Goal: Task Accomplishment & Management: Complete application form

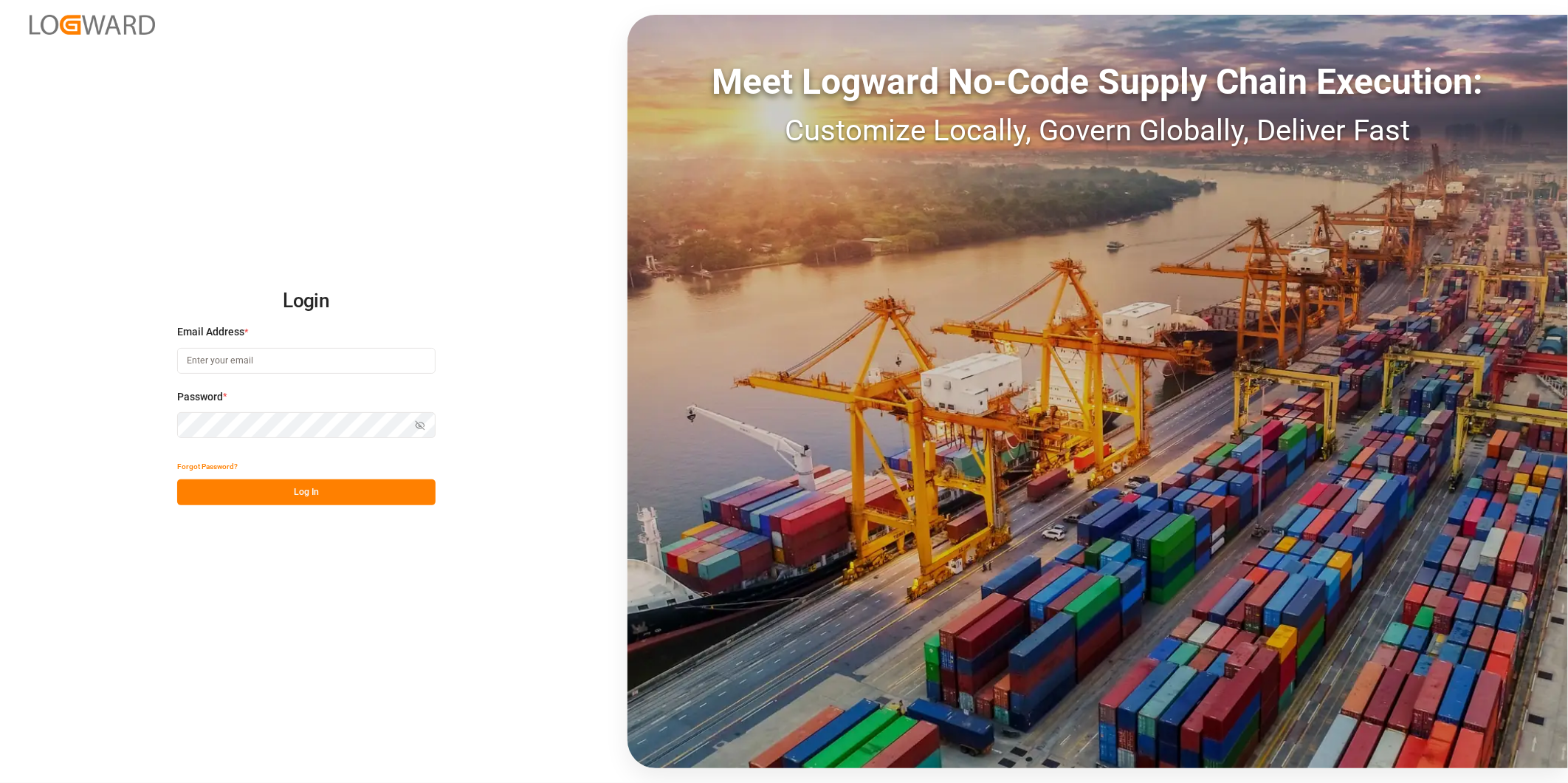
type input "george.vigo@jamindustries.com"
click at [404, 498] on button "Log In" at bounding box center [307, 492] width 259 height 26
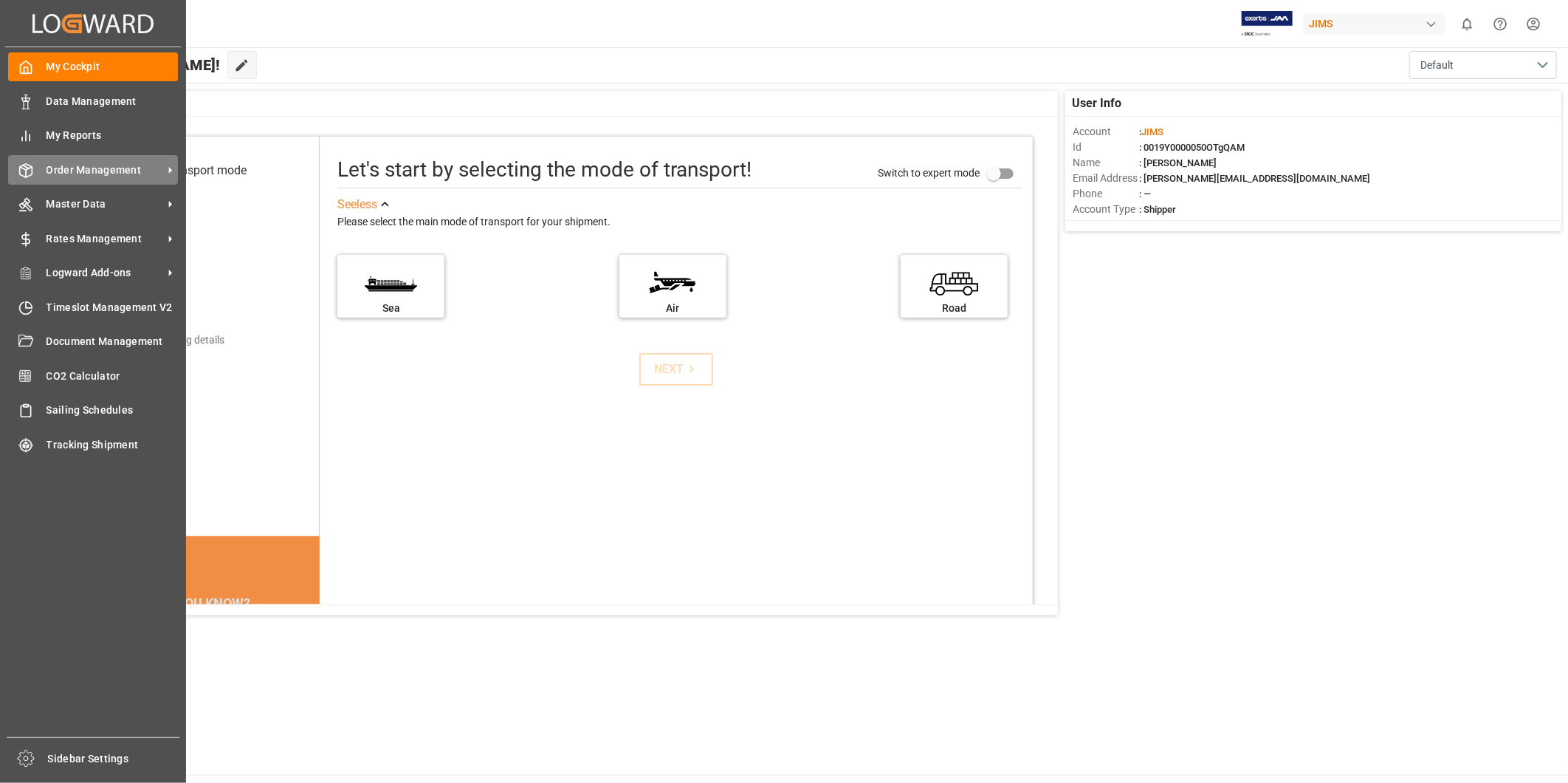
click at [150, 165] on span "Order Management" at bounding box center [105, 170] width 116 height 16
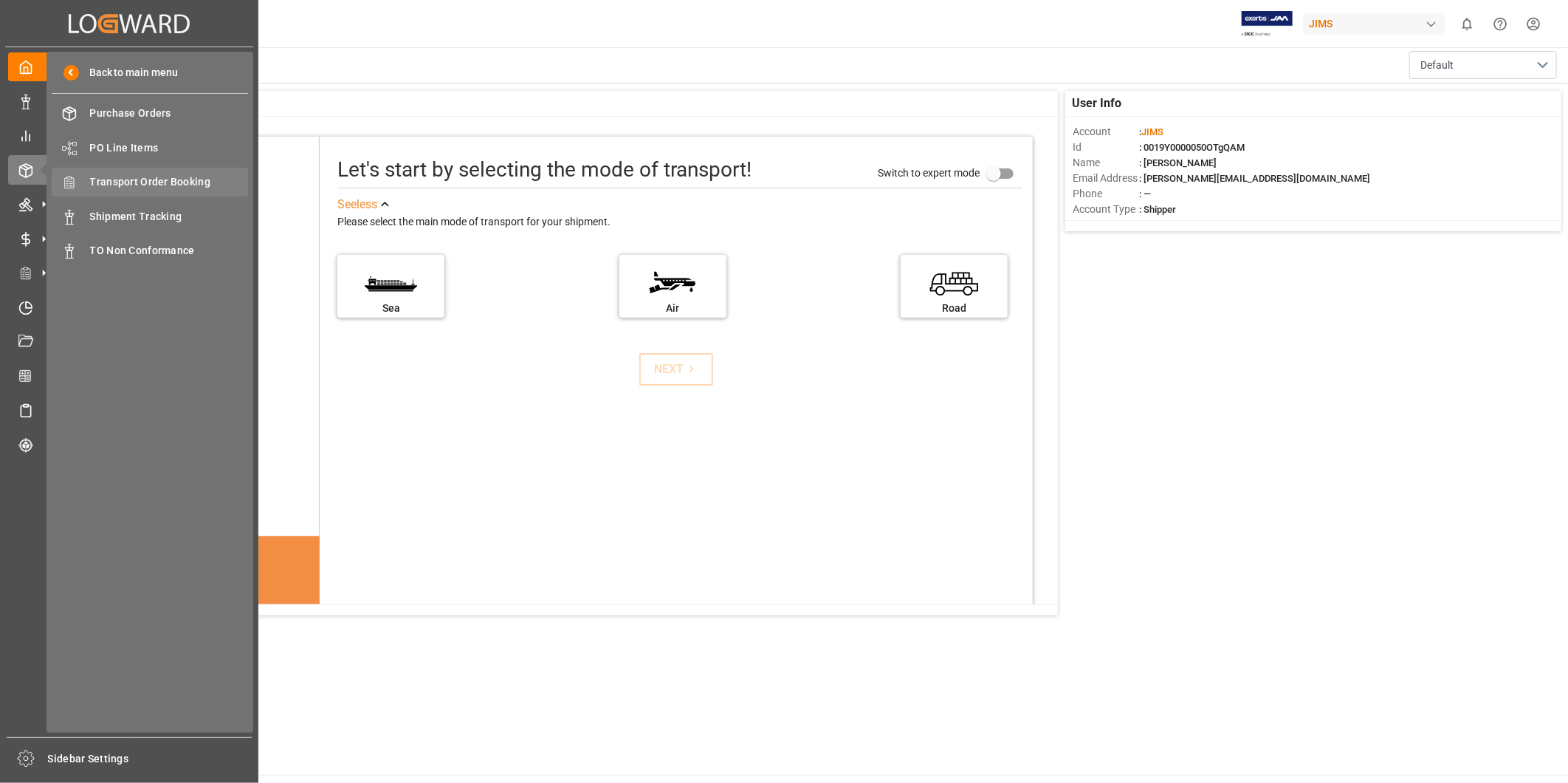
click at [148, 175] on span "Transport Order Booking" at bounding box center [169, 182] width 158 height 16
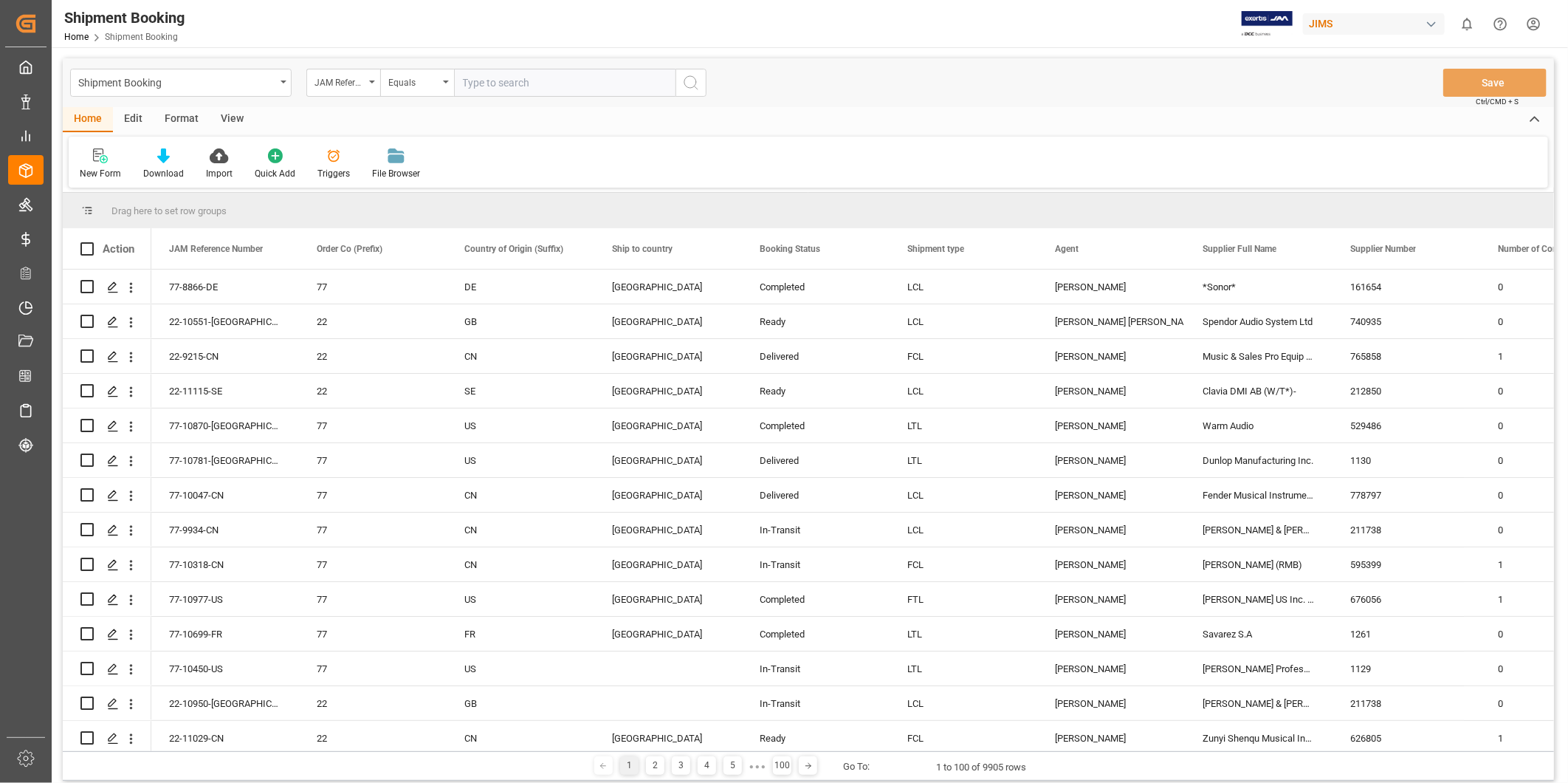
click at [490, 83] on input "text" at bounding box center [565, 83] width 221 height 28
paste input "22-11115-SE"
type input "22-11115-SE"
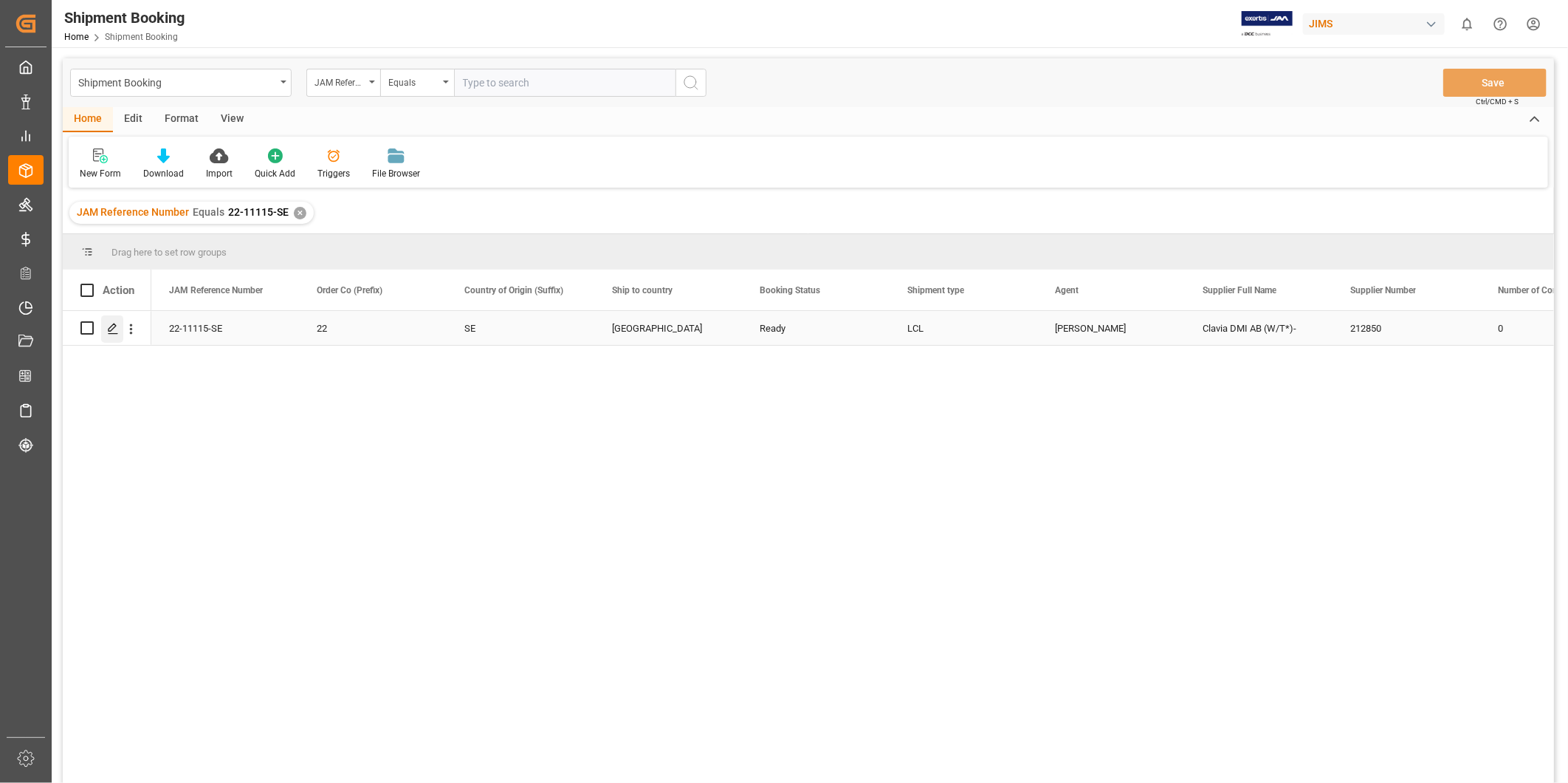
click at [112, 325] on icon "Press SPACE to select this row." at bounding box center [113, 328] width 12 height 12
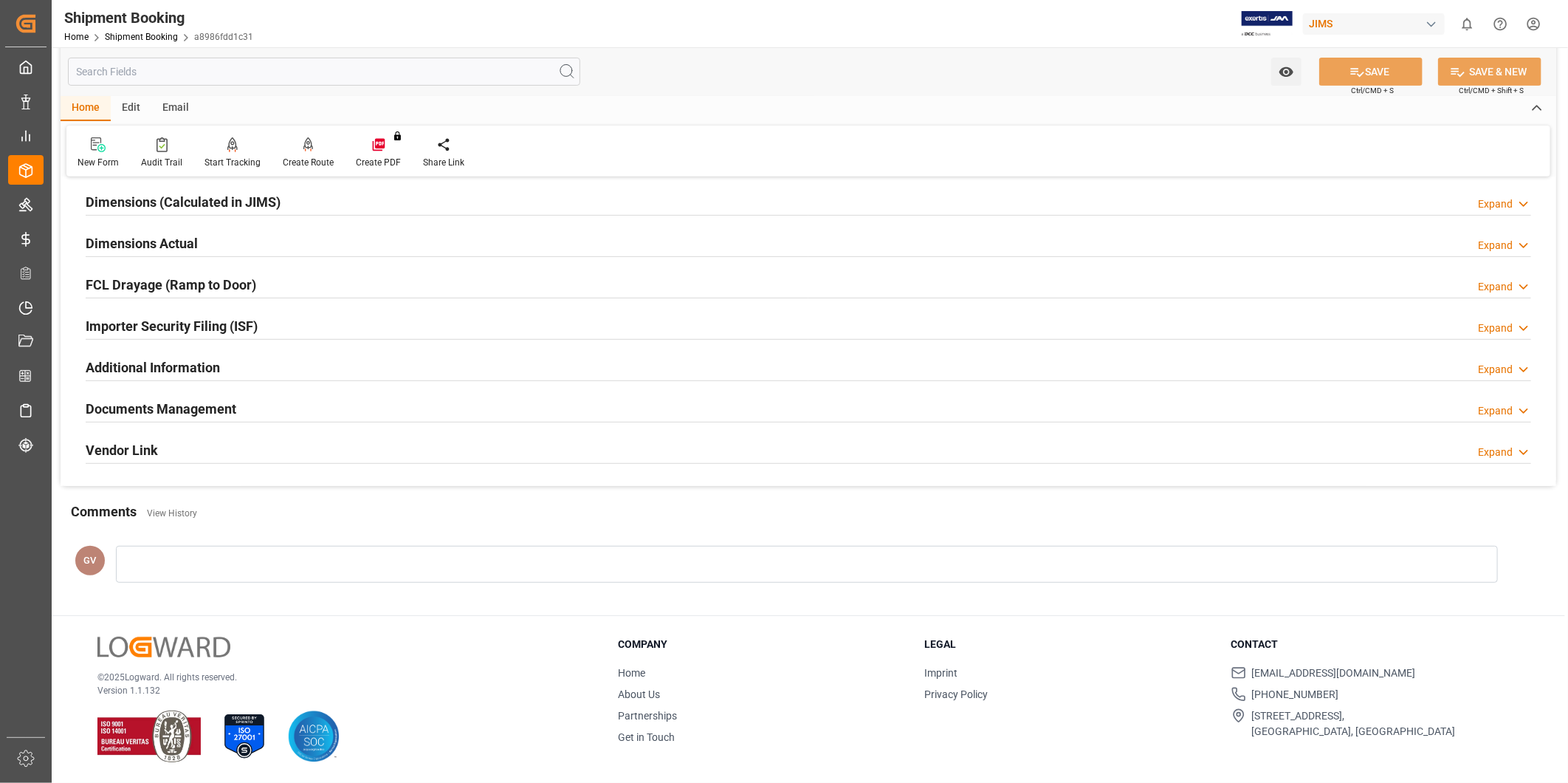
scroll to position [327, 0]
click at [318, 398] on div "Documents Management Expand" at bounding box center [808, 408] width 1446 height 28
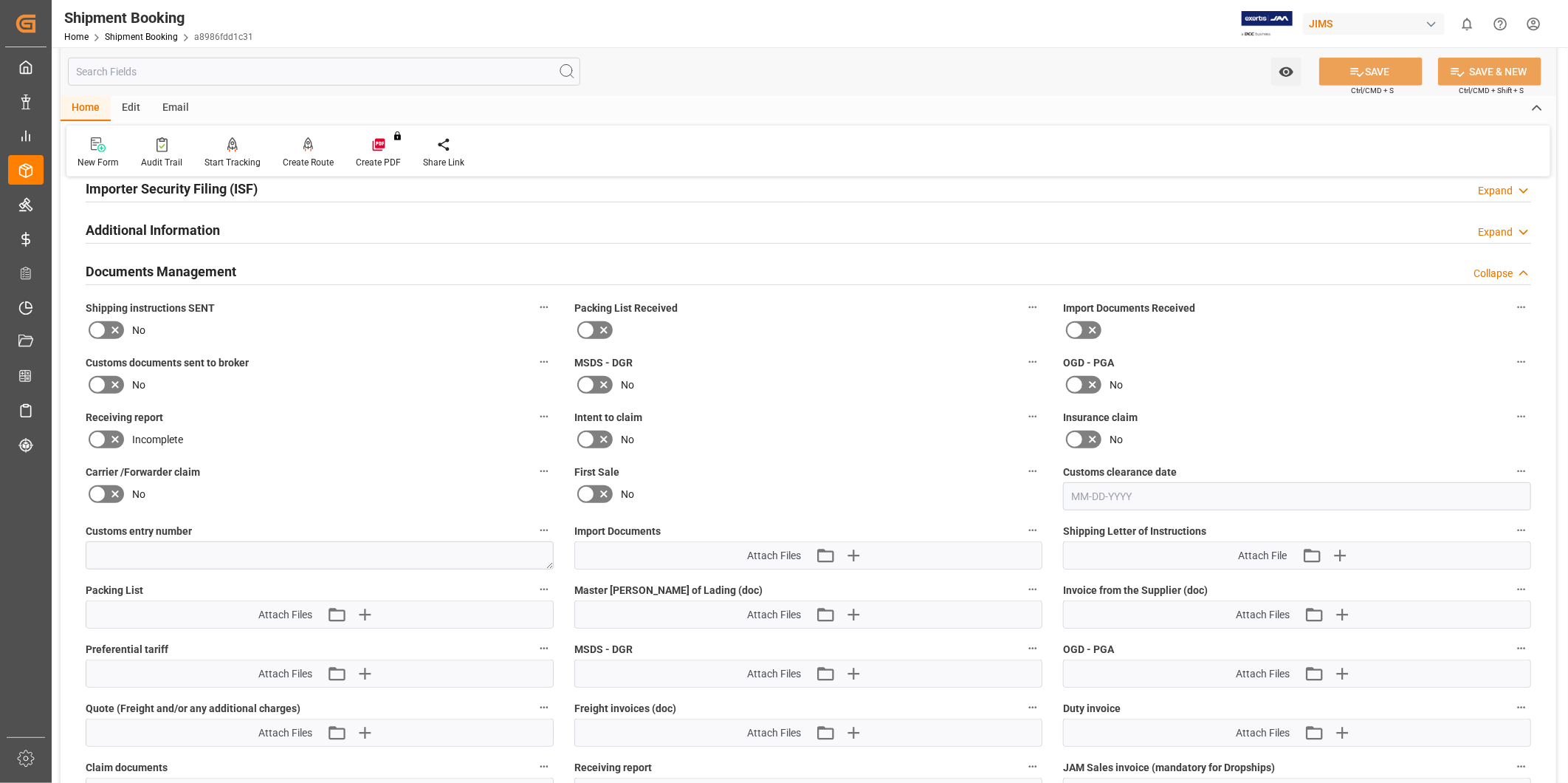
scroll to position [0, 0]
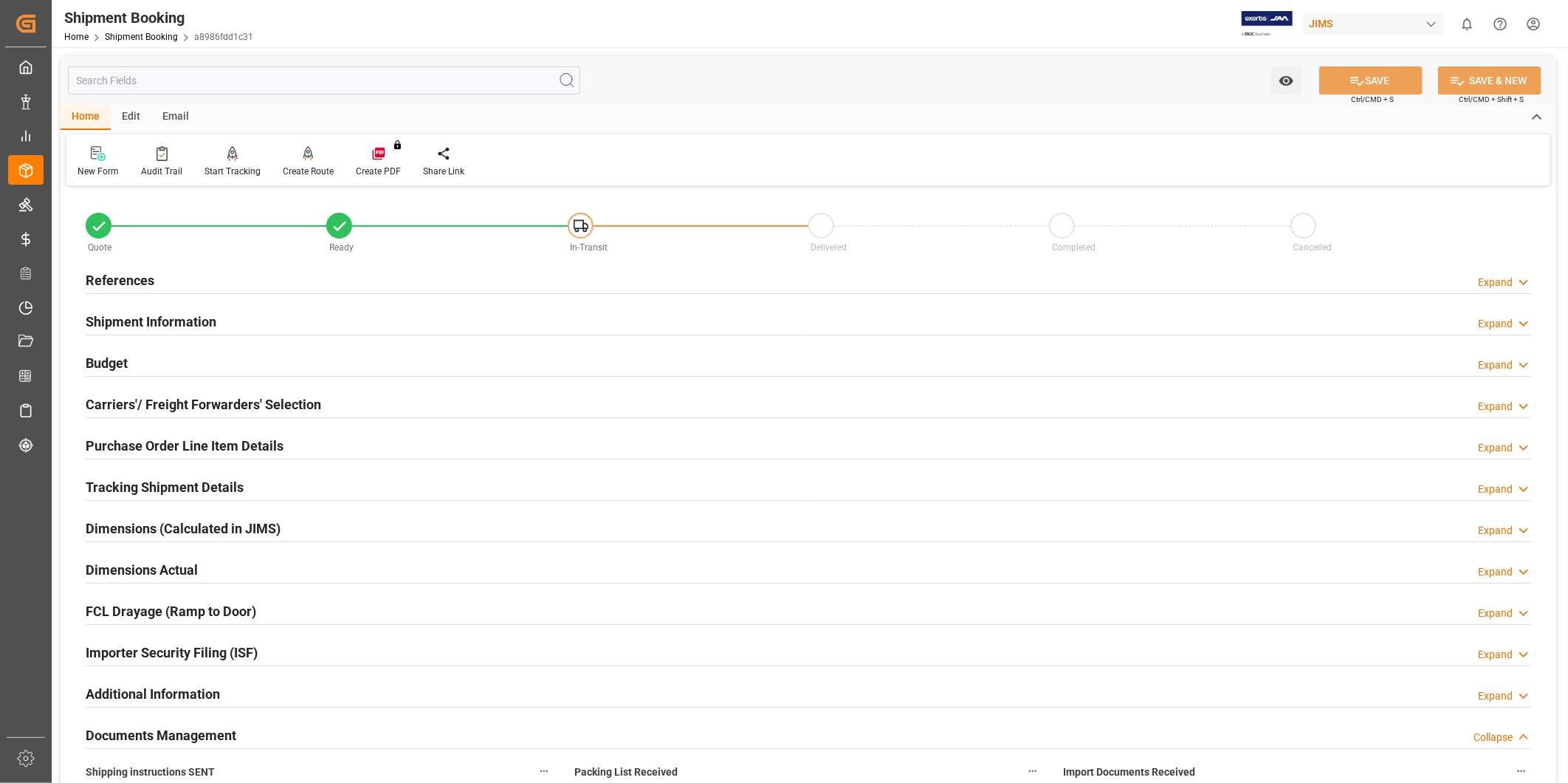
click at [1516, 280] on icon at bounding box center [1524, 282] width 15 height 16
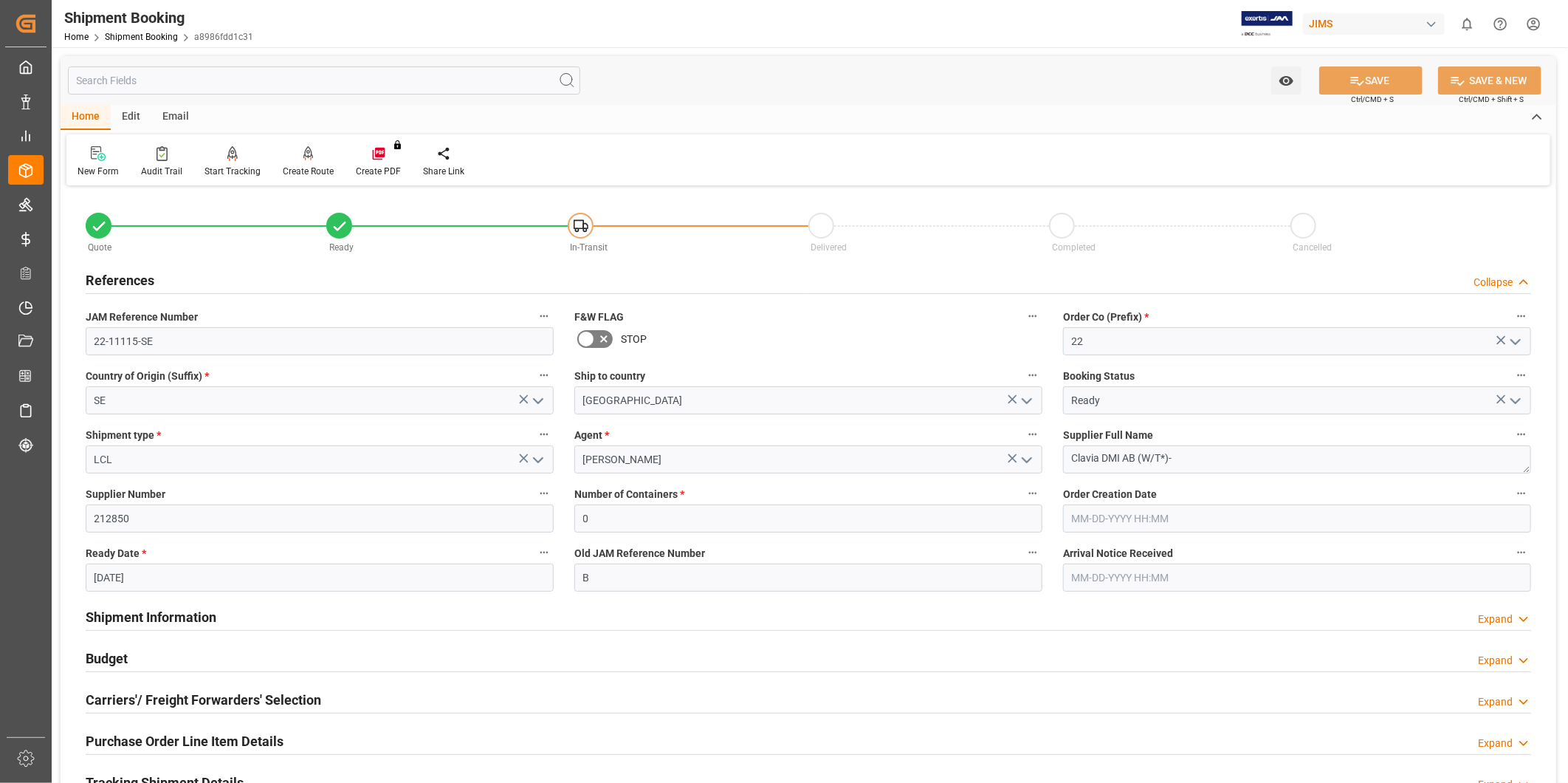
click at [1516, 280] on icon at bounding box center [1524, 282] width 15 height 16
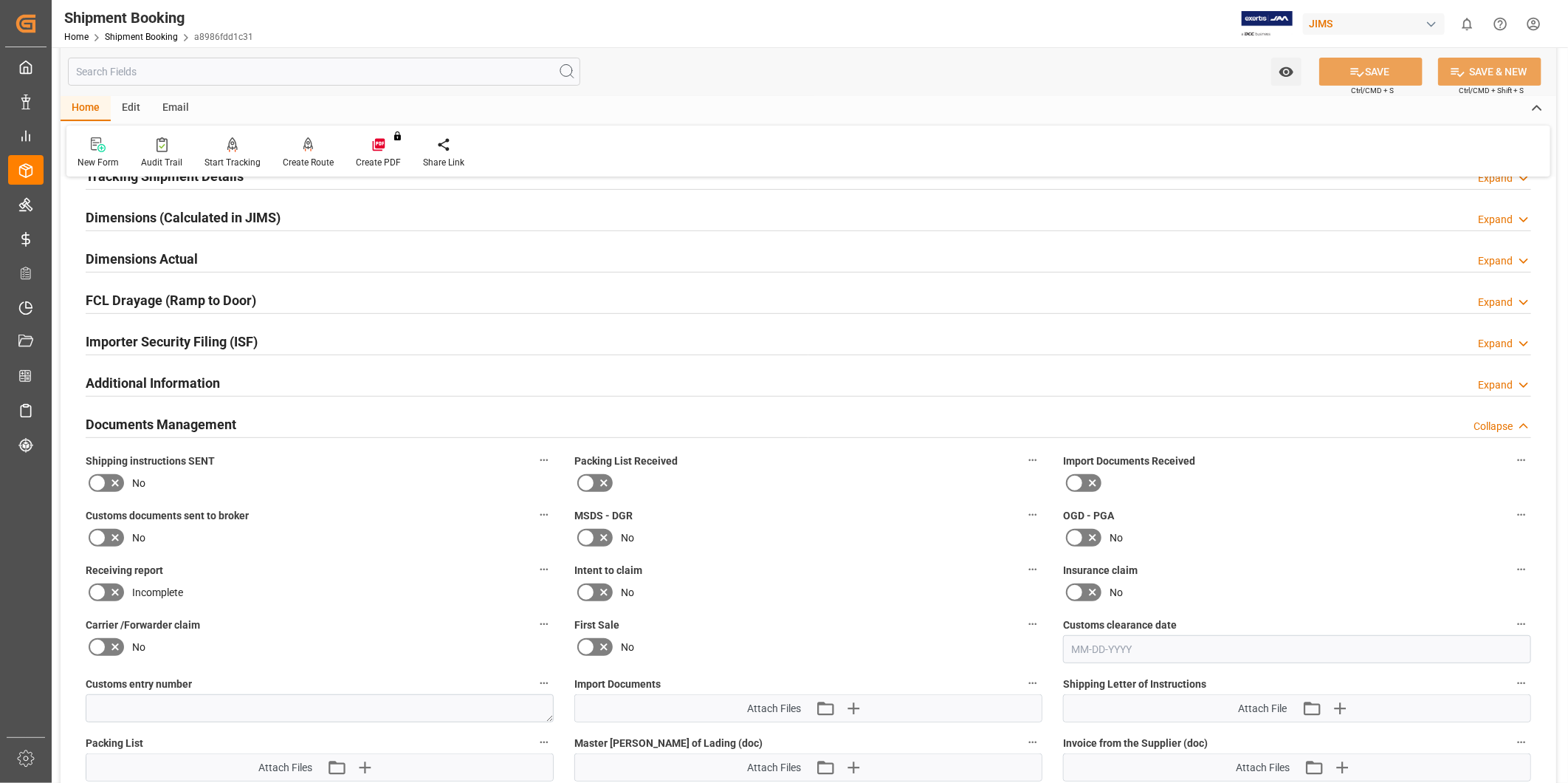
scroll to position [273, 0]
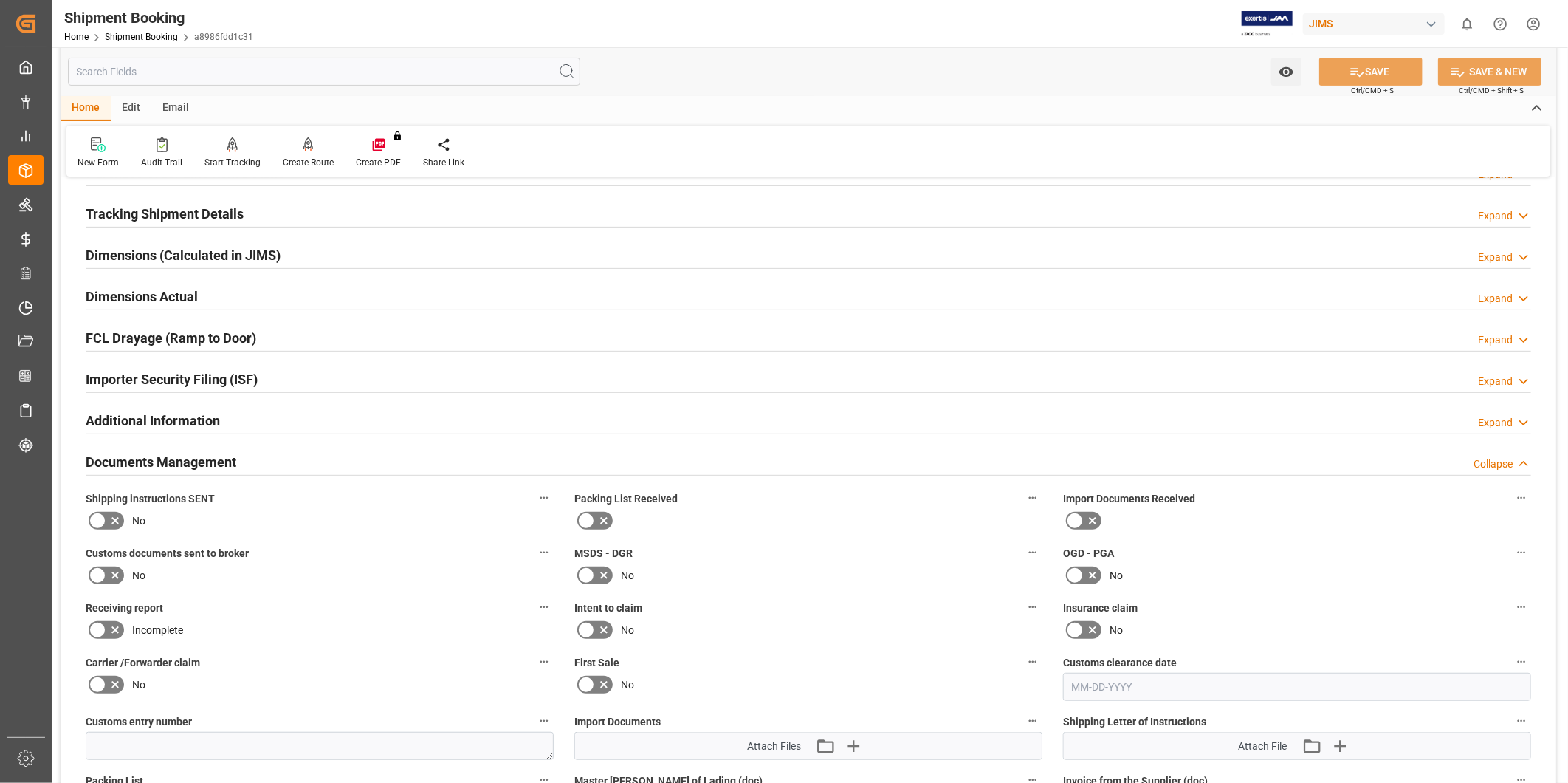
click at [290, 457] on div "Documents Management Collapse" at bounding box center [808, 460] width 1446 height 28
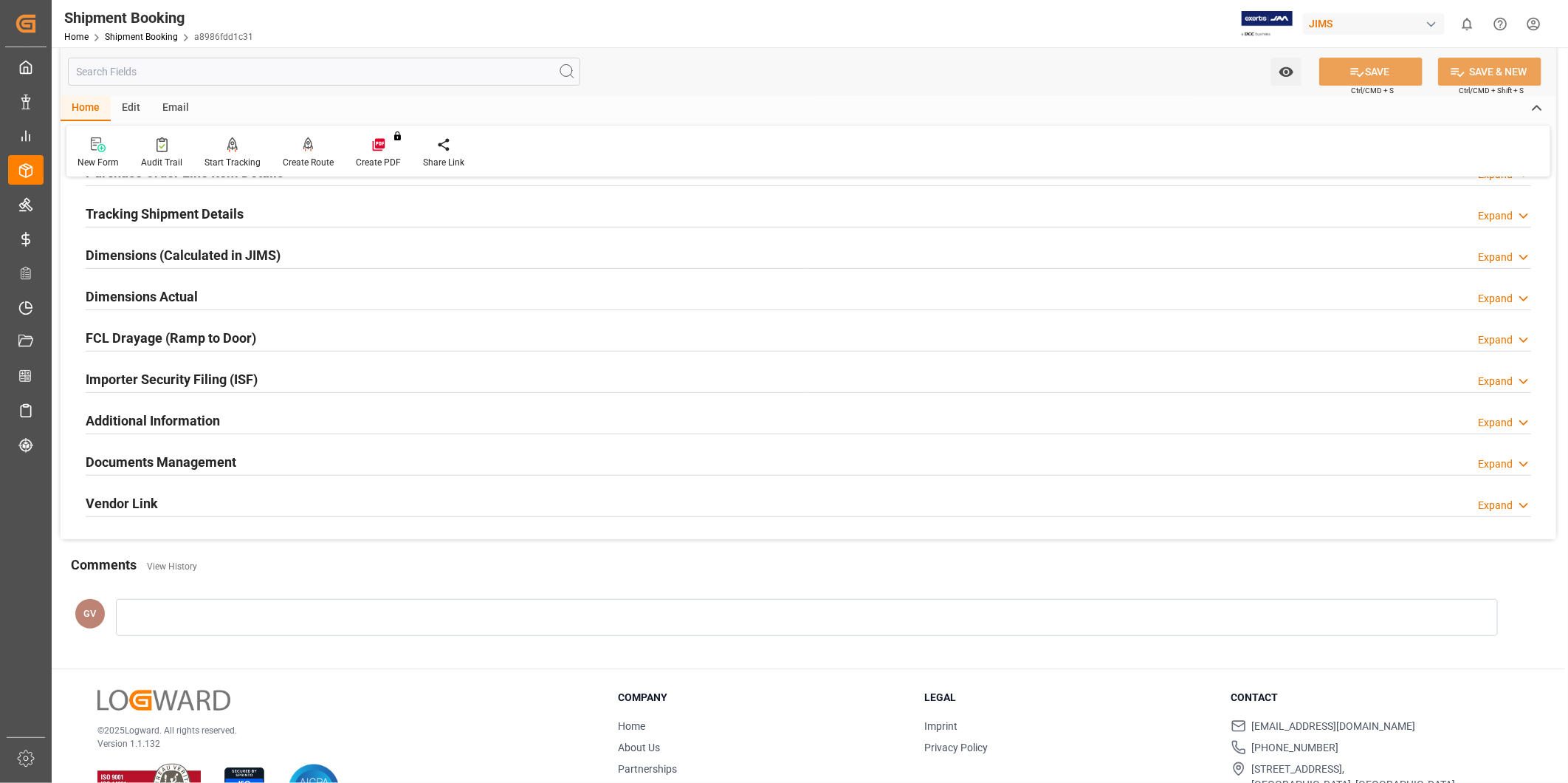
click at [356, 470] on div "Documents Management Expand" at bounding box center [808, 460] width 1446 height 28
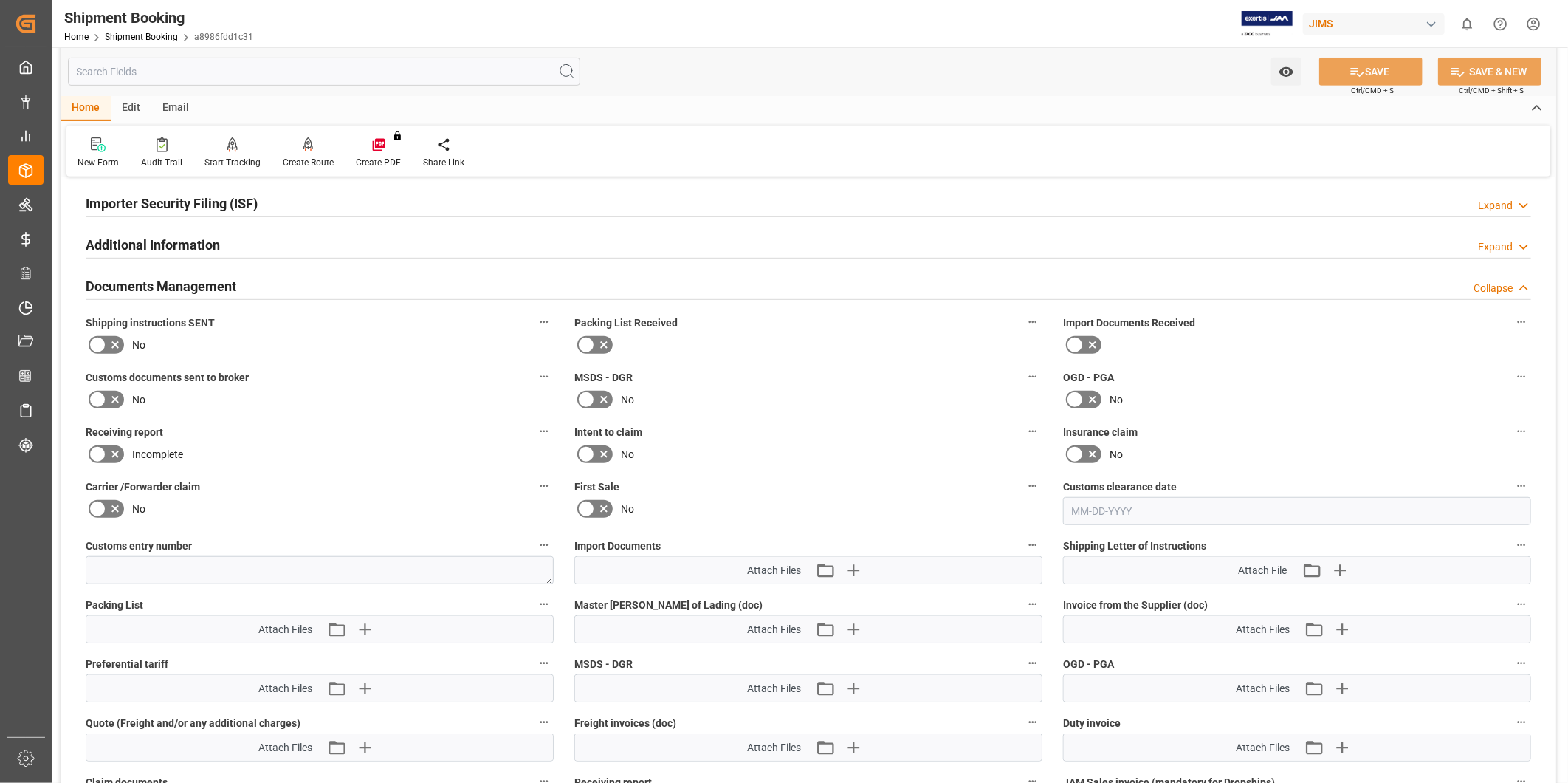
scroll to position [547, 0]
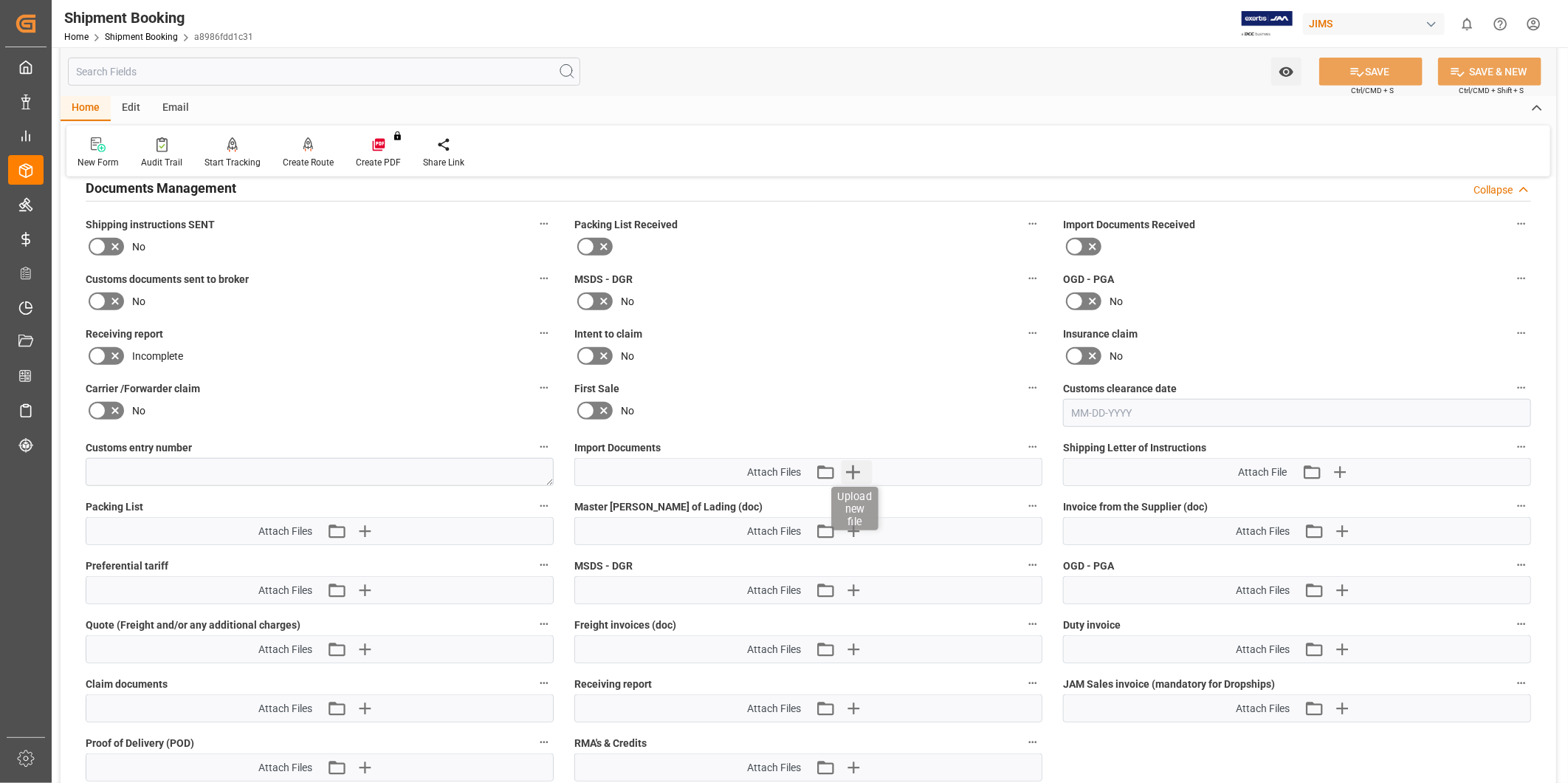
click at [850, 473] on icon "button" at bounding box center [853, 472] width 23 height 23
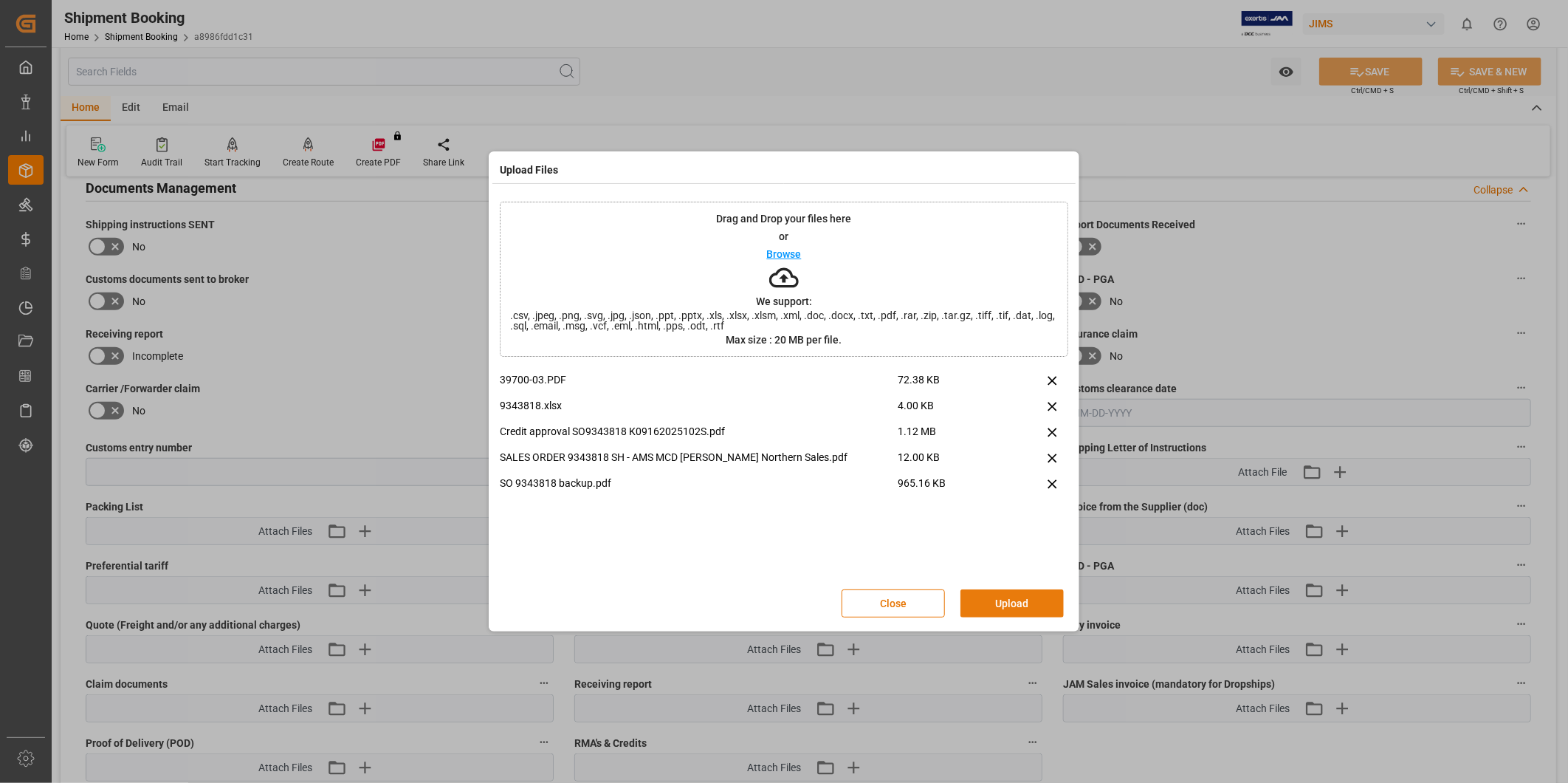
click at [1023, 600] on button "Upload" at bounding box center [1012, 603] width 103 height 28
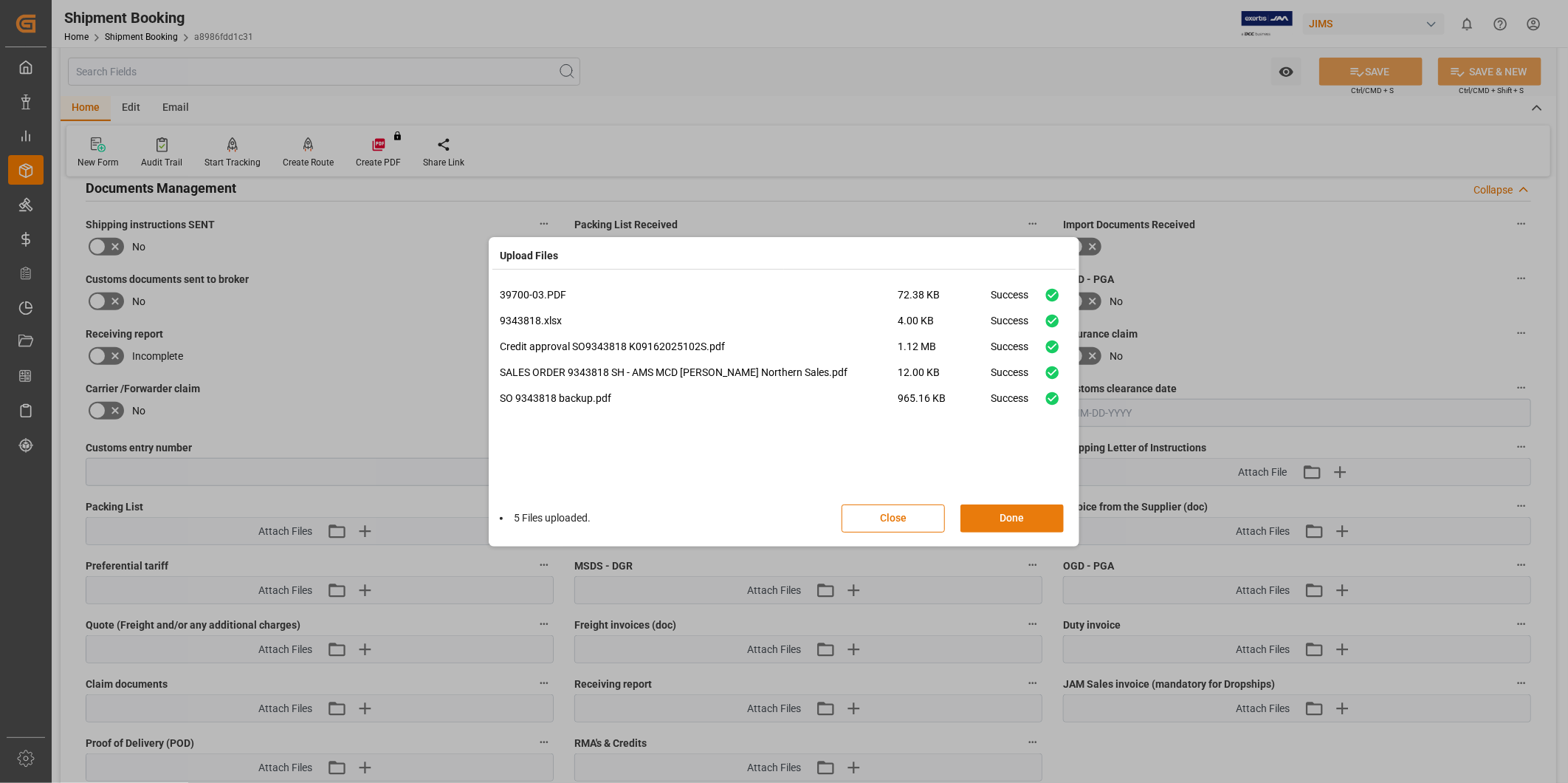
click at [1025, 513] on button "Done" at bounding box center [1012, 519] width 103 height 28
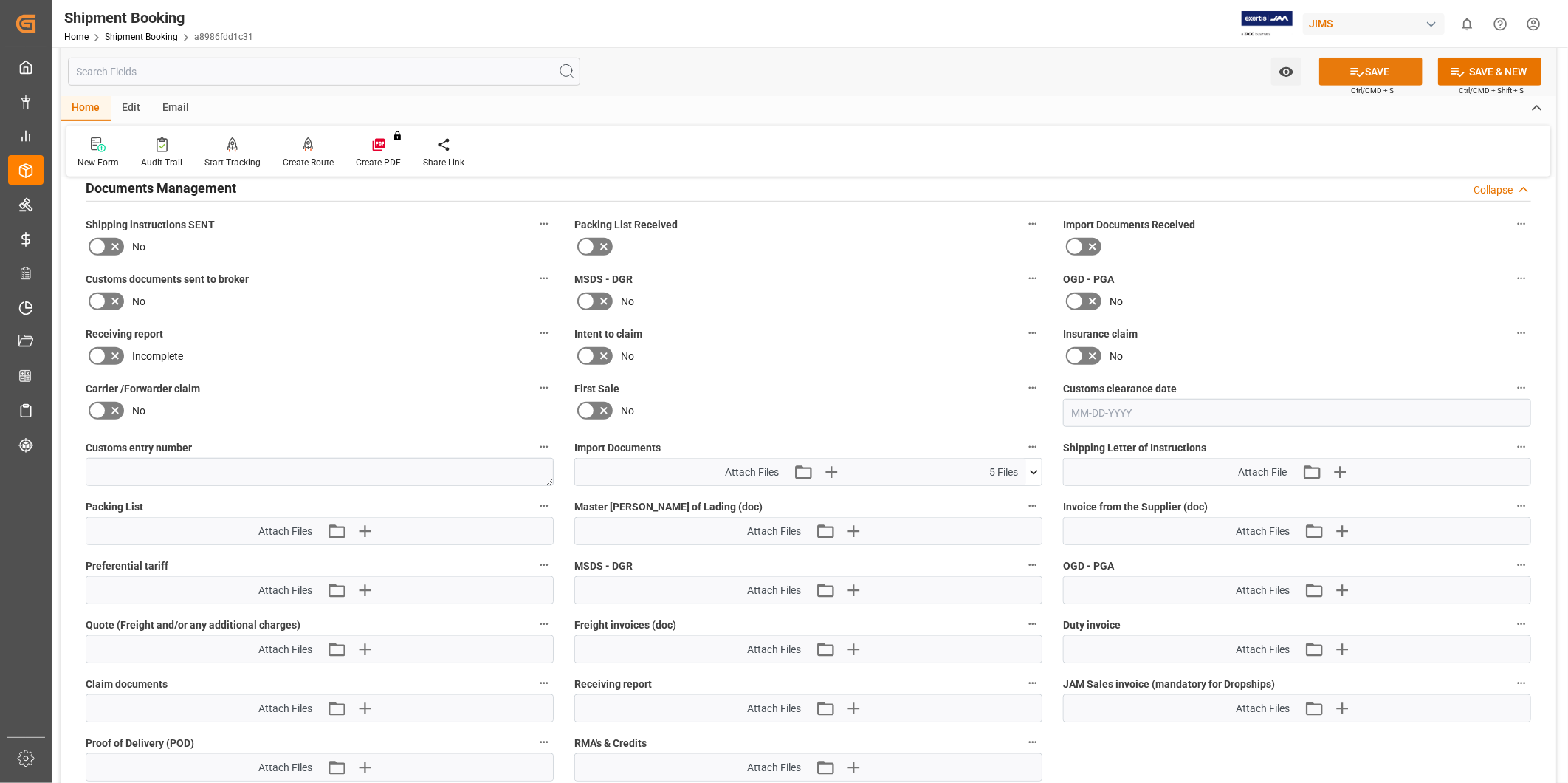
click at [1370, 68] on button "SAVE" at bounding box center [1371, 71] width 103 height 28
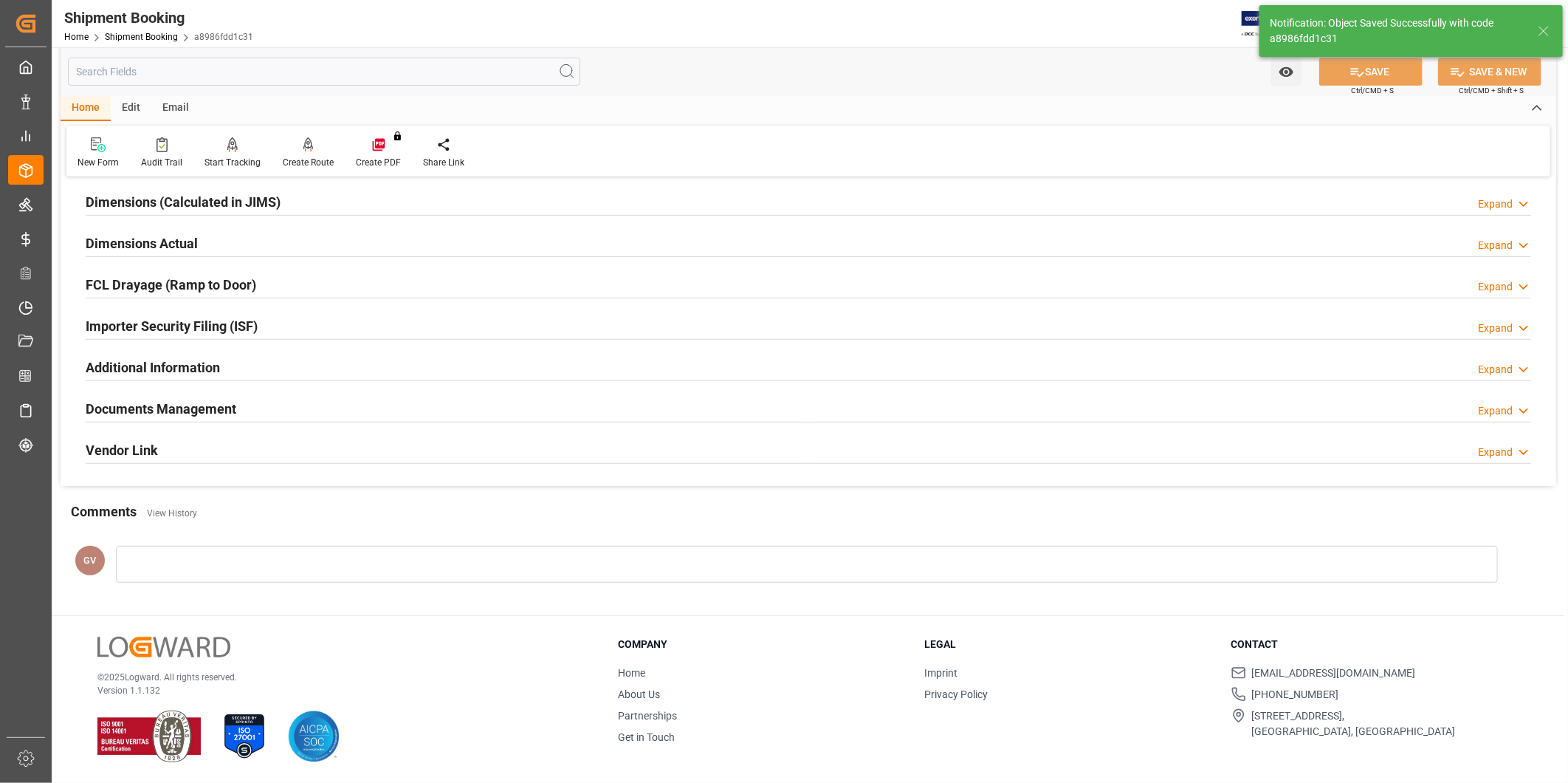
scroll to position [327, 0]
click at [1506, 415] on div "Expand" at bounding box center [1495, 411] width 35 height 16
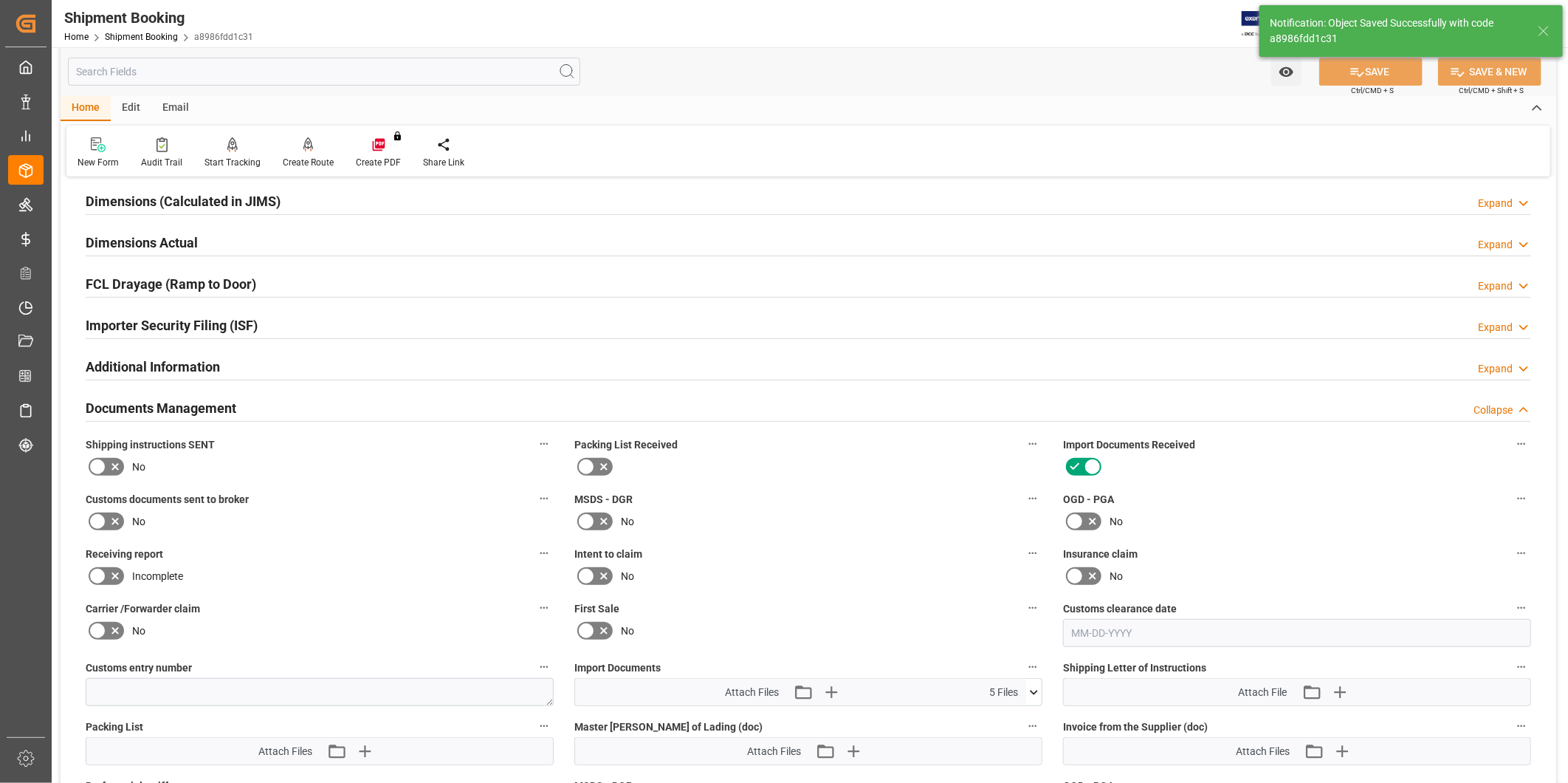
scroll to position [547, 0]
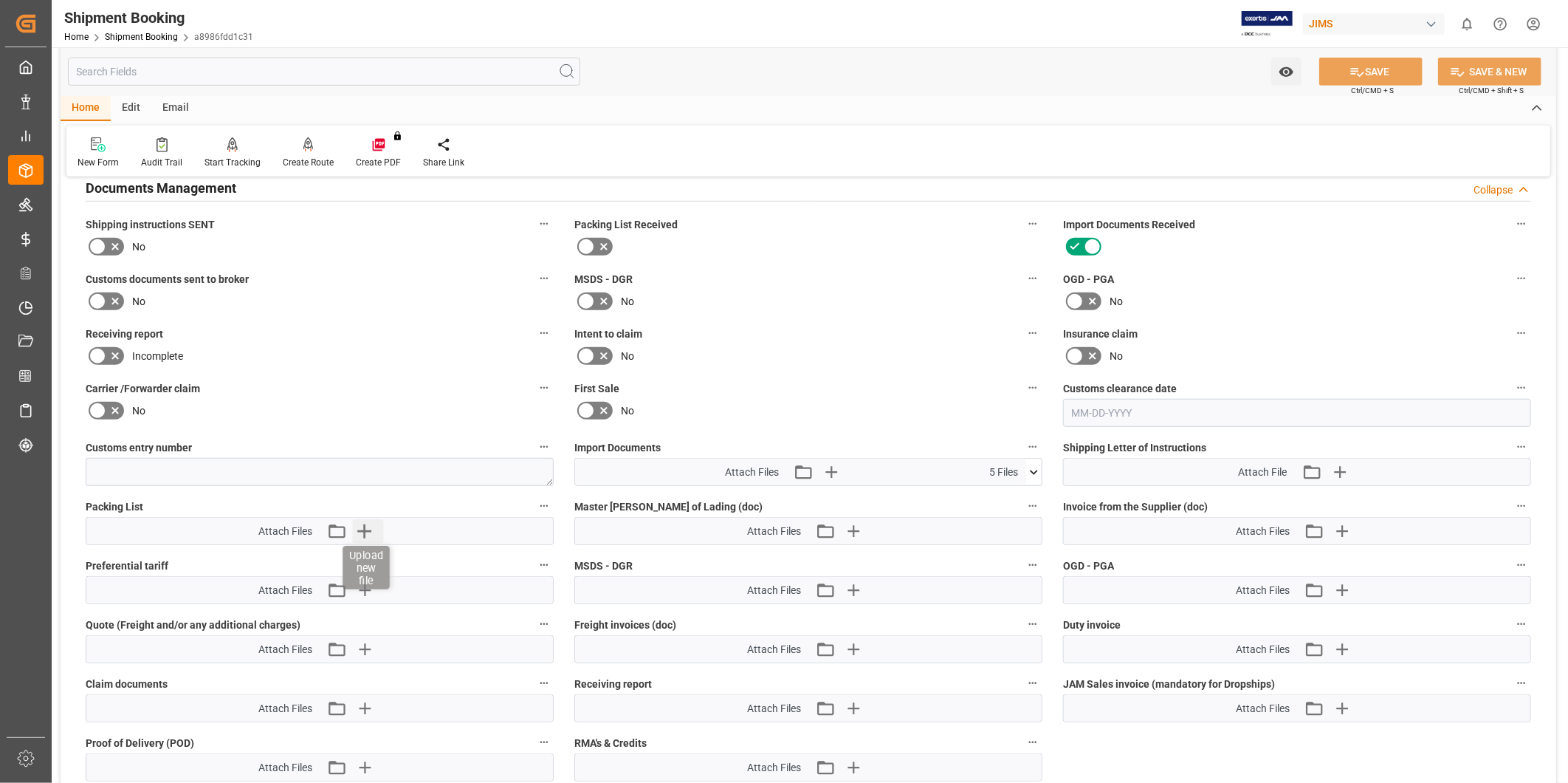
click at [358, 530] on icon "button" at bounding box center [364, 531] width 23 height 23
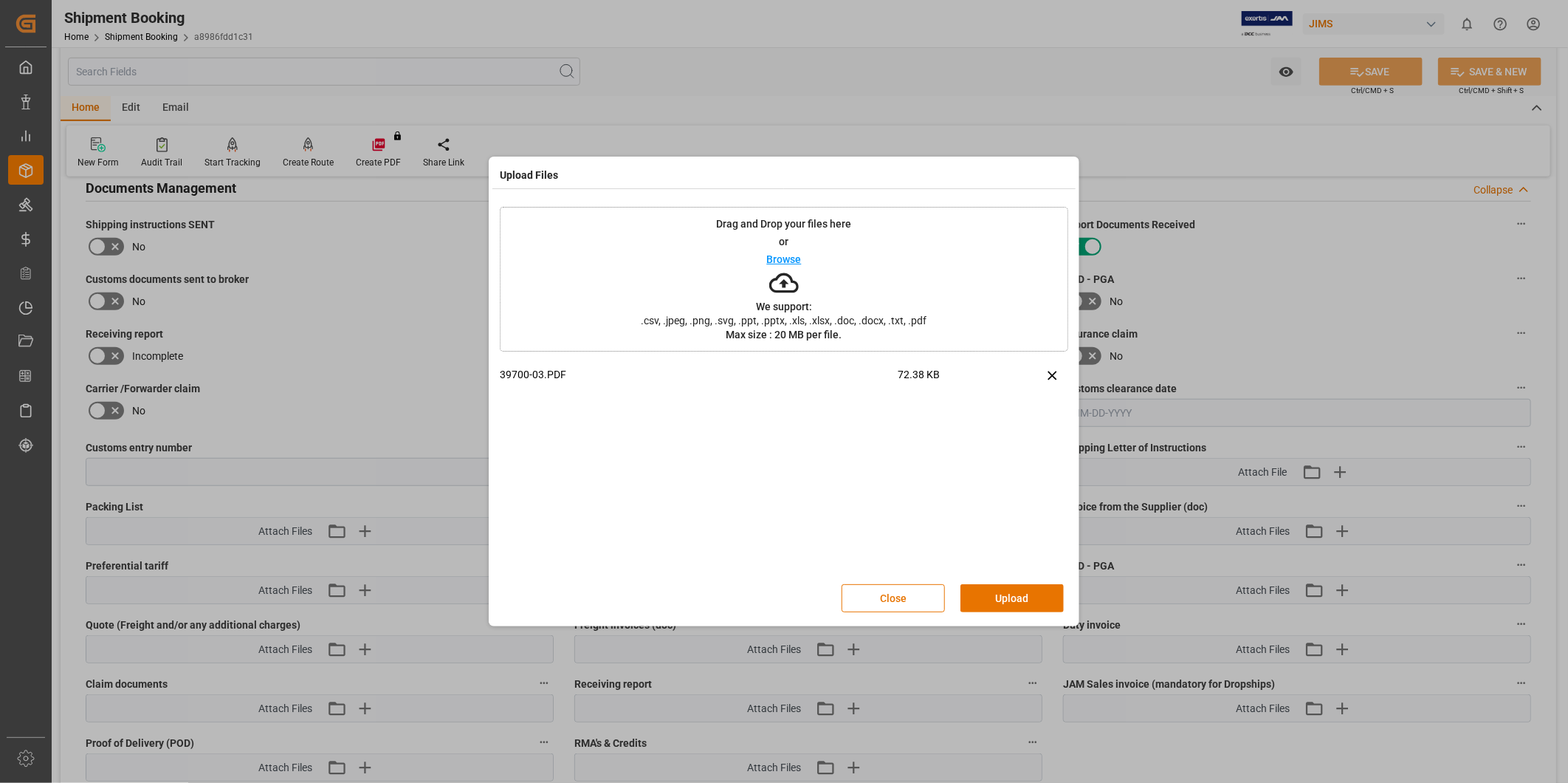
drag, startPoint x: 1005, startPoint y: 586, endPoint x: 1009, endPoint y: 595, distance: 9.8
click at [1008, 594] on button "Upload" at bounding box center [1012, 598] width 103 height 28
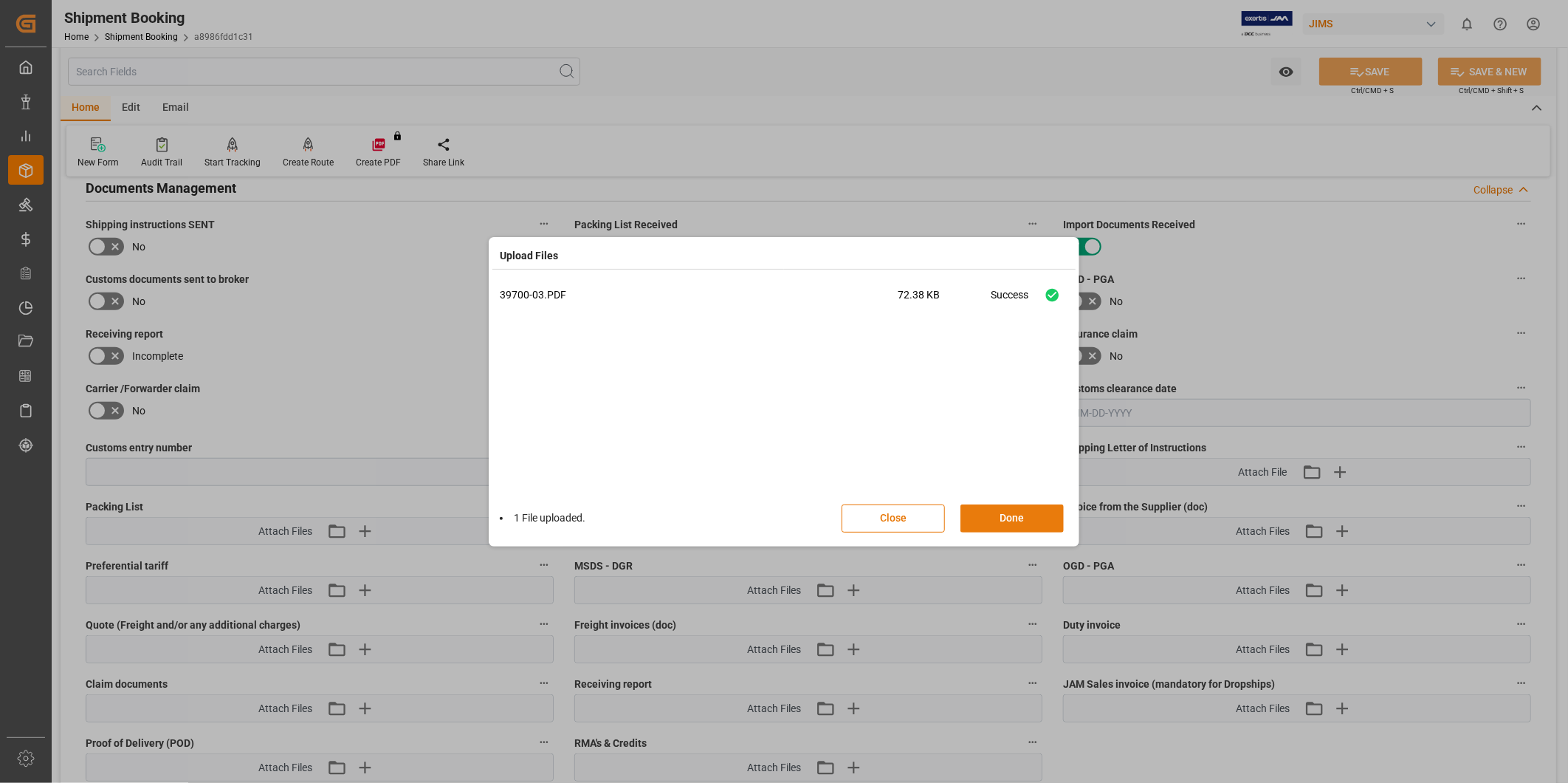
click at [1023, 522] on button "Done" at bounding box center [1012, 519] width 103 height 28
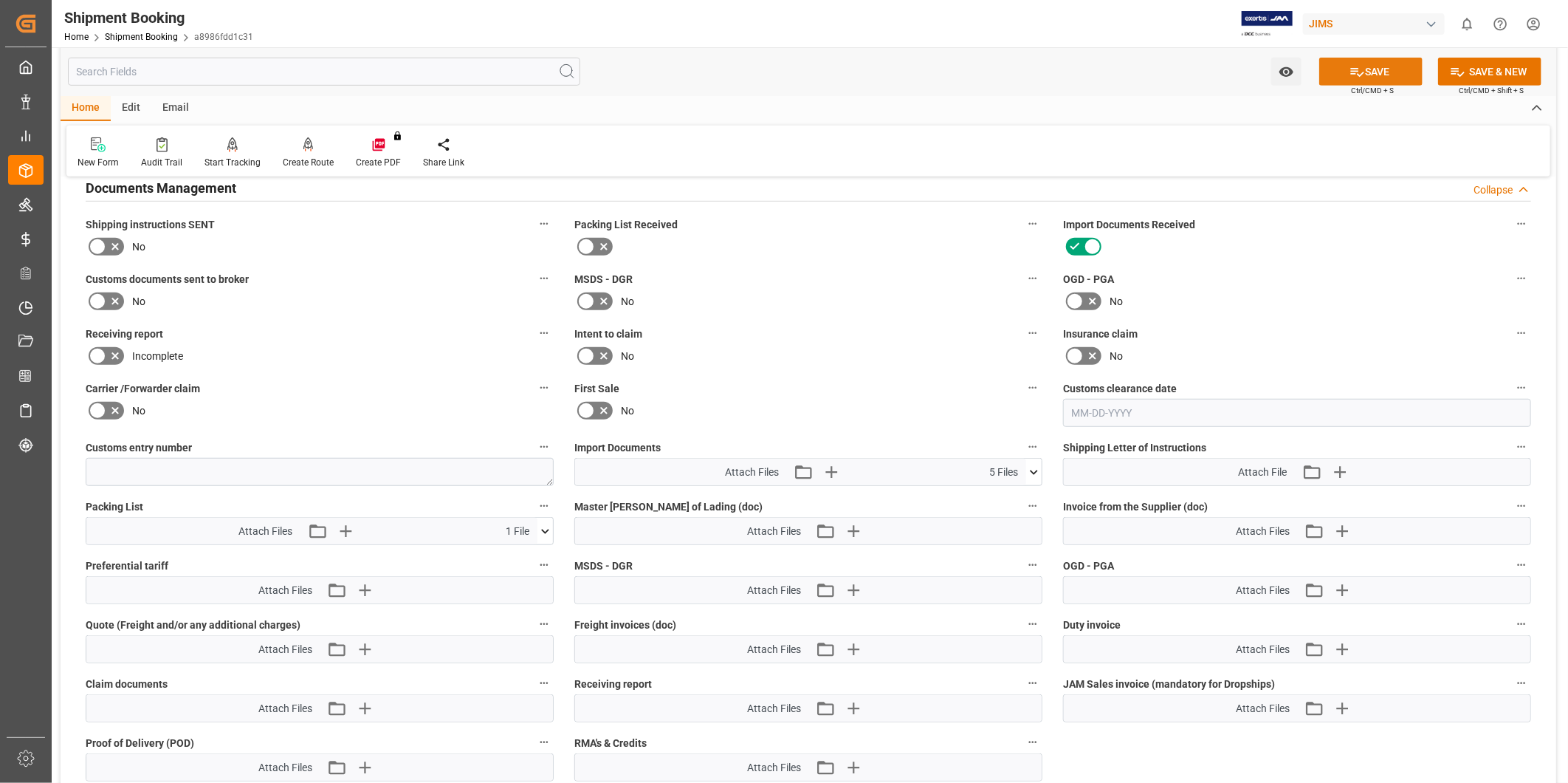
click at [1388, 71] on button "SAVE" at bounding box center [1371, 71] width 103 height 28
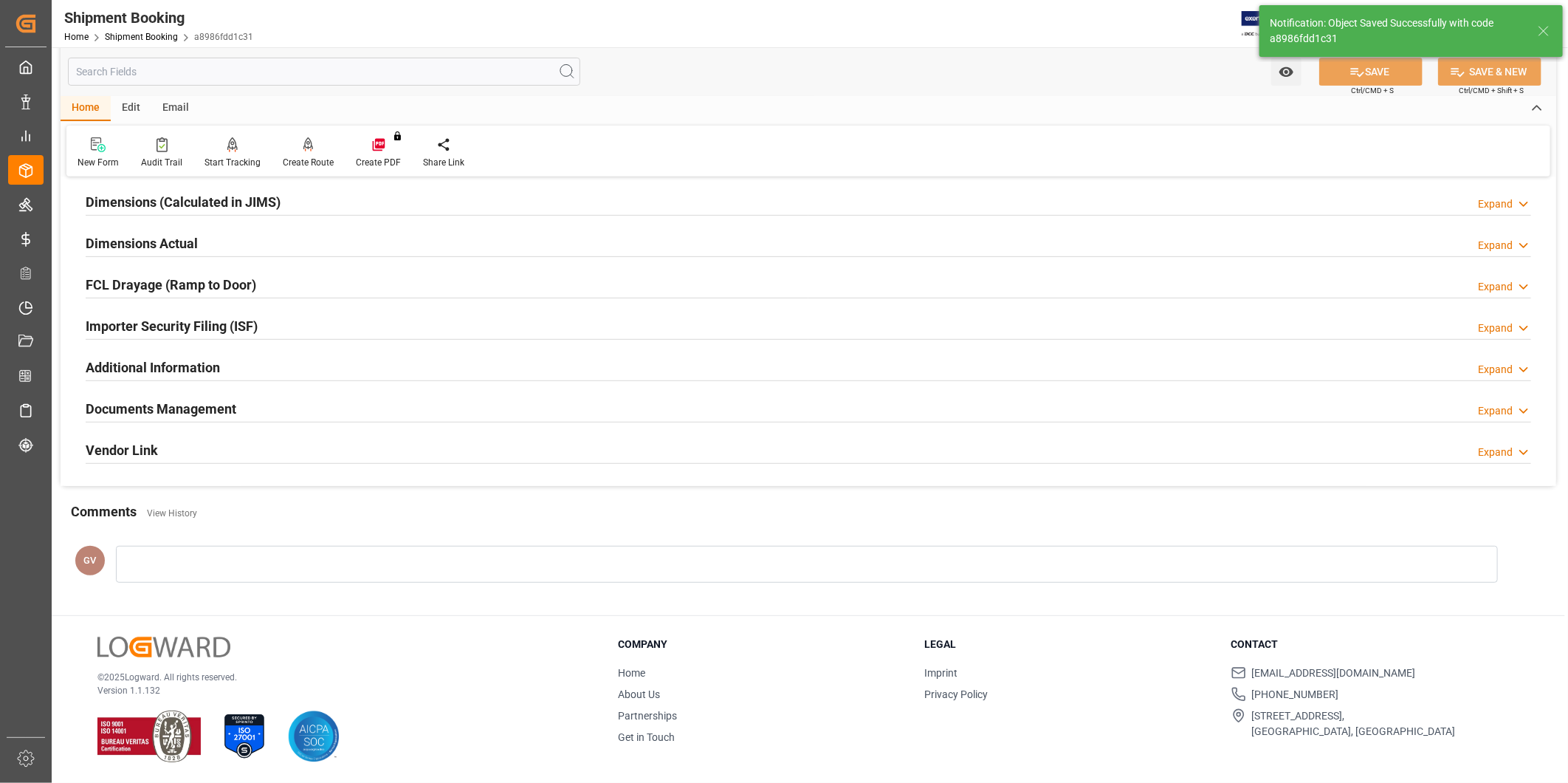
scroll to position [327, 0]
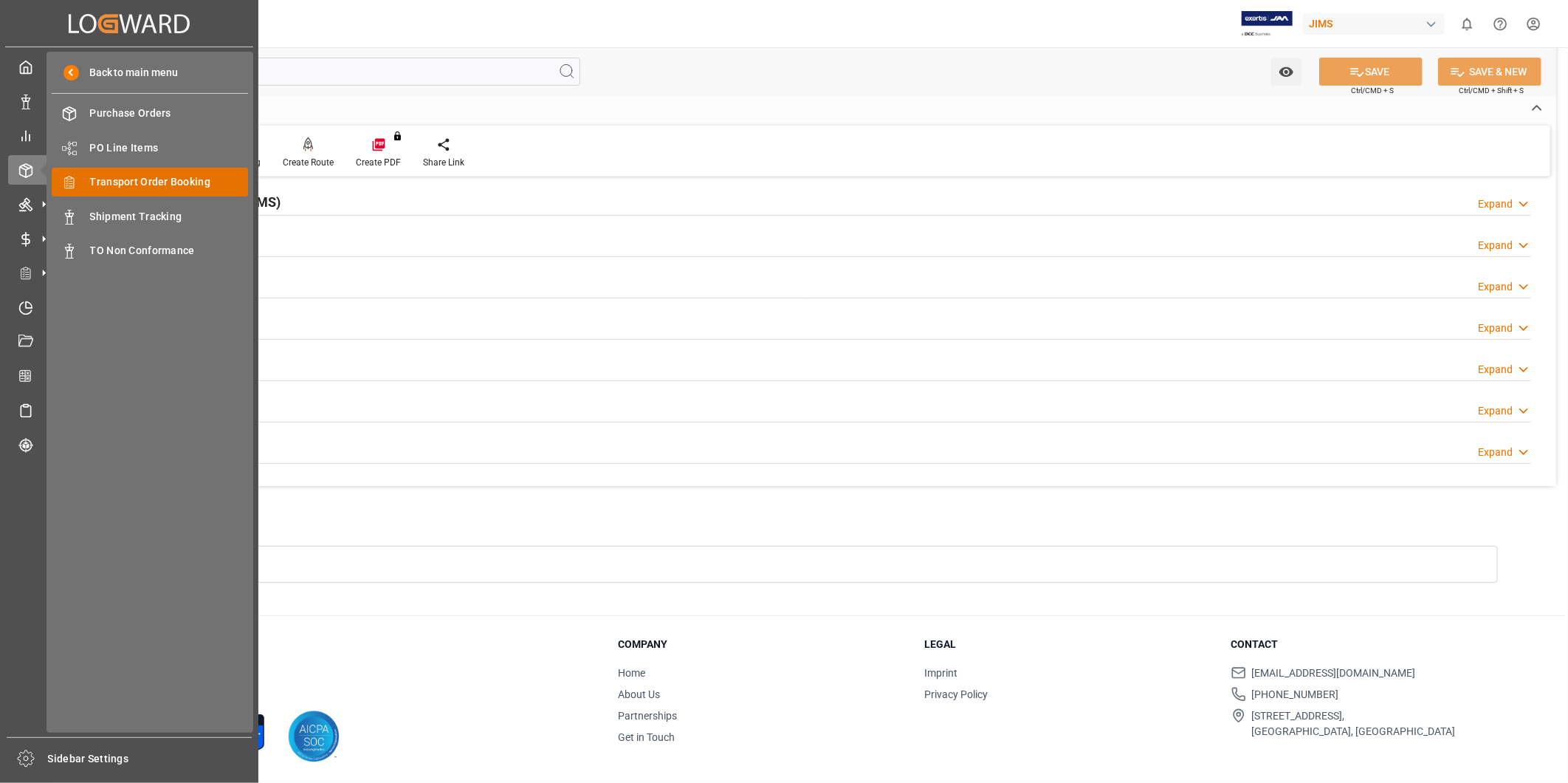
click at [126, 179] on span "Transport Order Booking" at bounding box center [169, 182] width 158 height 16
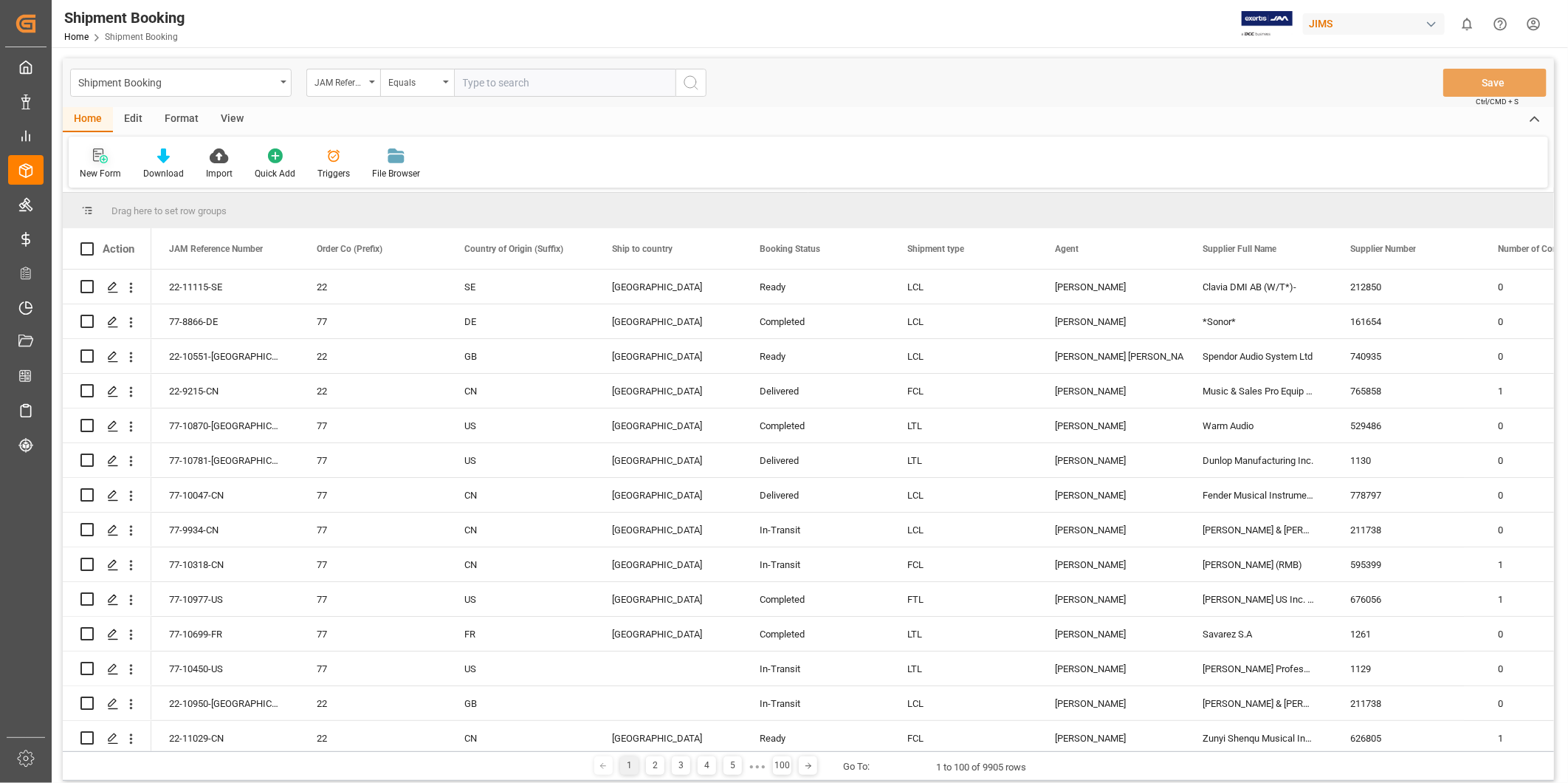
click at [102, 171] on div "New Form" at bounding box center [100, 173] width 41 height 13
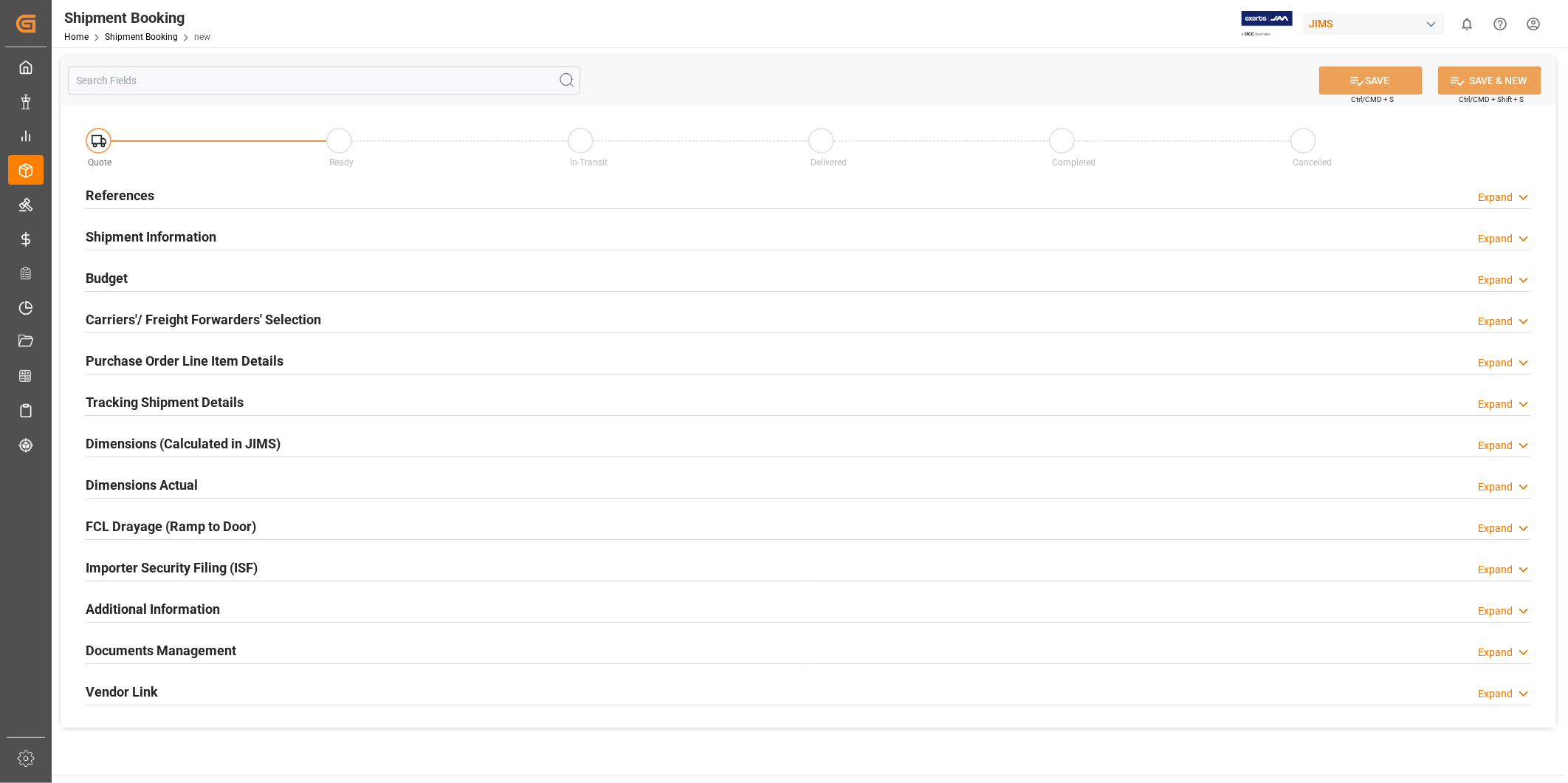
click at [1519, 193] on icon at bounding box center [1524, 197] width 15 height 16
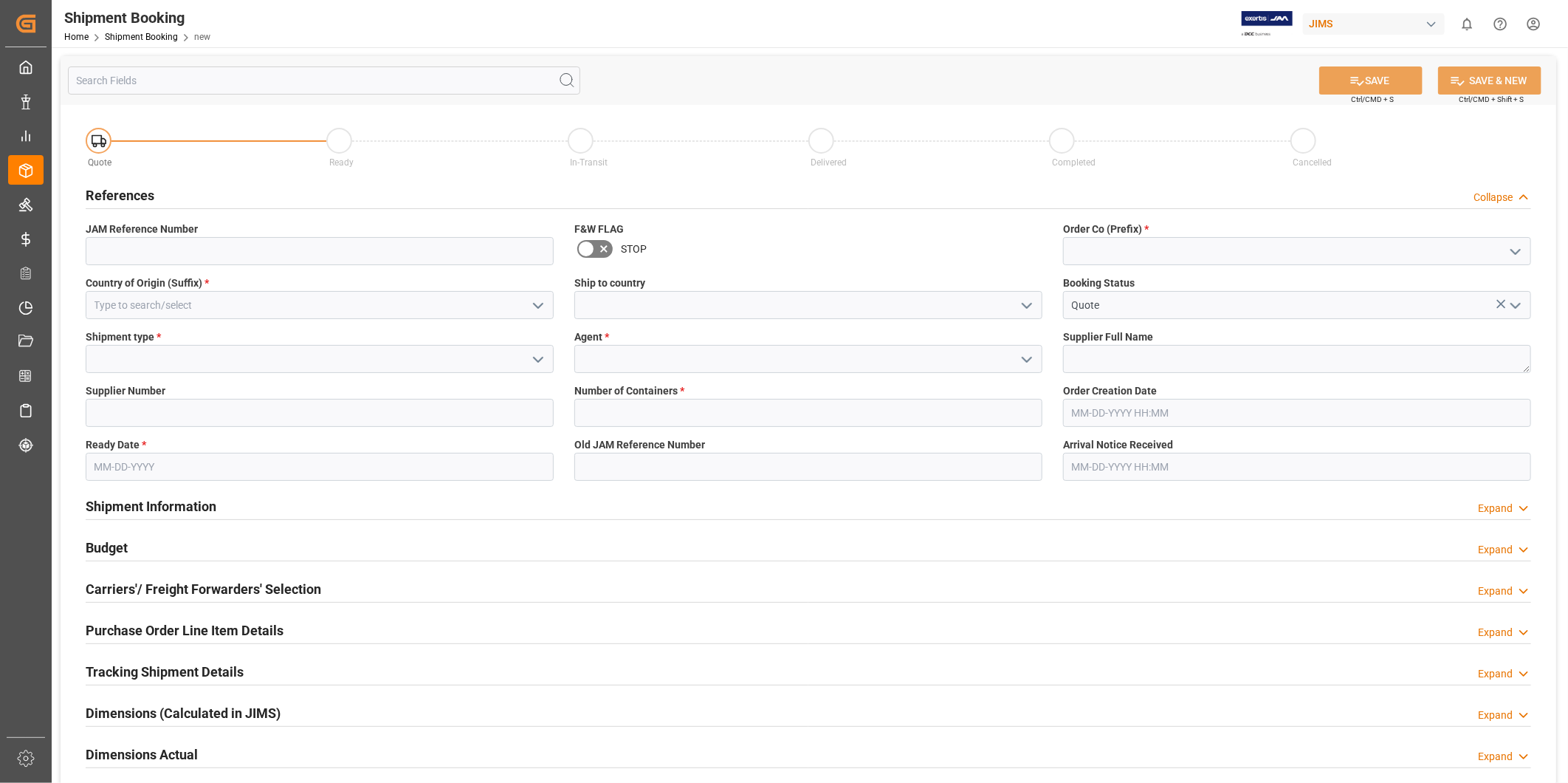
click at [1519, 253] on icon "open menu" at bounding box center [1515, 251] width 18 height 18
click at [1482, 281] on div "22" at bounding box center [1298, 283] width 467 height 33
type input "22"
click at [542, 310] on icon "open menu" at bounding box center [538, 306] width 18 height 18
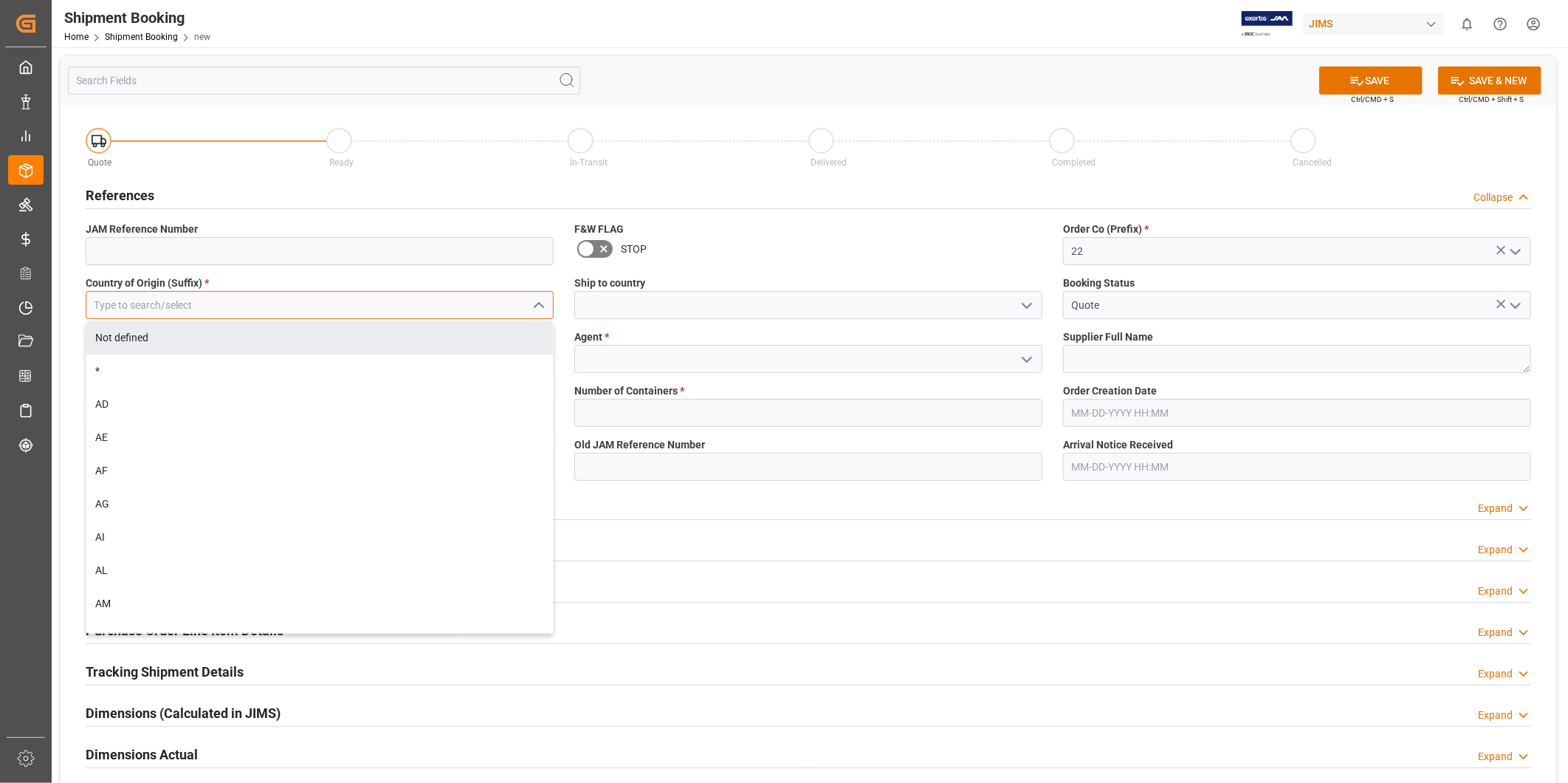
click at [436, 310] on input at bounding box center [319, 305] width 468 height 28
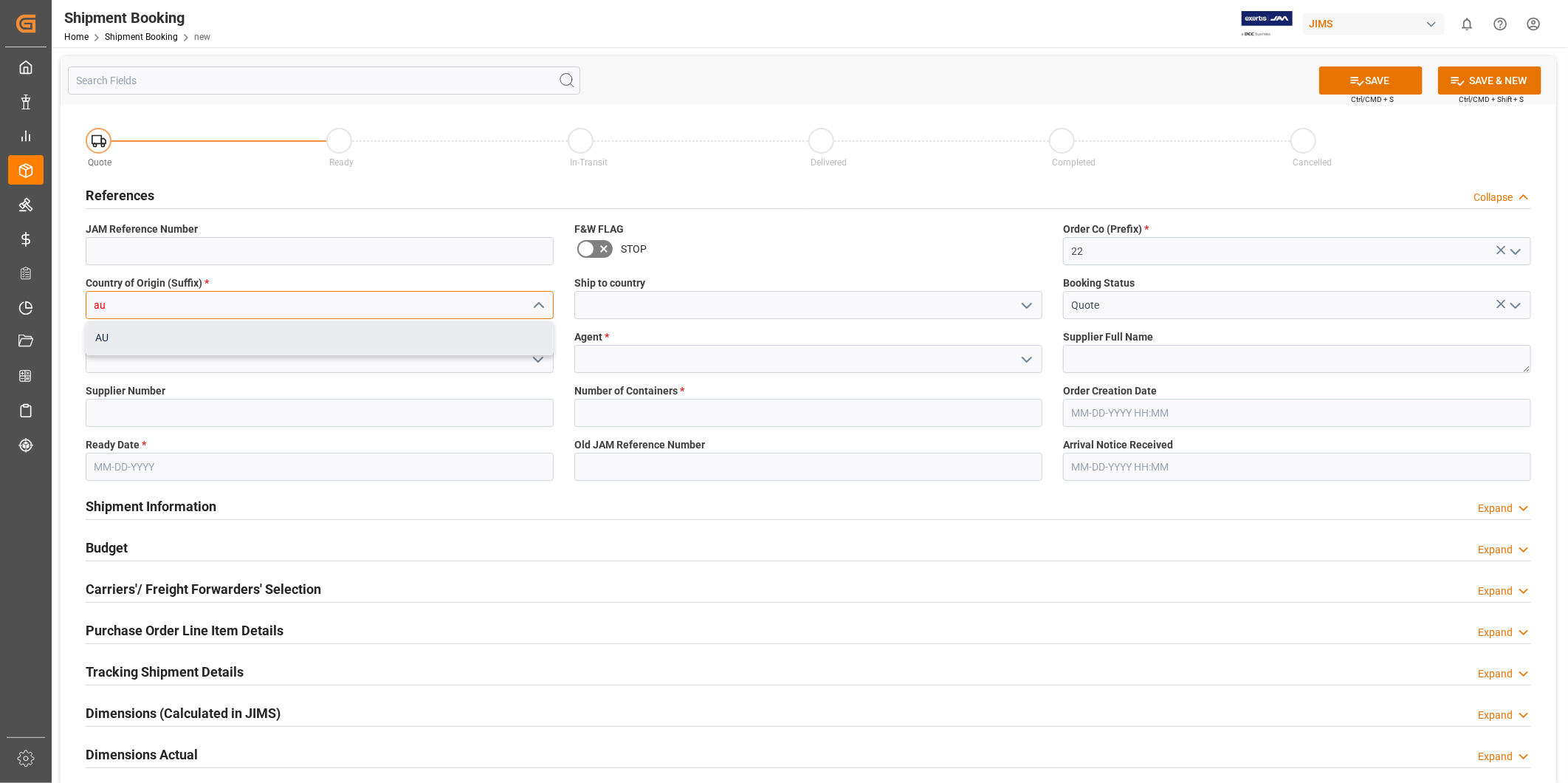
click at [393, 341] on div "AU" at bounding box center [320, 338] width 467 height 33
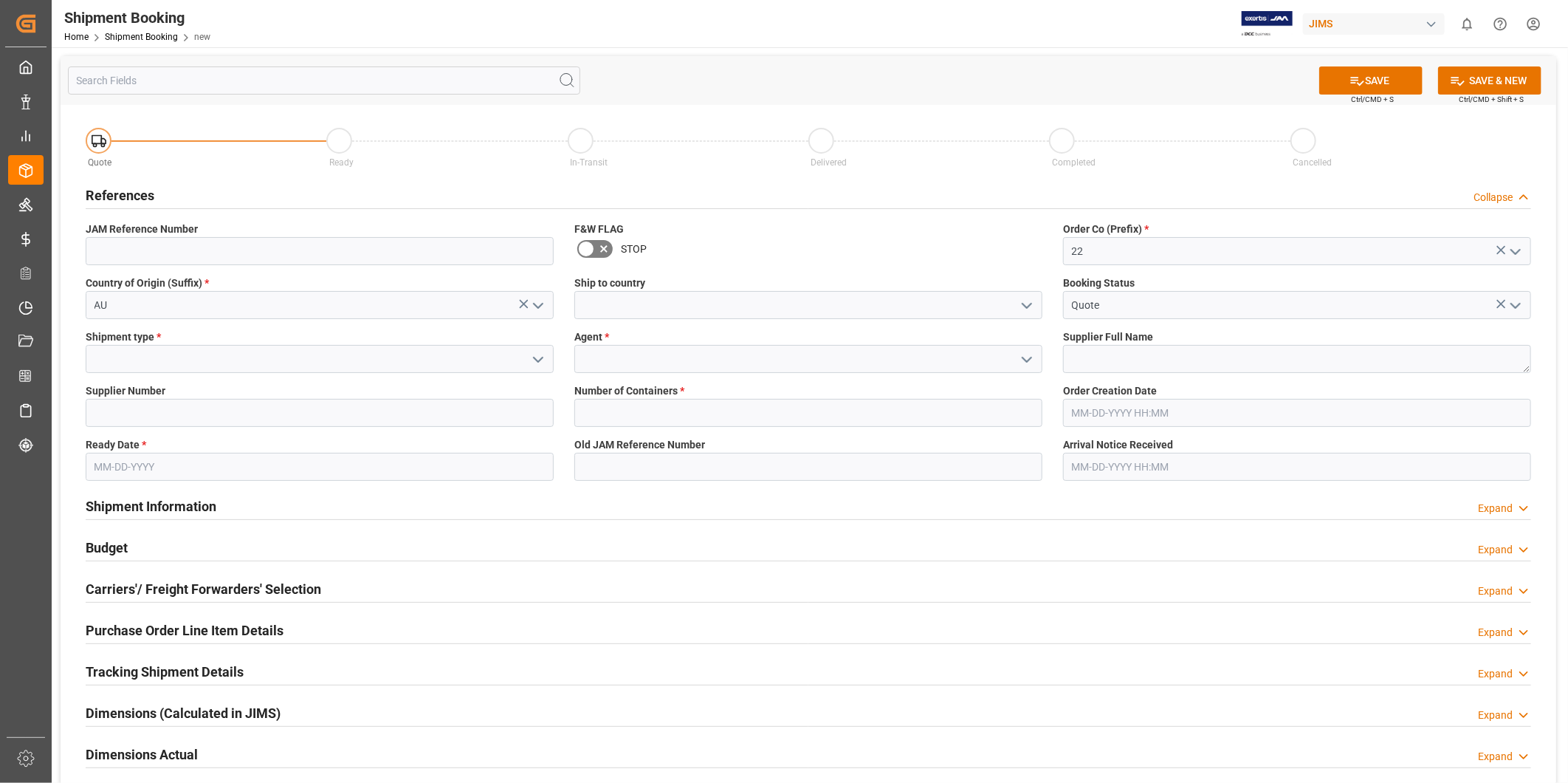
click at [1025, 307] on polyline "open menu" at bounding box center [1027, 306] width 8 height 5
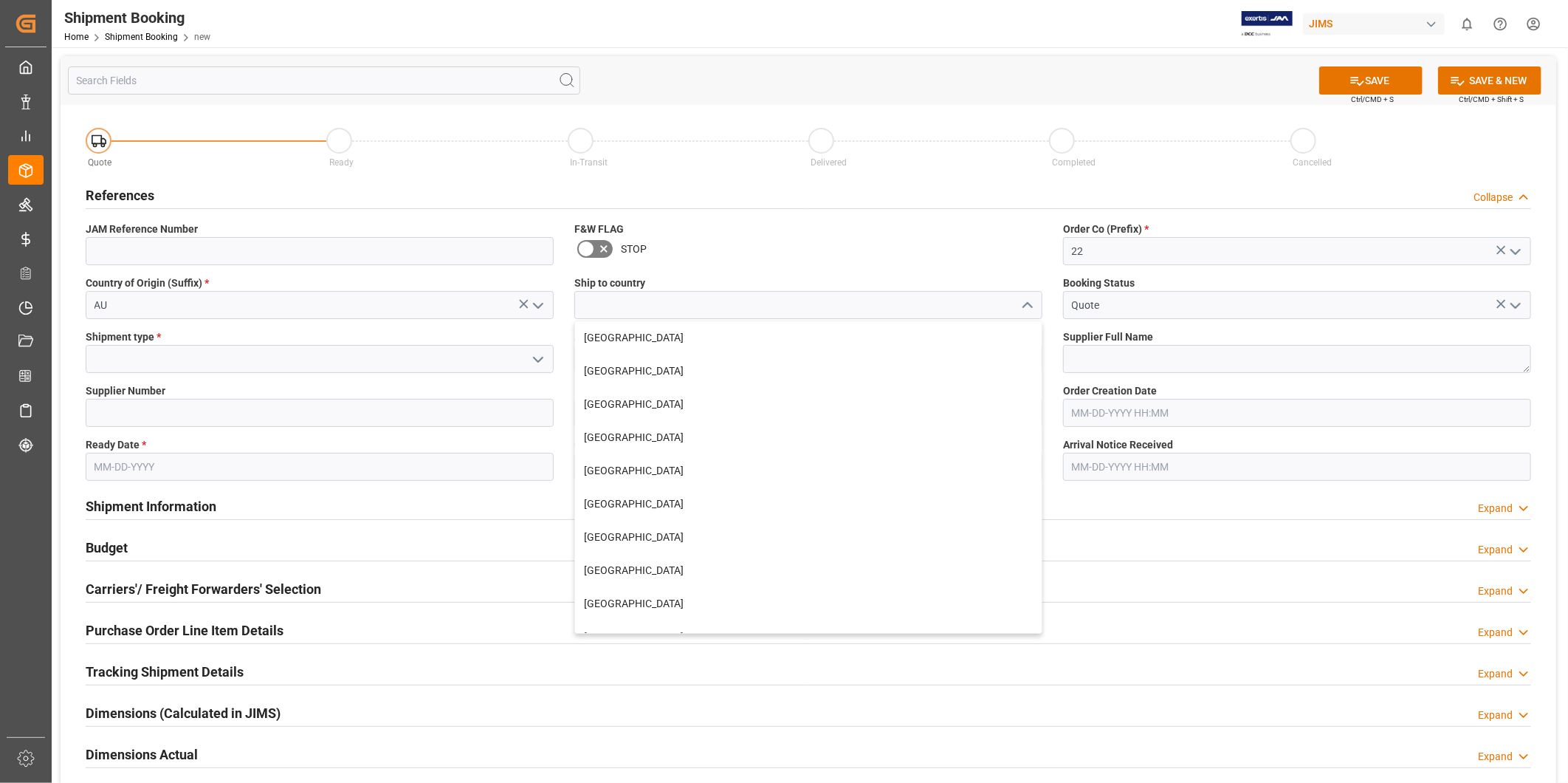
click at [313, 322] on div "Country of Origin (Suffix) * AU" at bounding box center [319, 296] width 489 height 53
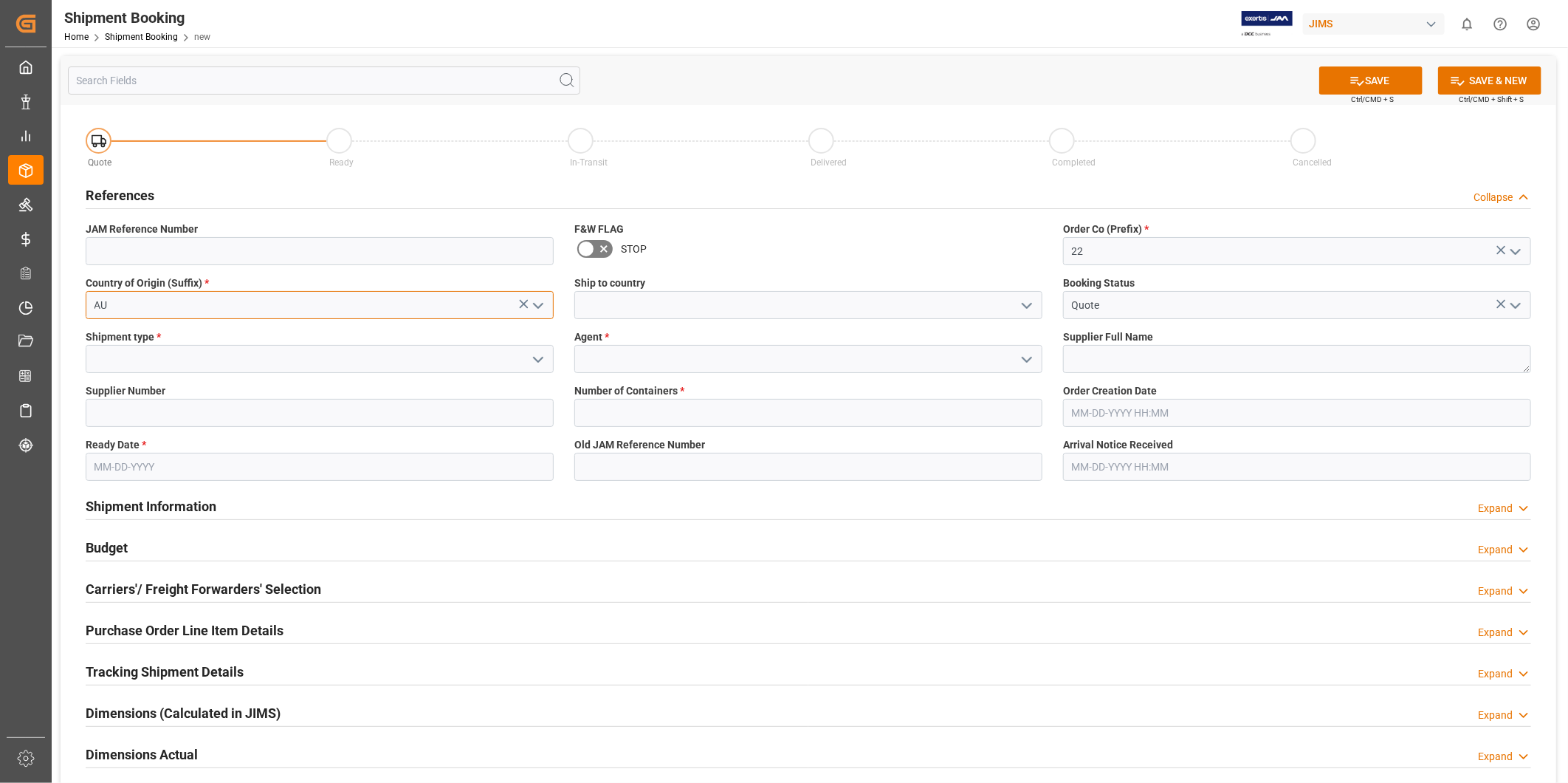
click at [314, 314] on input "AU" at bounding box center [319, 305] width 468 height 28
click at [368, 341] on div "US" at bounding box center [320, 338] width 467 height 33
type input "US"
click at [982, 305] on input at bounding box center [808, 305] width 468 height 28
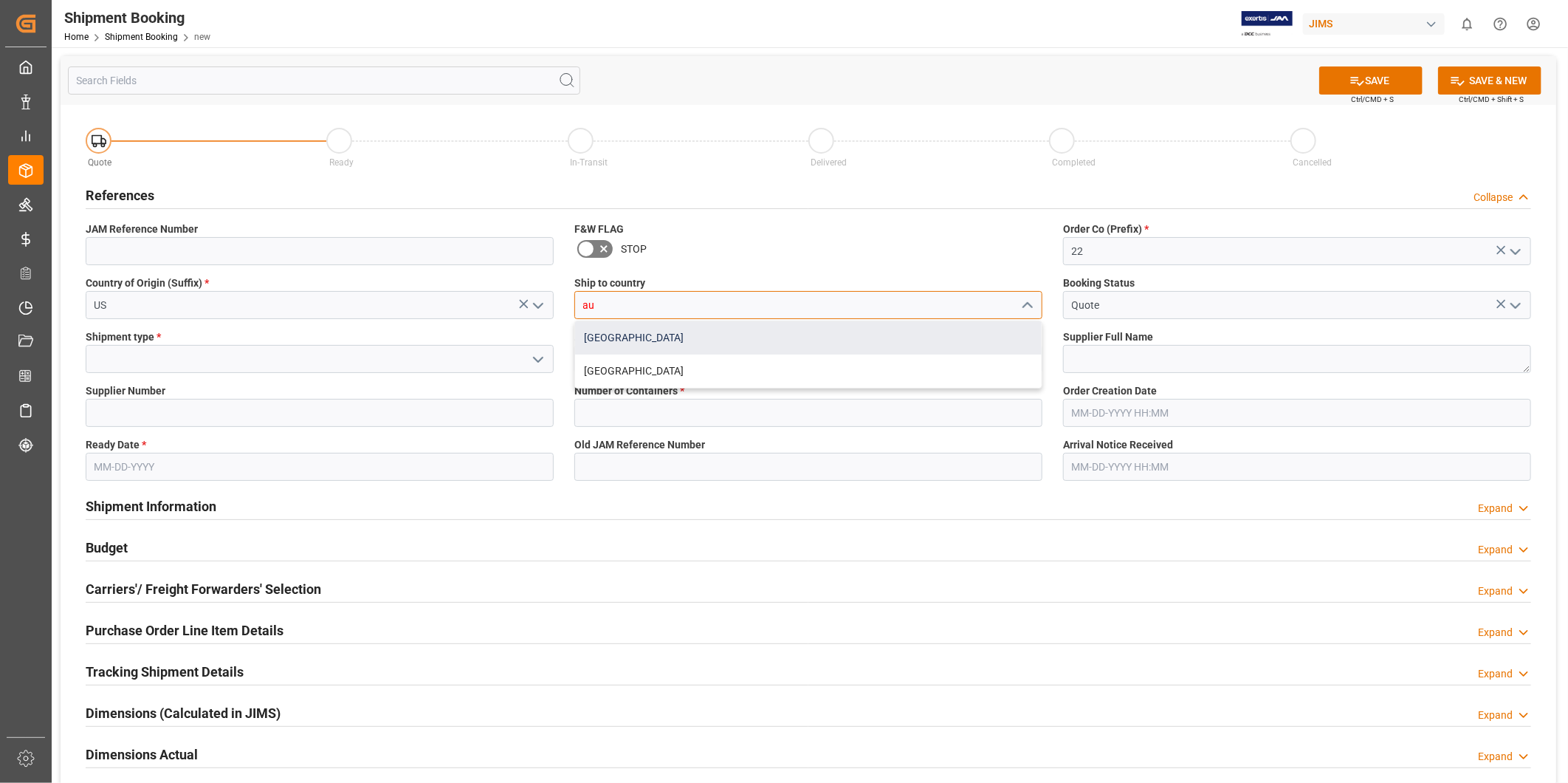
click at [842, 343] on div "[GEOGRAPHIC_DATA]" at bounding box center [808, 338] width 467 height 33
type input "[GEOGRAPHIC_DATA]"
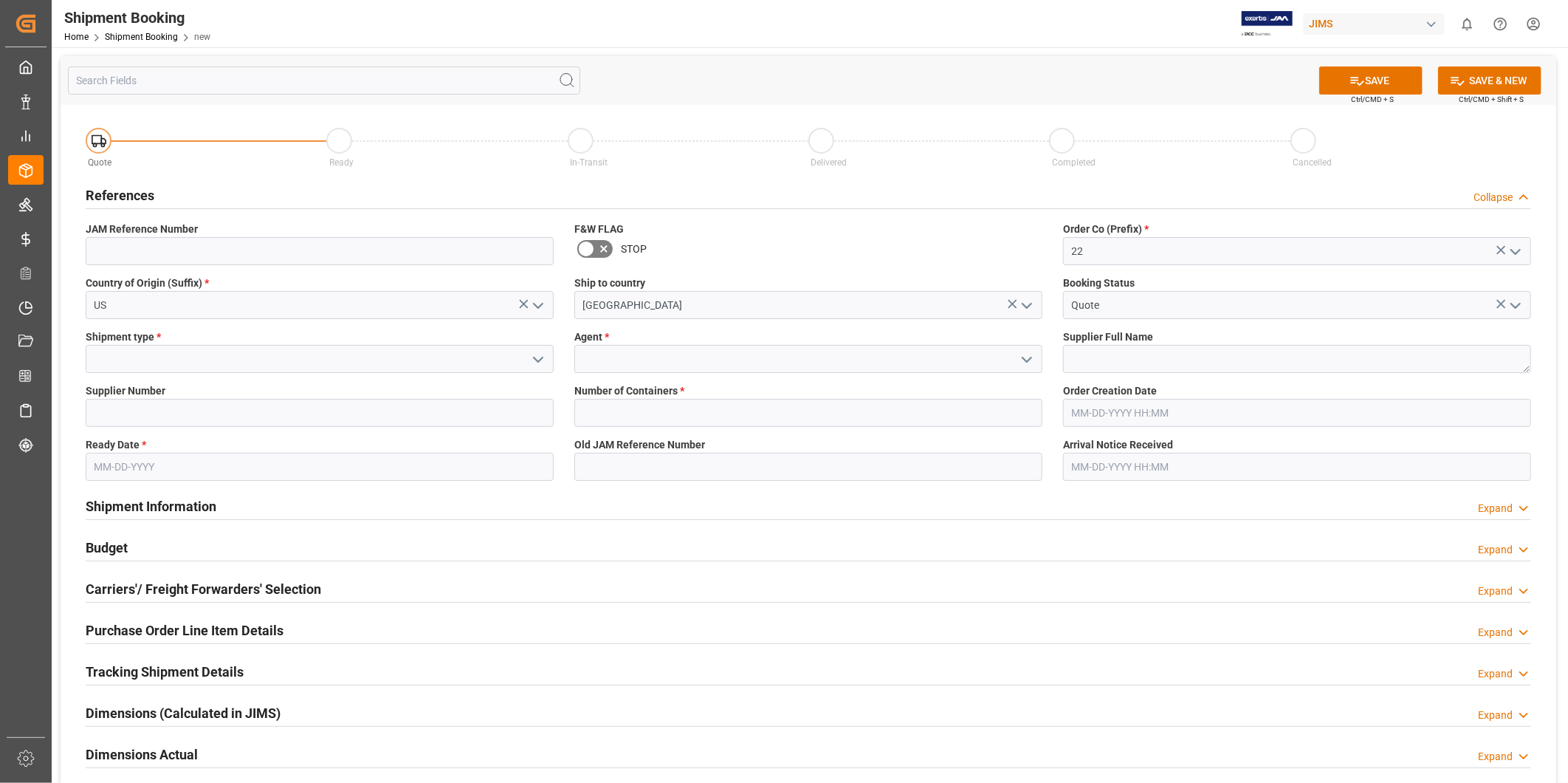
click at [543, 357] on icon "open menu" at bounding box center [538, 359] width 18 height 18
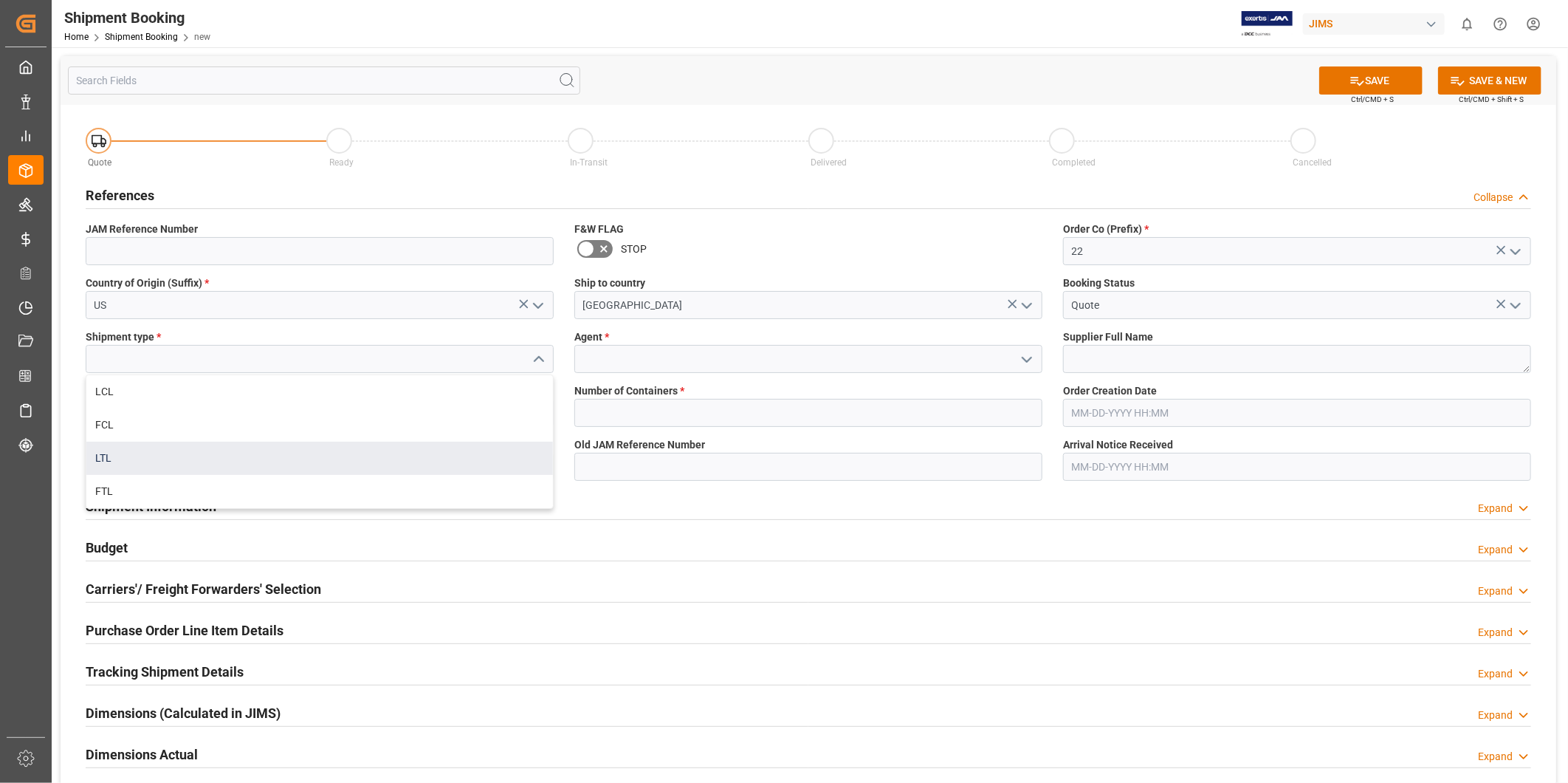
drag, startPoint x: 481, startPoint y: 401, endPoint x: 454, endPoint y: 468, distance: 72.2
click at [454, 468] on div "LCL FCL LTL FTL" at bounding box center [320, 442] width 467 height 133
click at [419, 445] on div "LTL" at bounding box center [320, 458] width 467 height 33
type input "LTL"
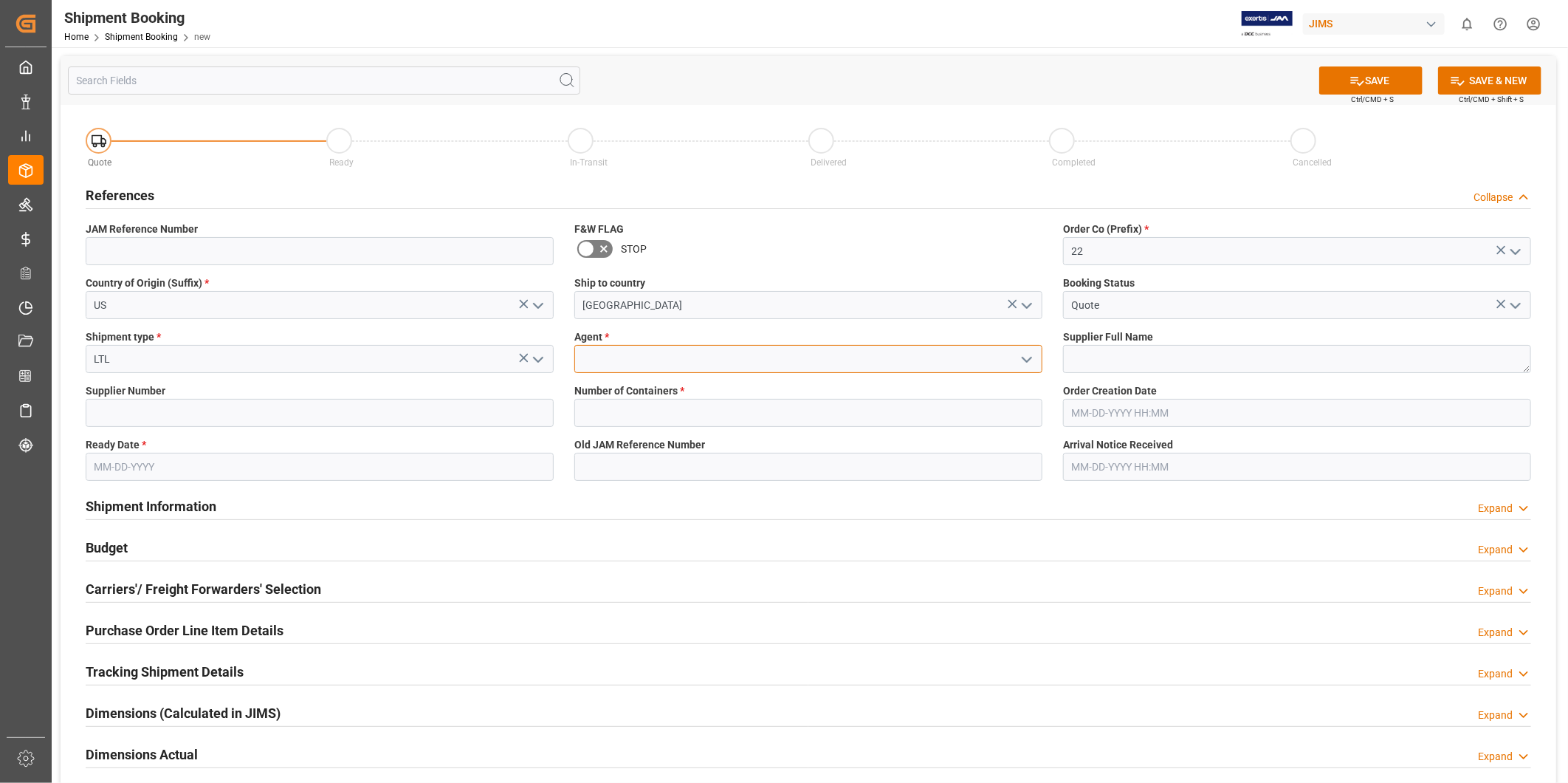
click at [638, 370] on input at bounding box center [808, 359] width 468 height 28
type input "[PERSON_NAME]"
click at [334, 425] on input at bounding box center [319, 413] width 468 height 28
paste input "557"
type input "557"
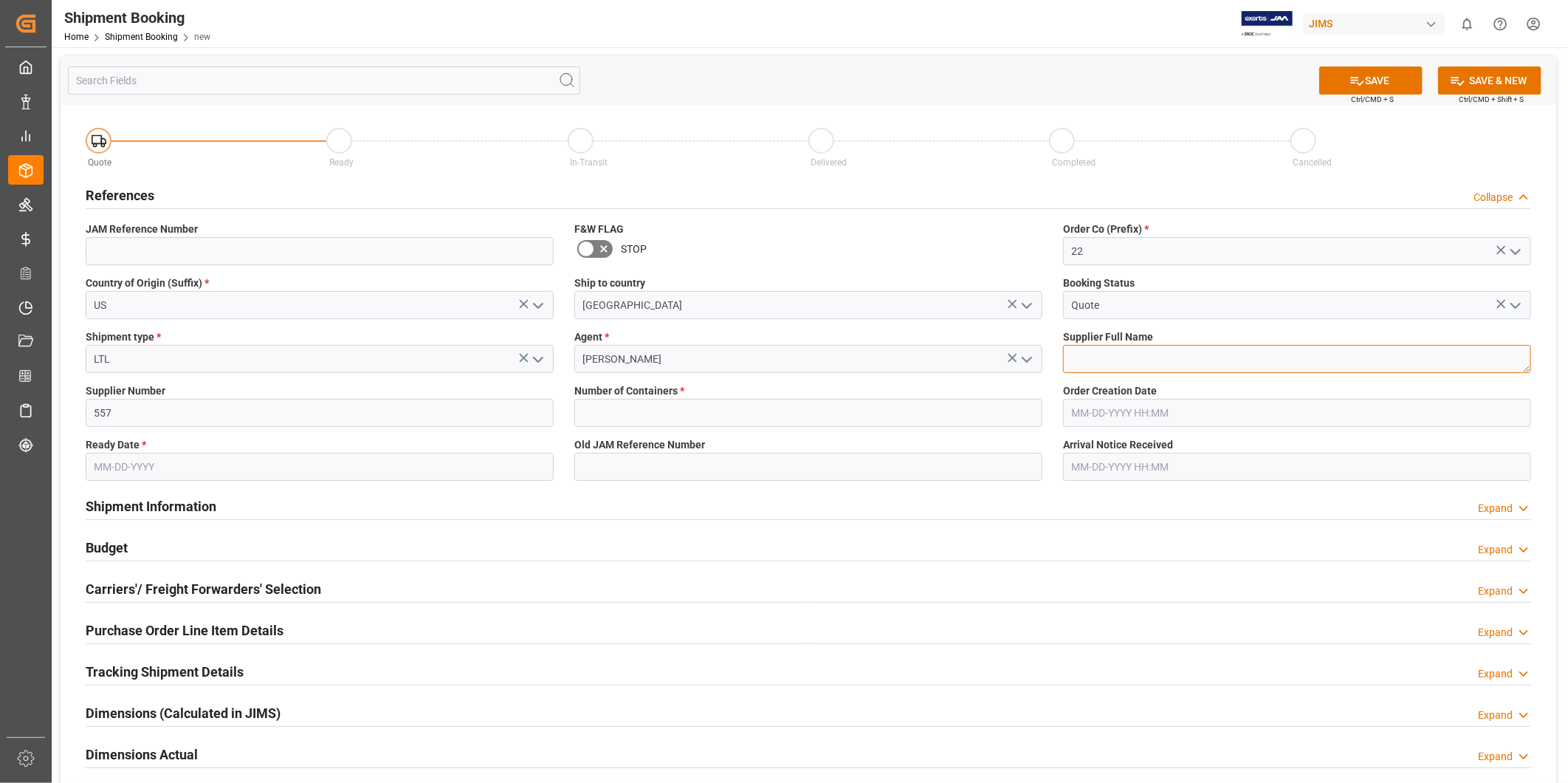
click at [1124, 355] on textarea at bounding box center [1297, 359] width 468 height 28
paste textarea "Ashly Audio ([GEOGRAPHIC_DATA], [GEOGRAPHIC_DATA])"
type textarea "Ashly Audio ([GEOGRAPHIC_DATA], [GEOGRAPHIC_DATA])"
click at [814, 412] on input "text" at bounding box center [808, 413] width 468 height 28
type input "0"
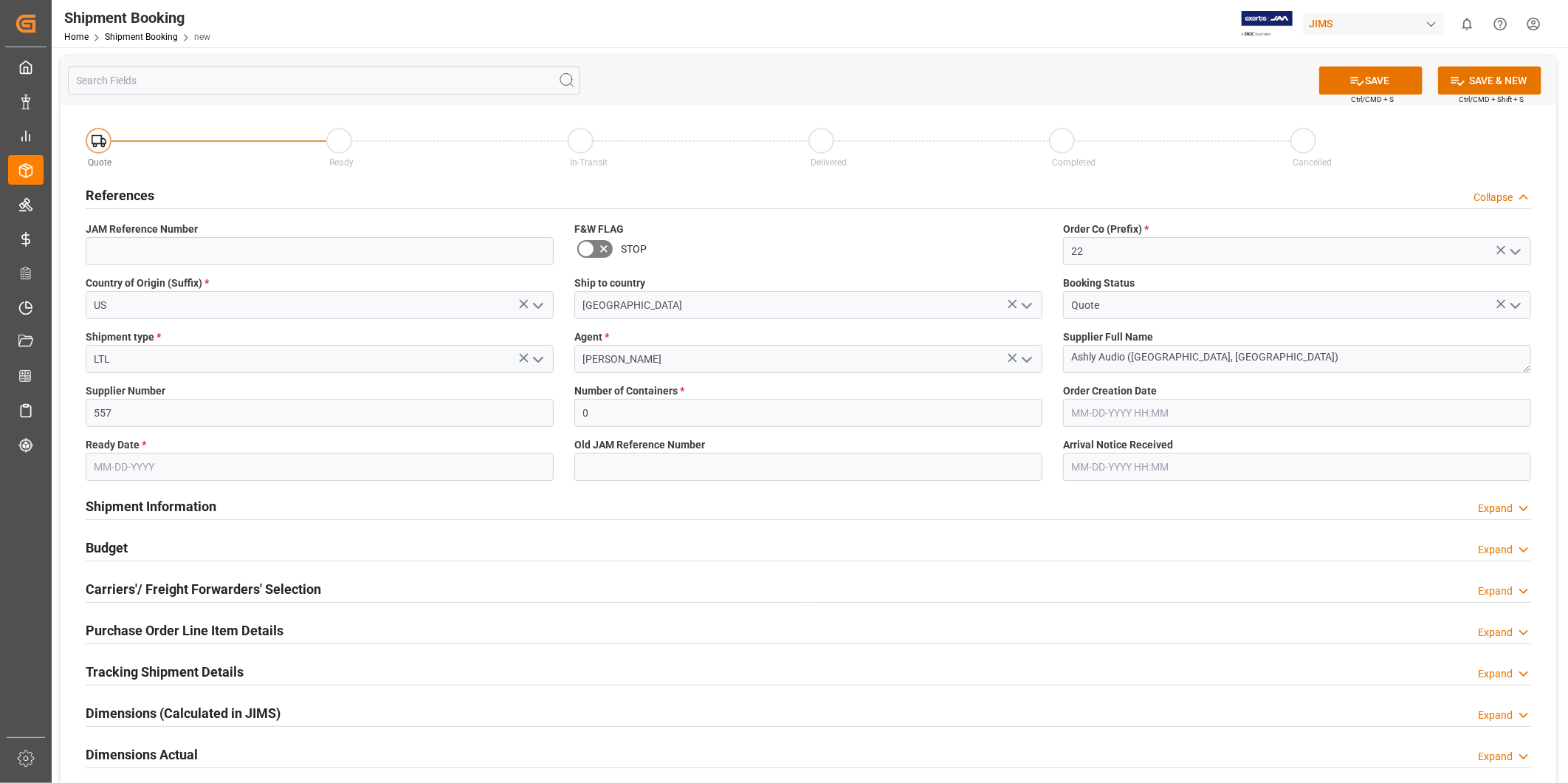
click at [189, 461] on input "text" at bounding box center [319, 467] width 468 height 28
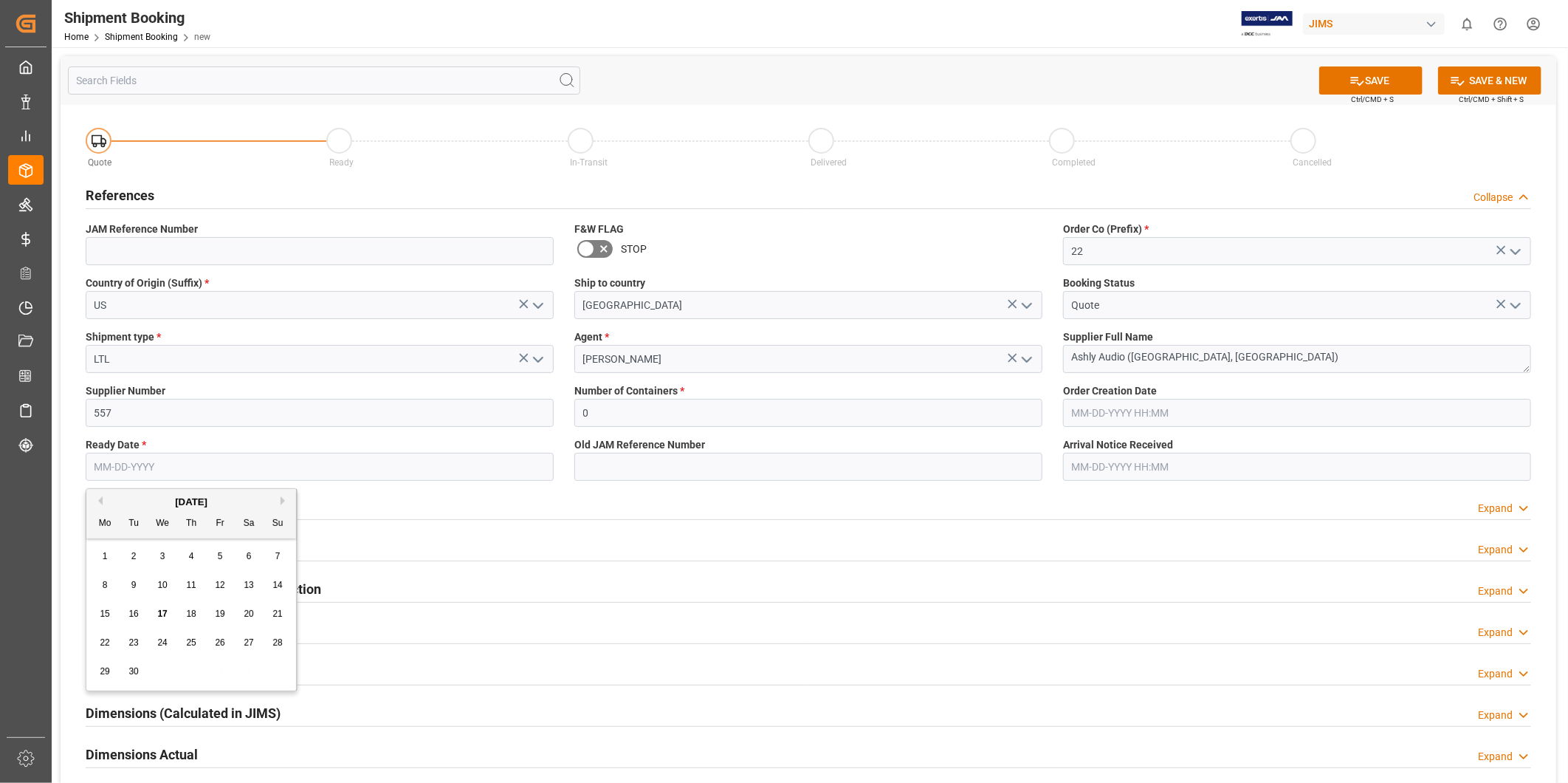
click at [168, 640] on div "24" at bounding box center [163, 642] width 19 height 18
type input "[DATE]"
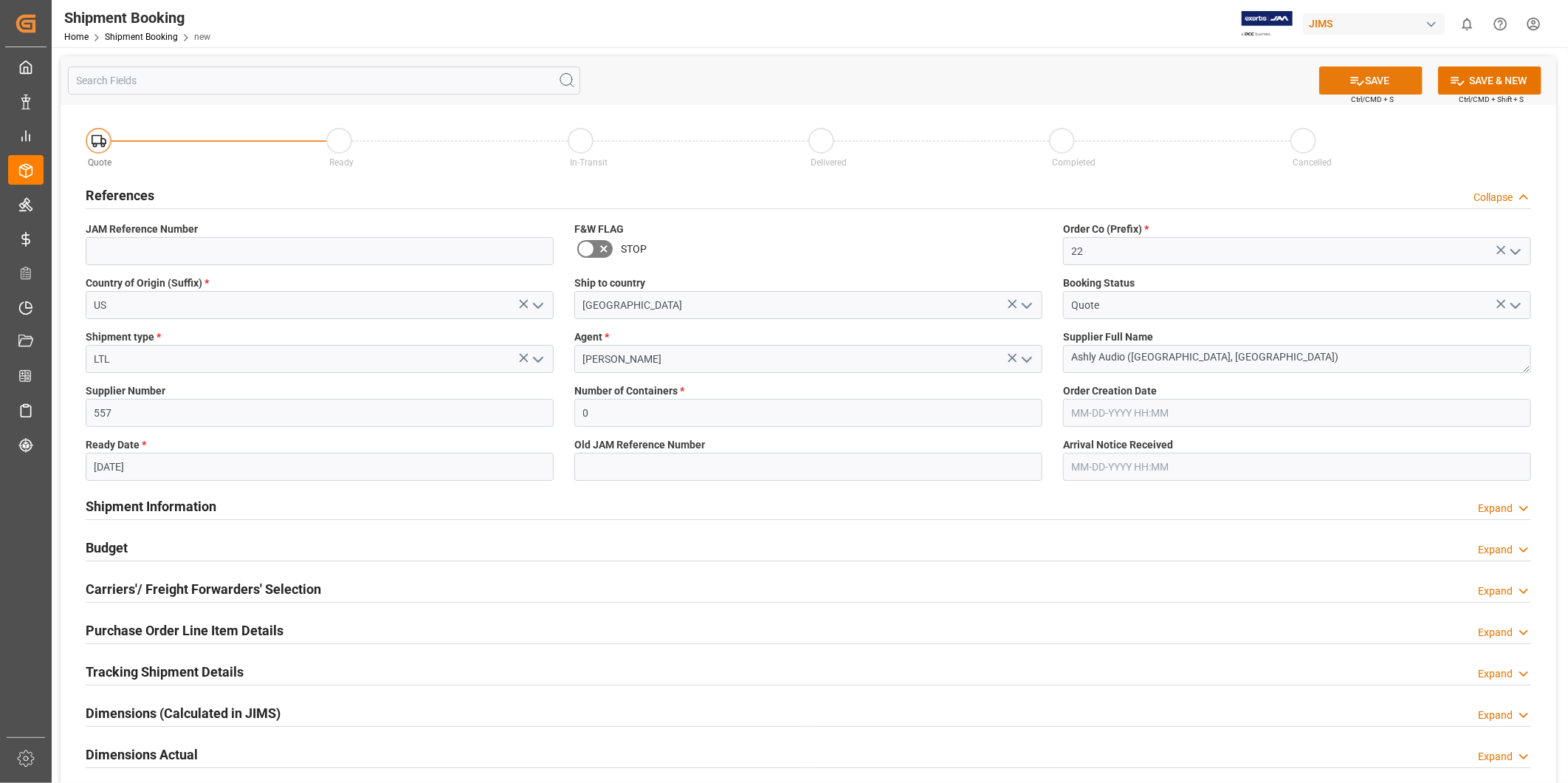
click at [1366, 69] on button "SAVE" at bounding box center [1371, 81] width 103 height 28
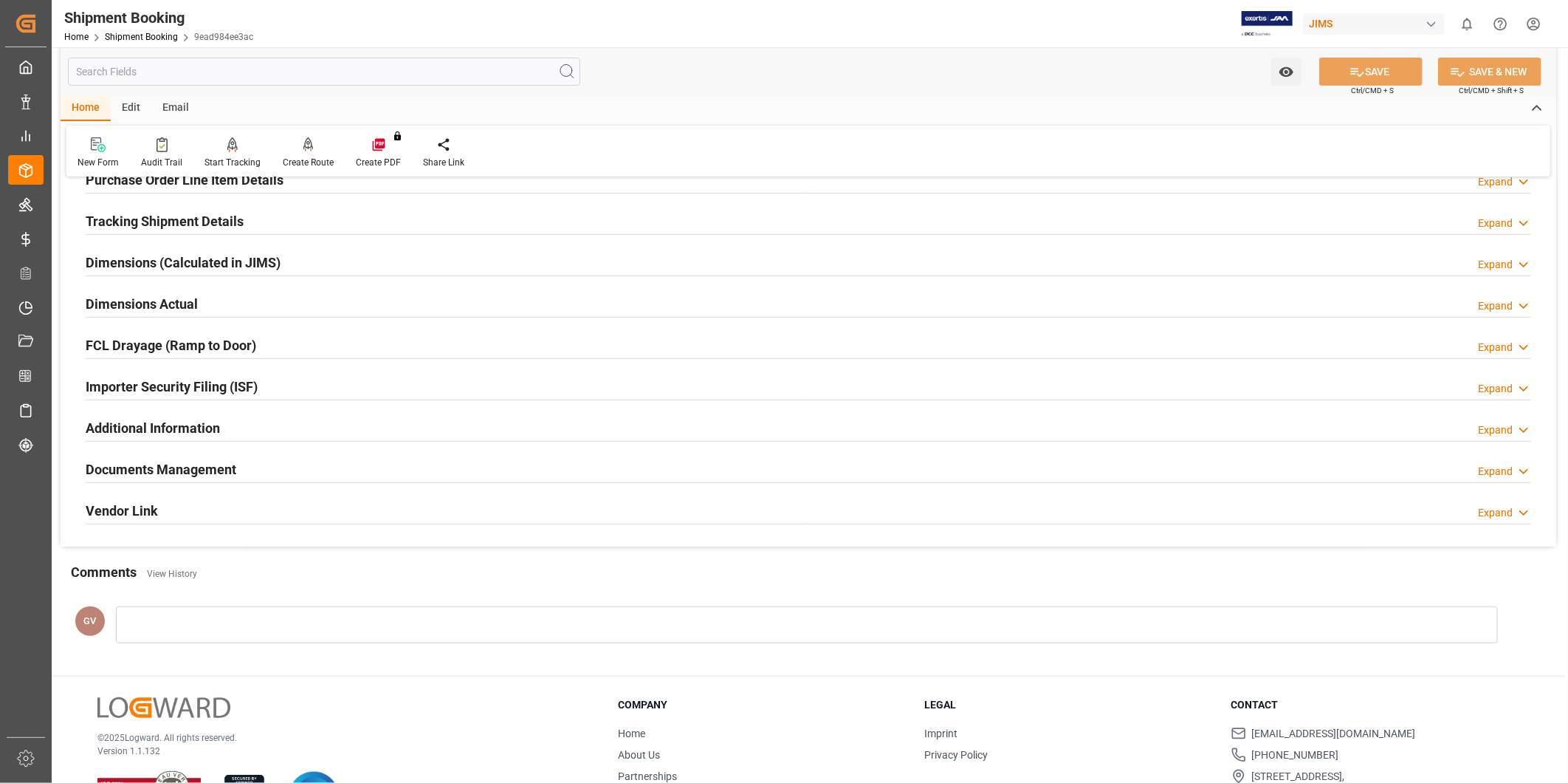
scroll to position [273, 0]
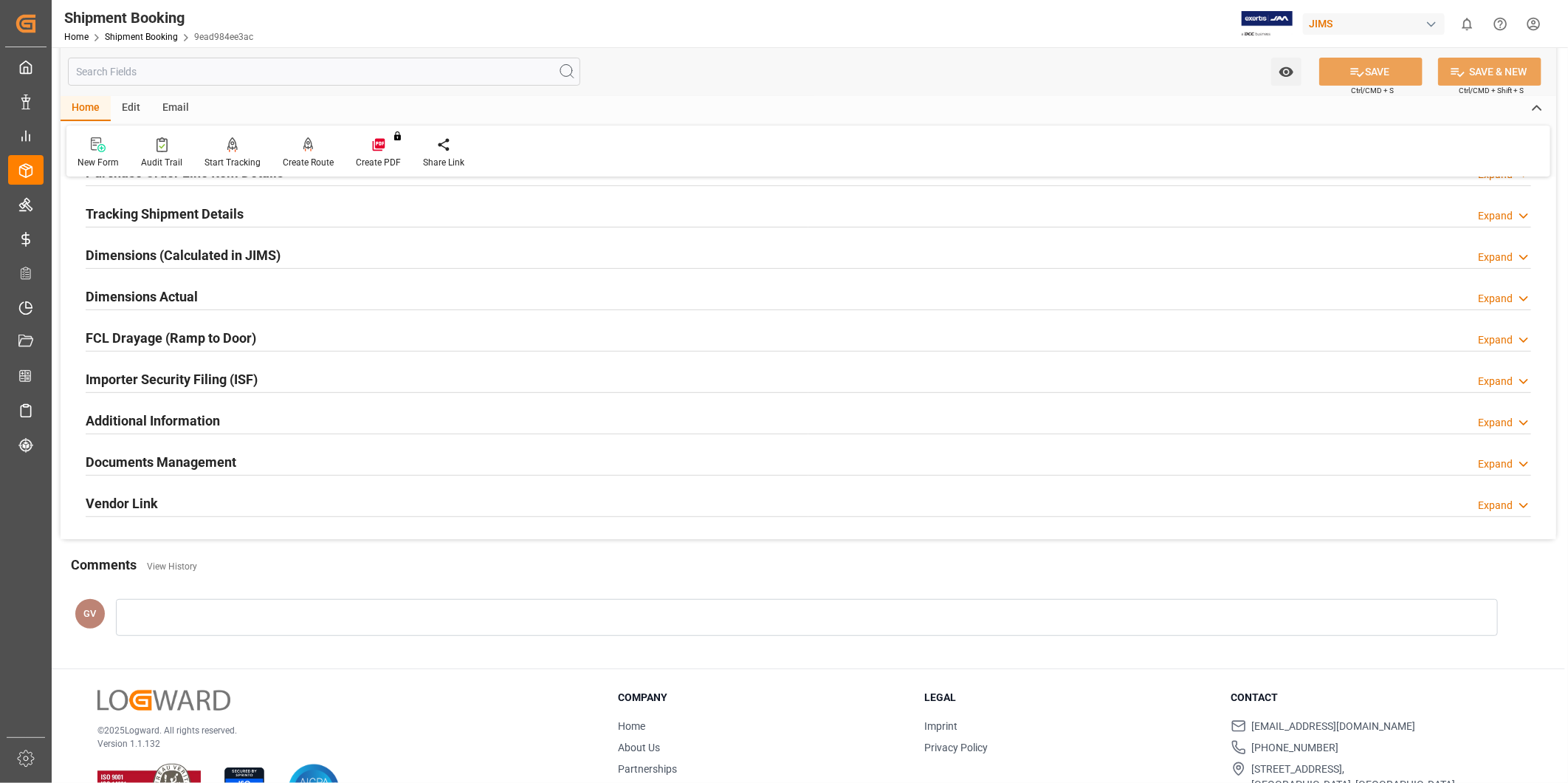
click at [280, 421] on div "Additional Information Expand" at bounding box center [808, 419] width 1446 height 28
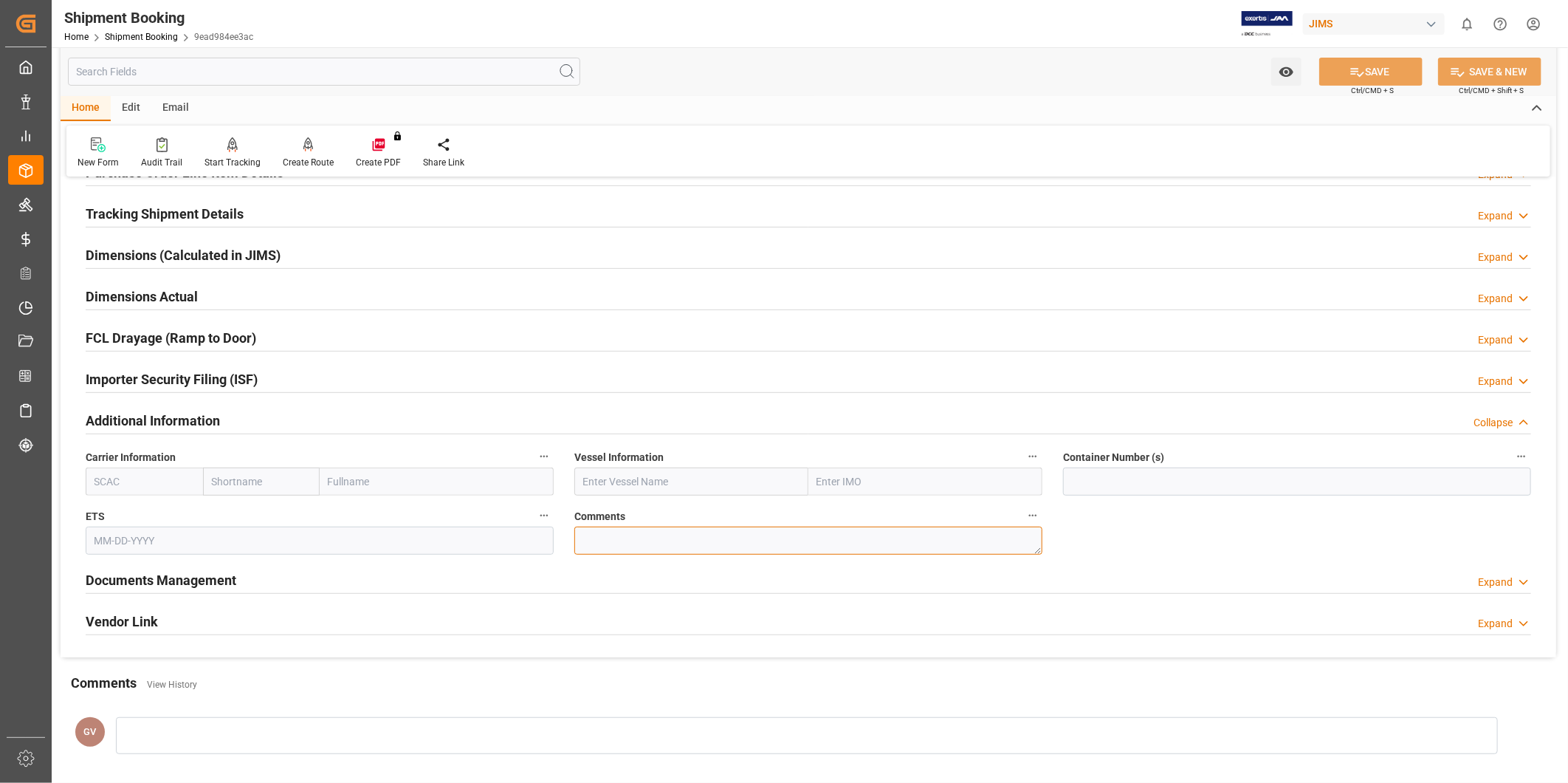
click at [642, 547] on textarea at bounding box center [808, 540] width 468 height 28
paste textarea "9343200"
type textarea "SO 9343200"
click at [1384, 61] on button "SAVE" at bounding box center [1371, 71] width 103 height 28
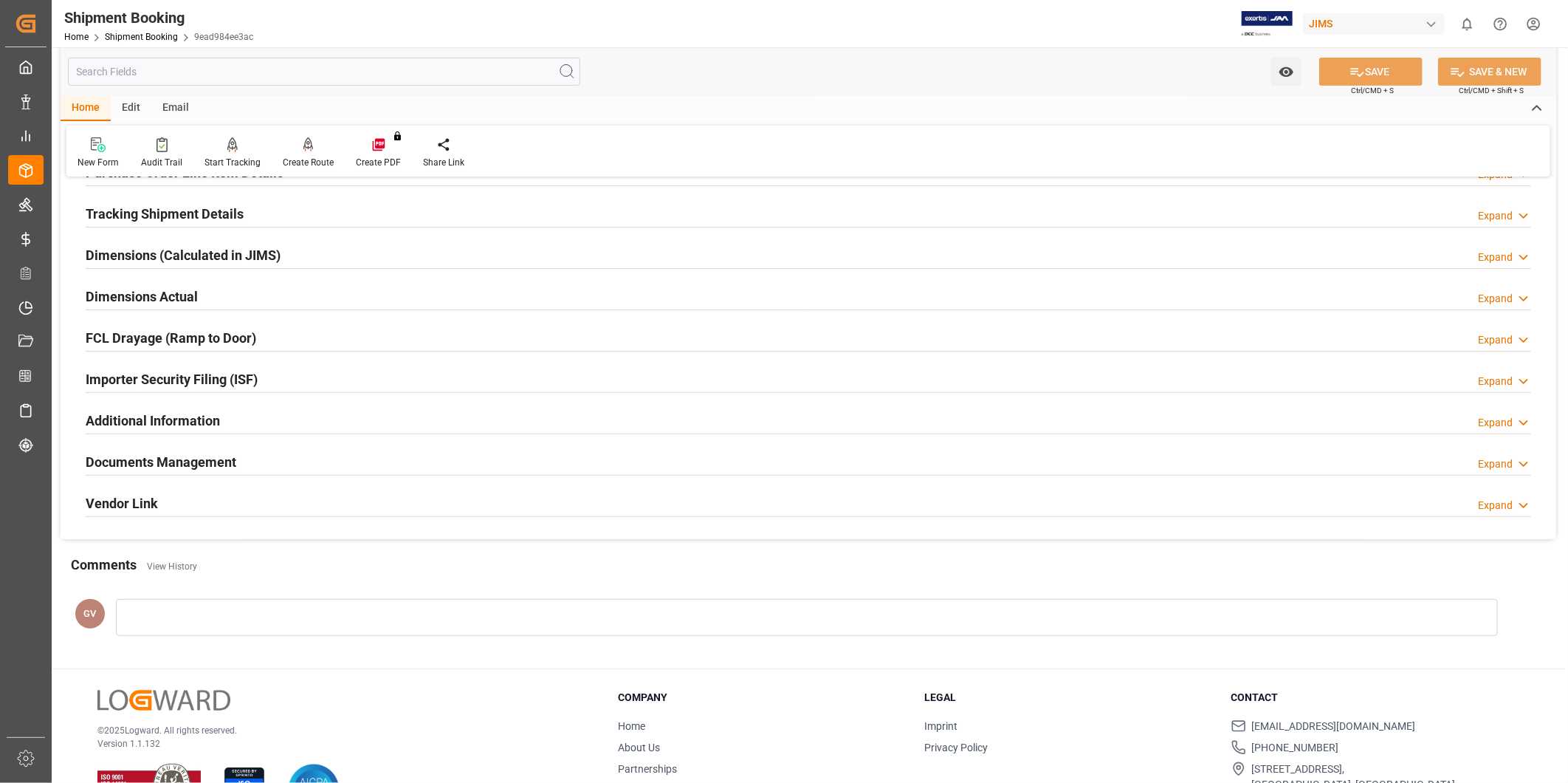
click at [375, 423] on div "Additional Information Expand" at bounding box center [808, 419] width 1446 height 28
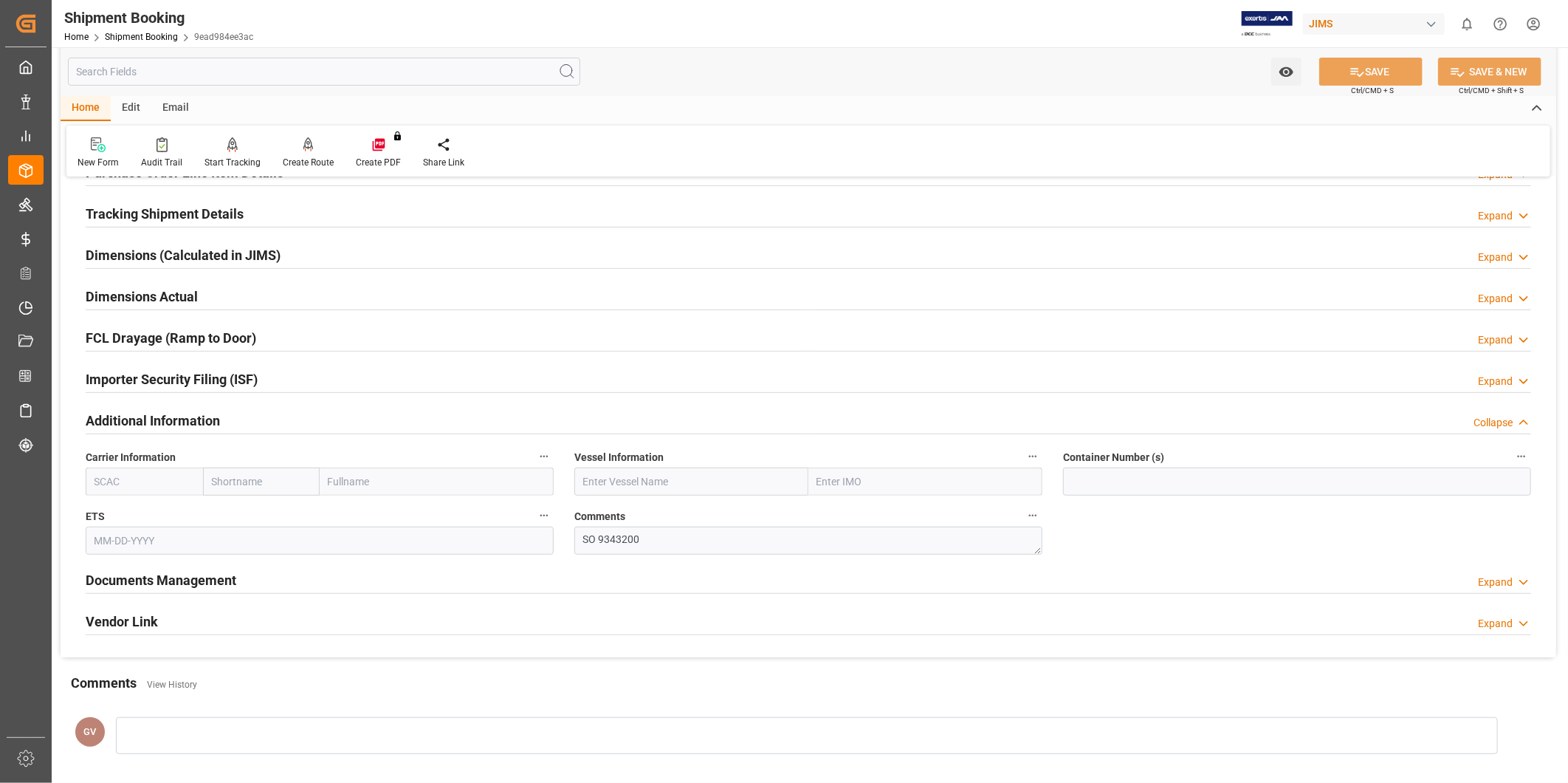
click at [375, 423] on div "Additional Information Collapse" at bounding box center [808, 419] width 1446 height 28
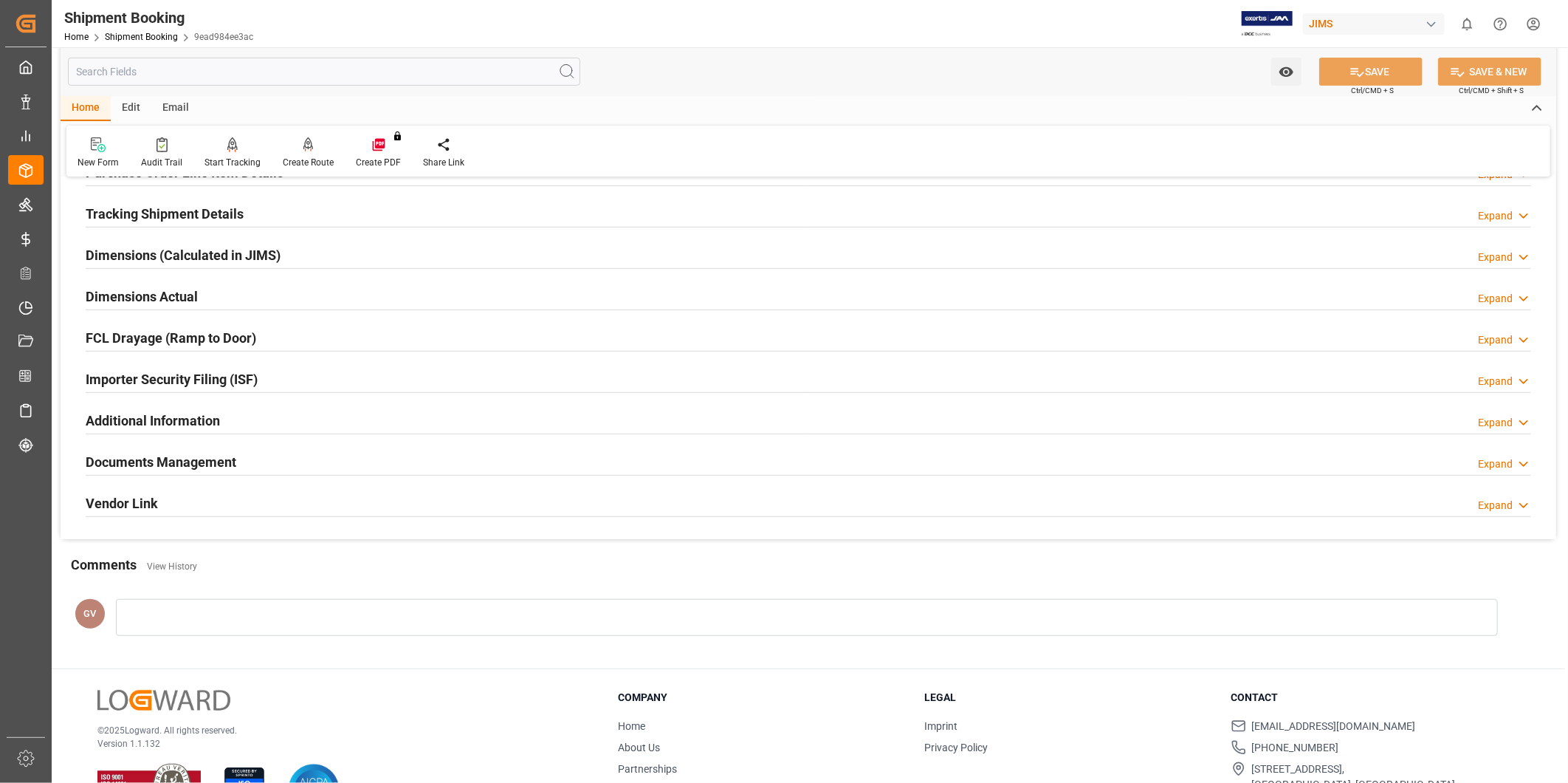
click at [383, 624] on div at bounding box center [807, 617] width 1382 height 37
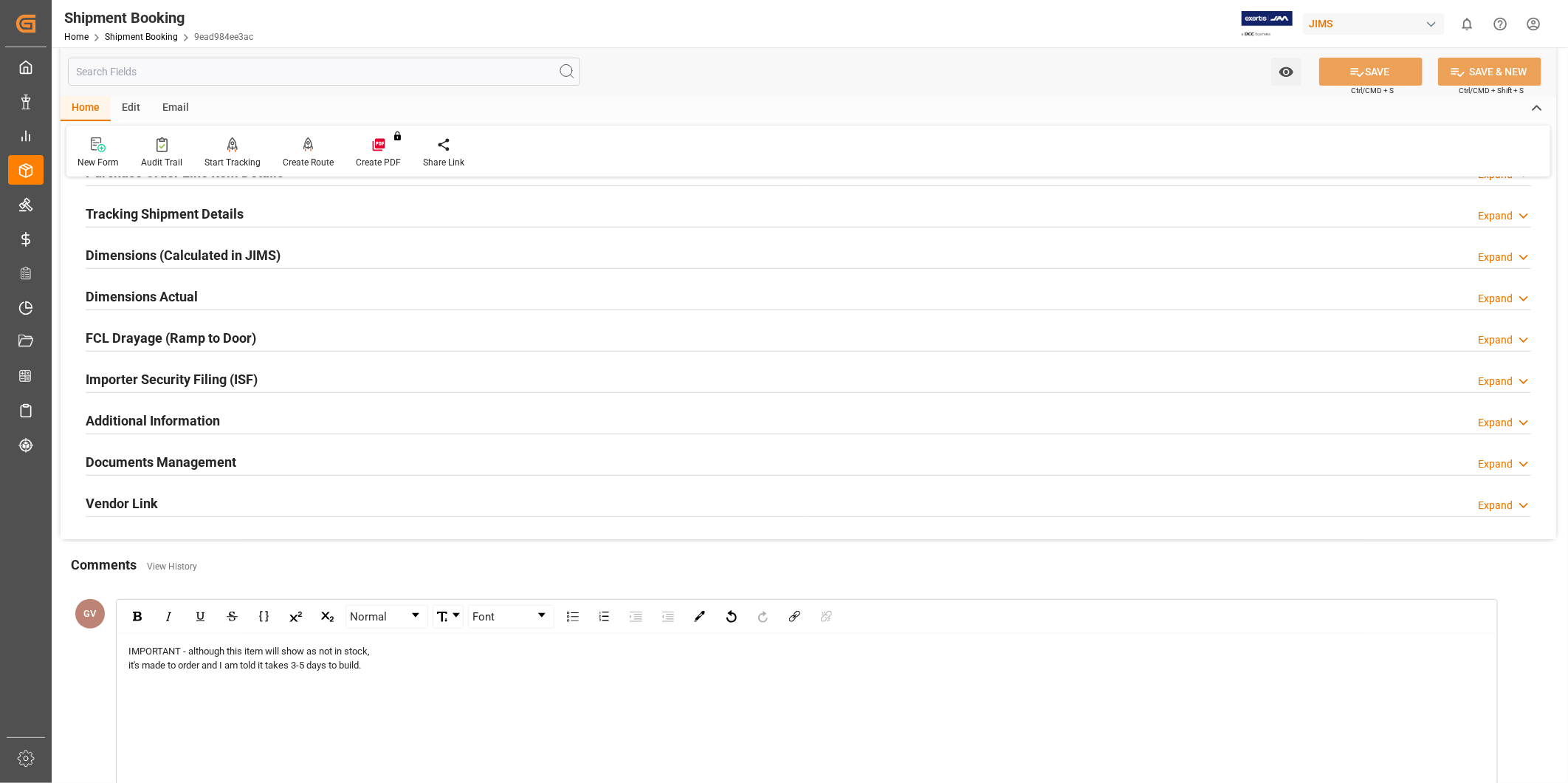
click at [1127, 255] on div "Dimensions (Calculated in JIMS) Expand" at bounding box center [808, 254] width 1446 height 28
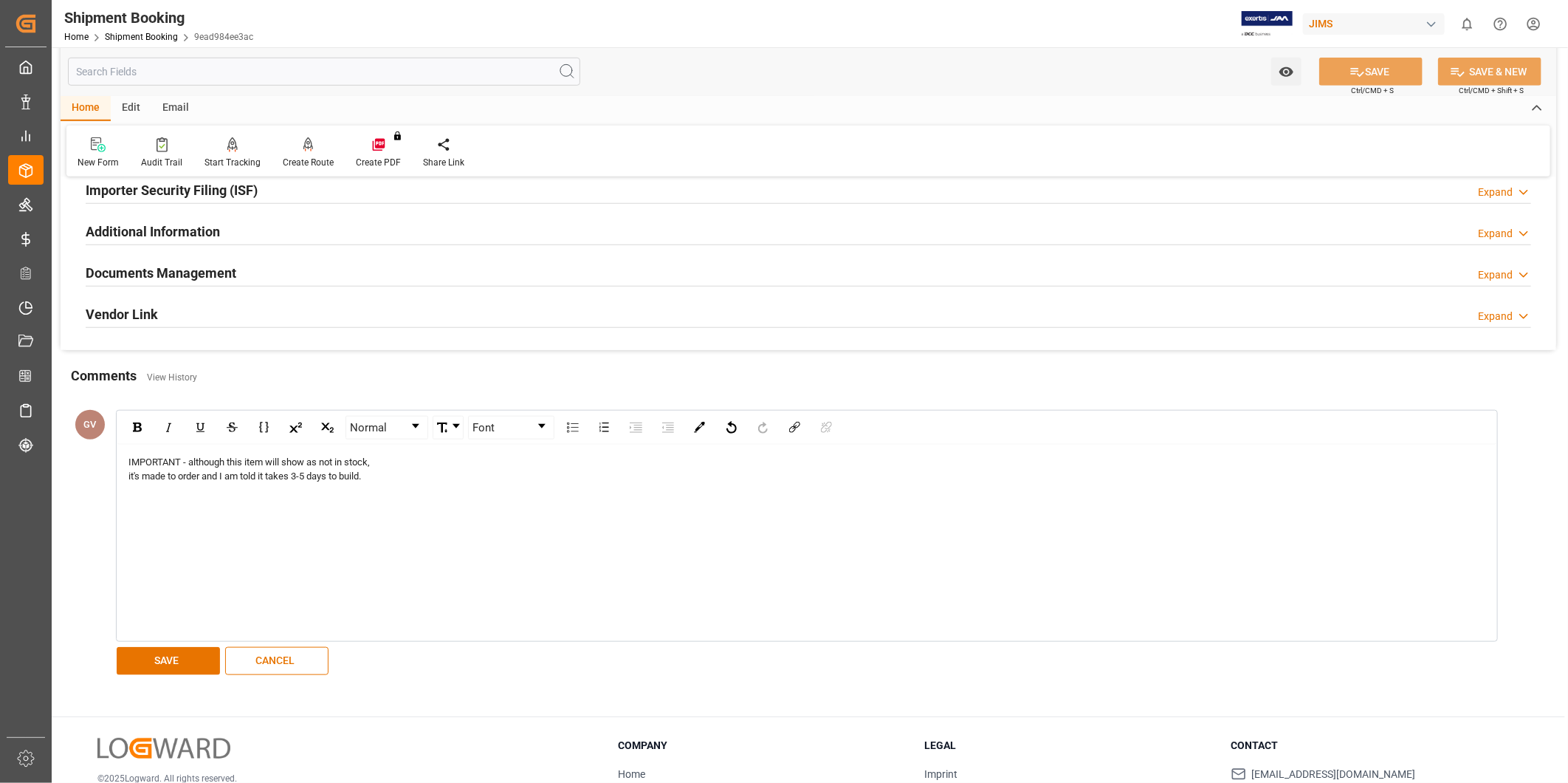
scroll to position [663, 0]
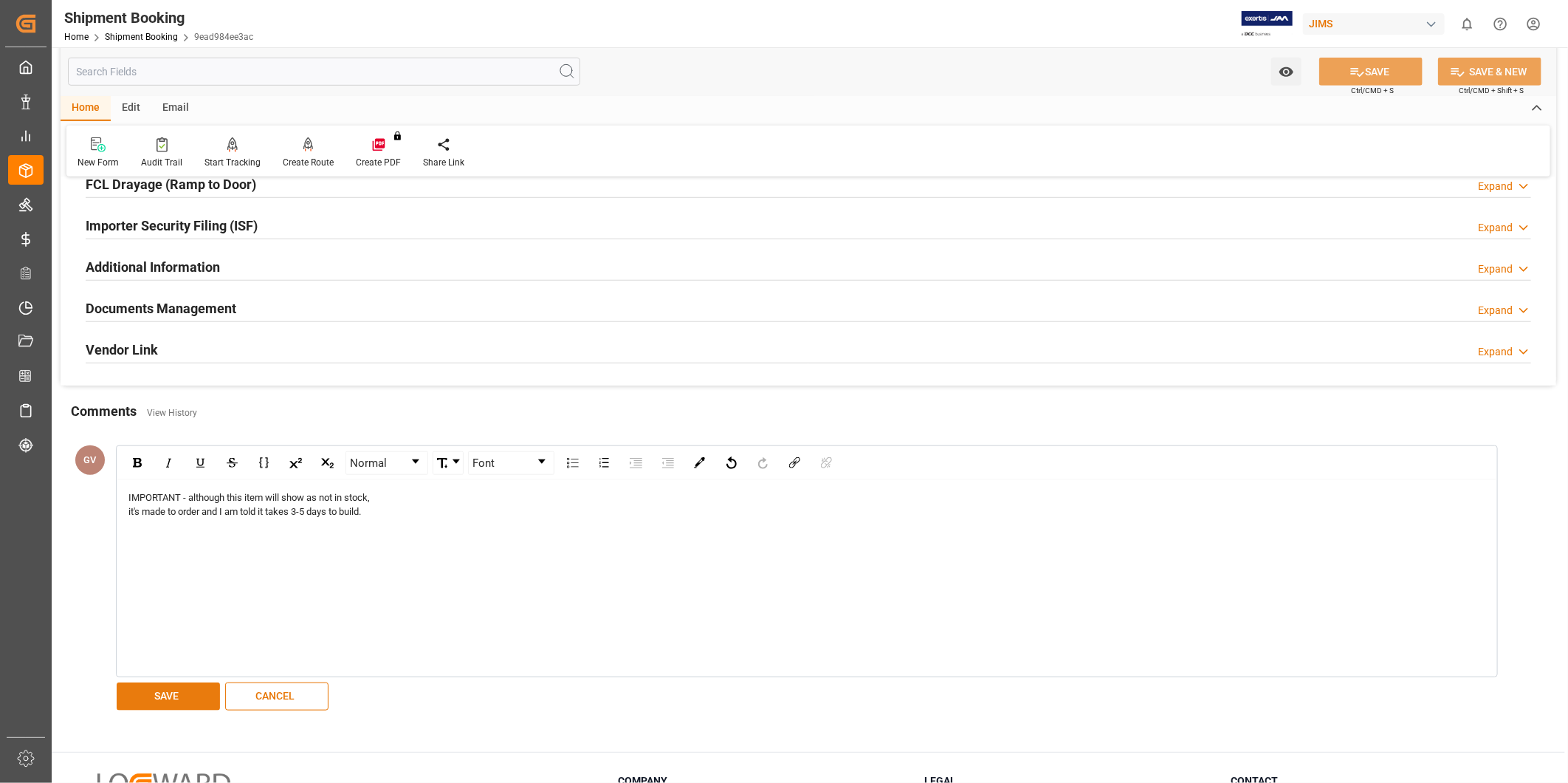
click at [180, 692] on button "SAVE" at bounding box center [168, 697] width 103 height 28
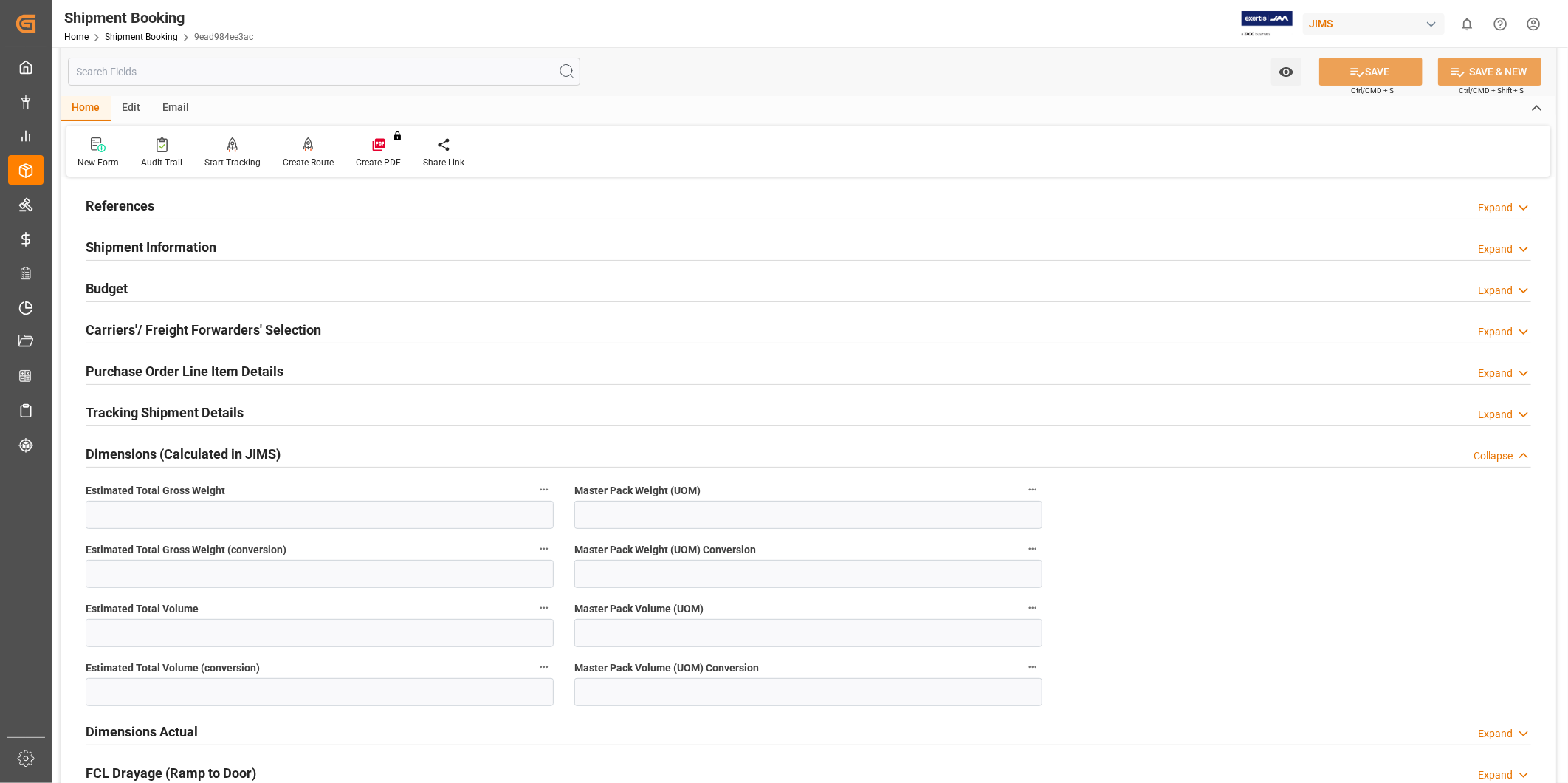
scroll to position [0, 0]
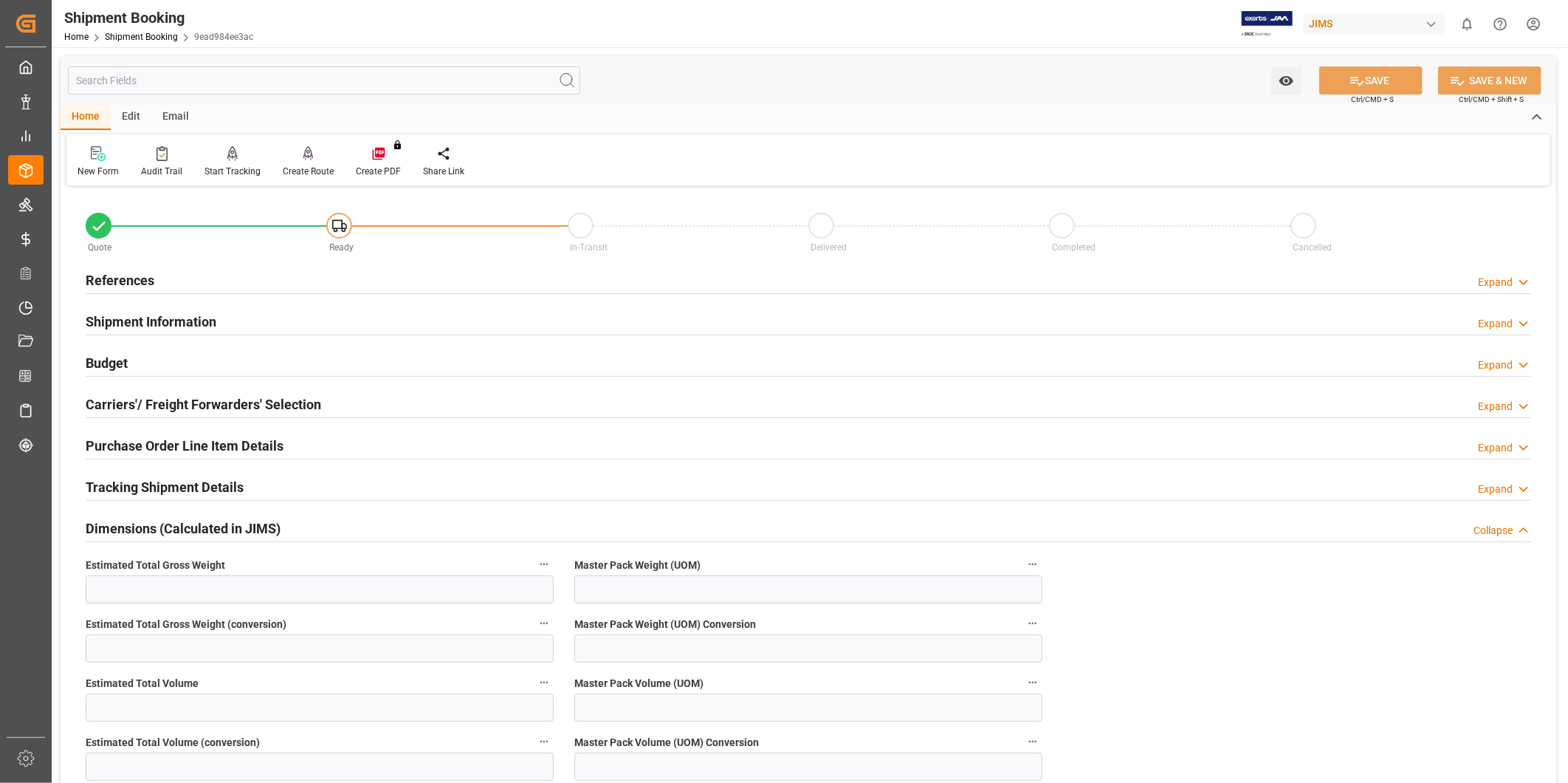
click at [1514, 279] on div "Expand" at bounding box center [1504, 282] width 53 height 16
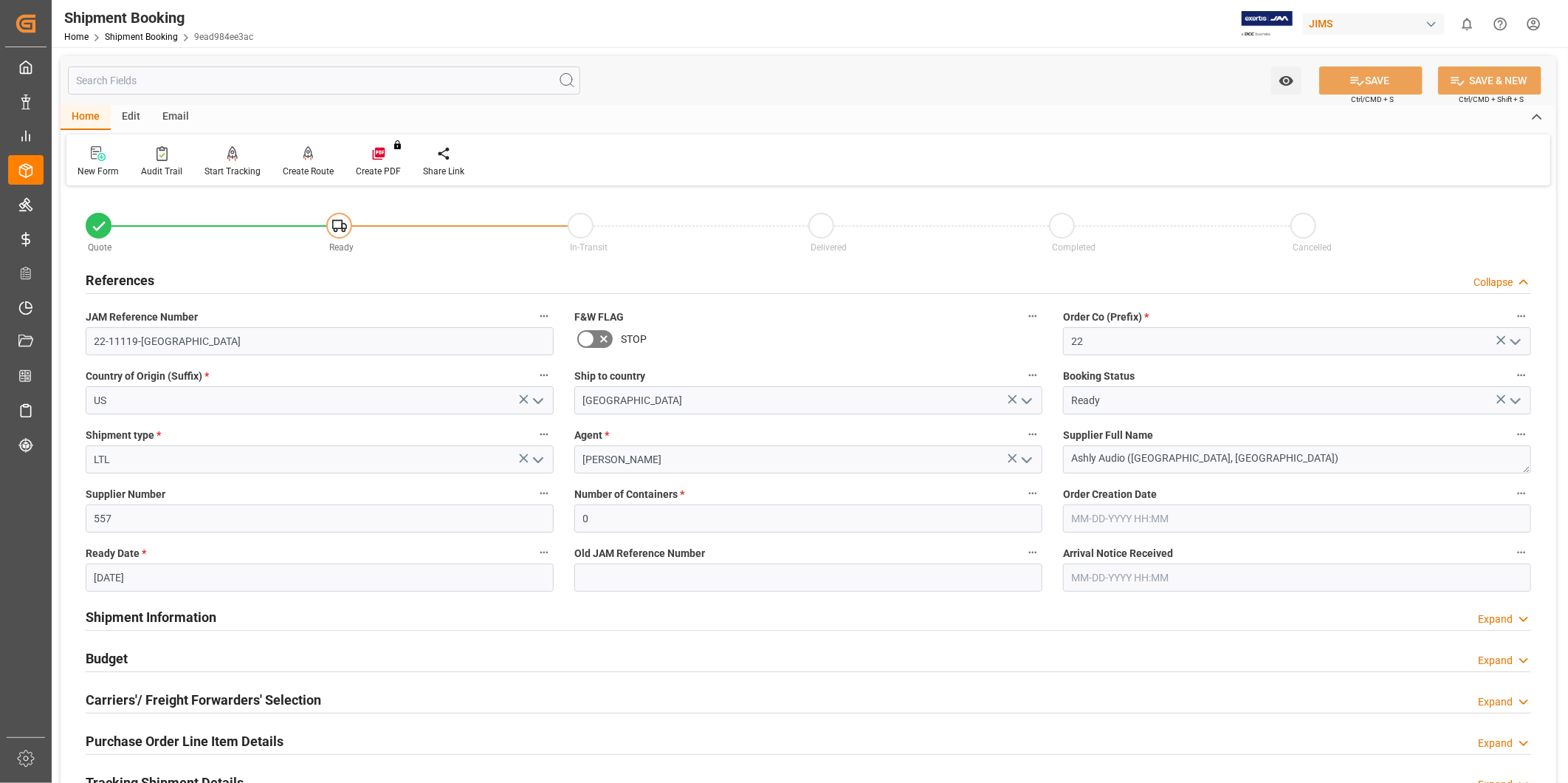
click at [1514, 279] on div "Collapse" at bounding box center [1502, 282] width 57 height 16
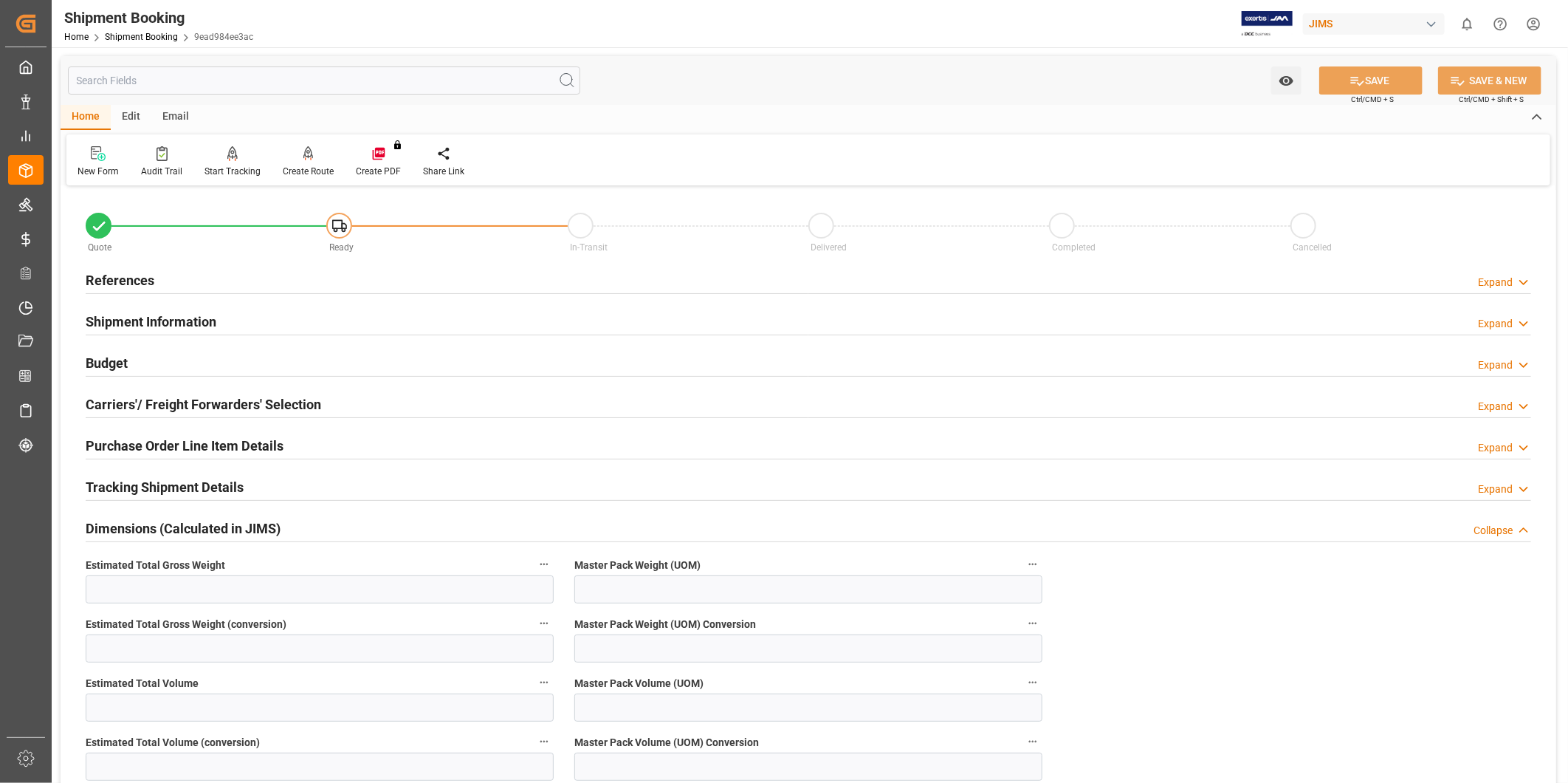
click at [1514, 278] on div "Expand" at bounding box center [1504, 282] width 53 height 16
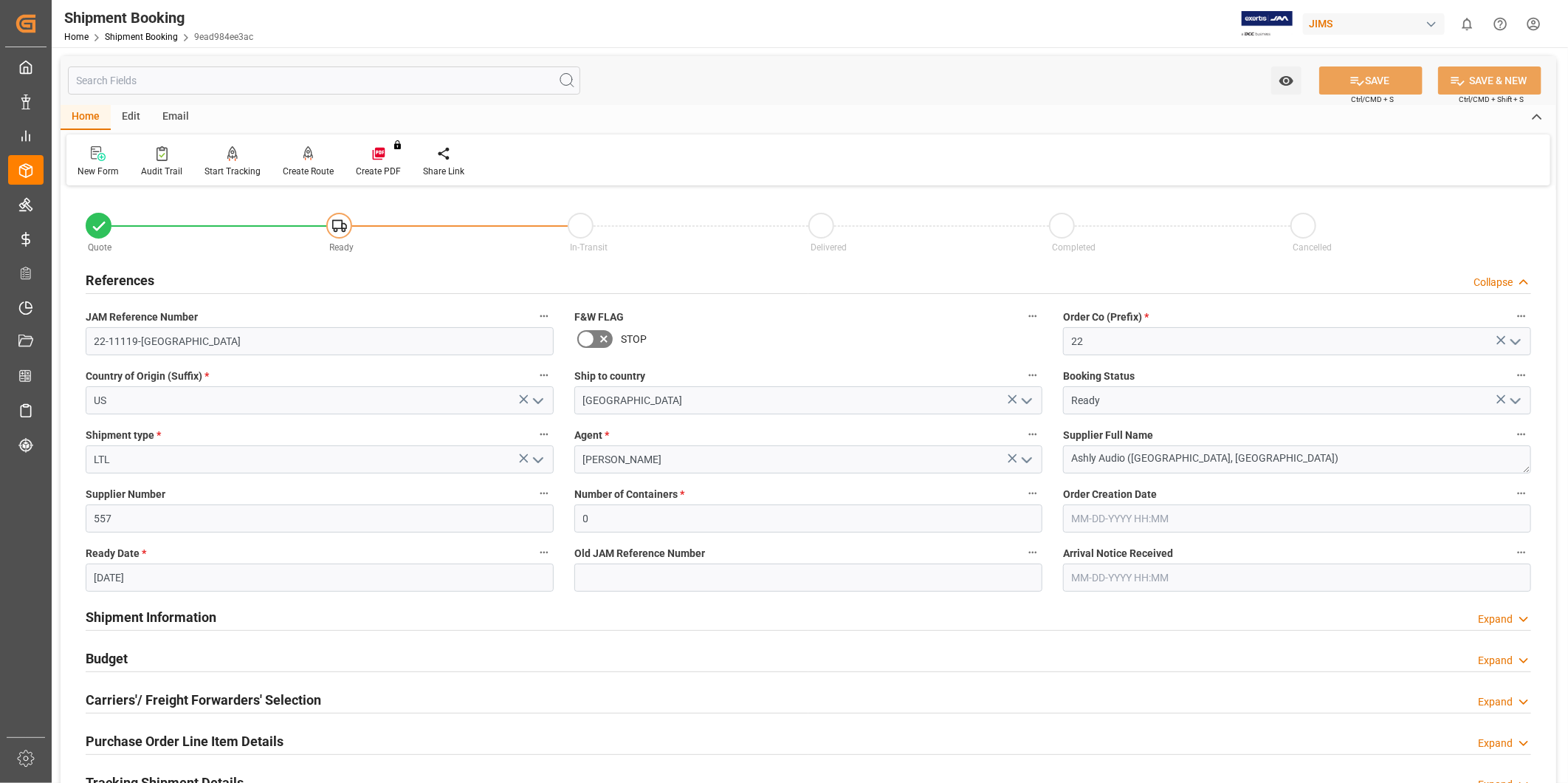
click at [1514, 278] on div "Collapse" at bounding box center [1502, 282] width 57 height 16
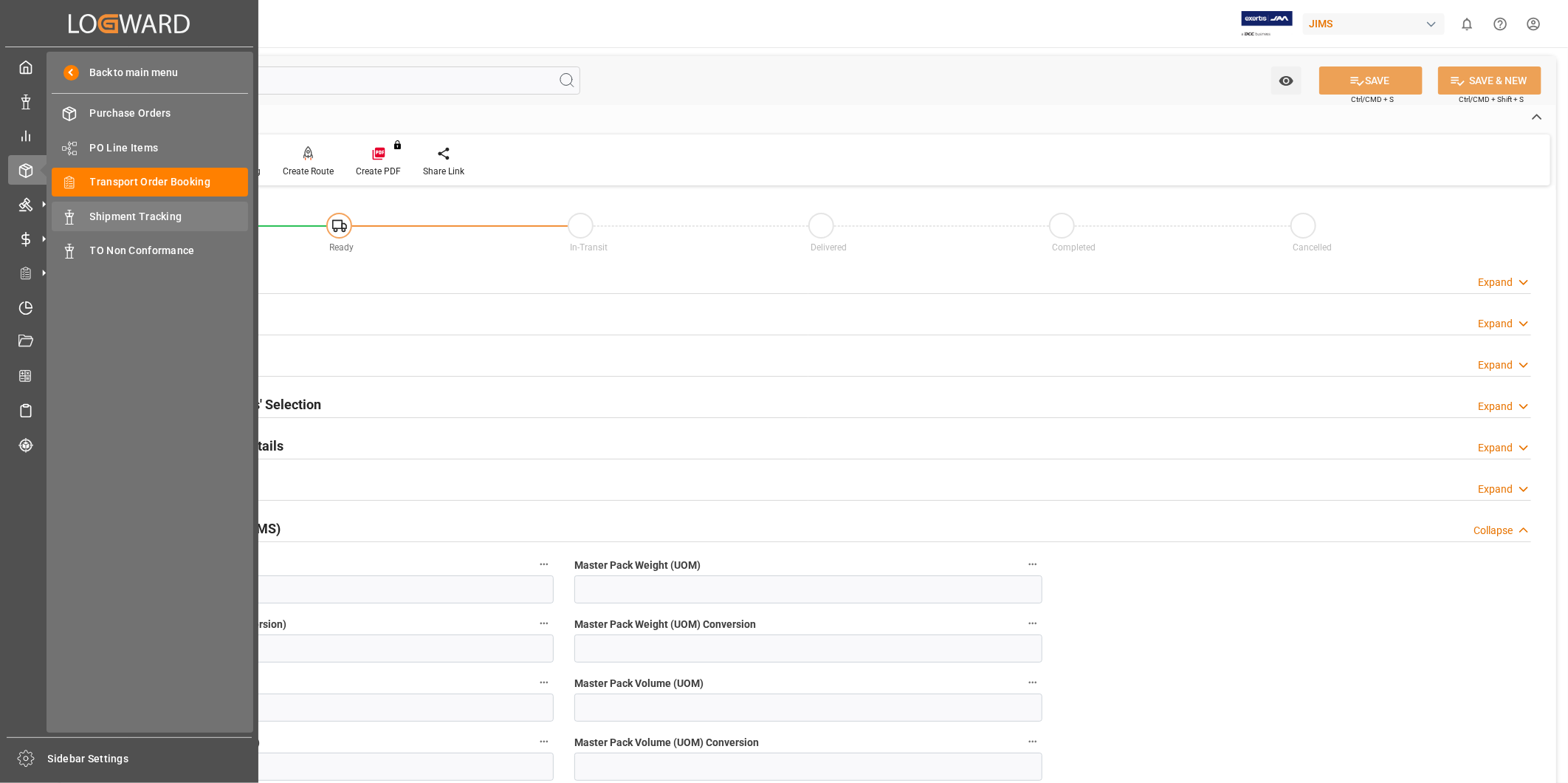
click at [188, 211] on span "Shipment Tracking" at bounding box center [169, 217] width 158 height 16
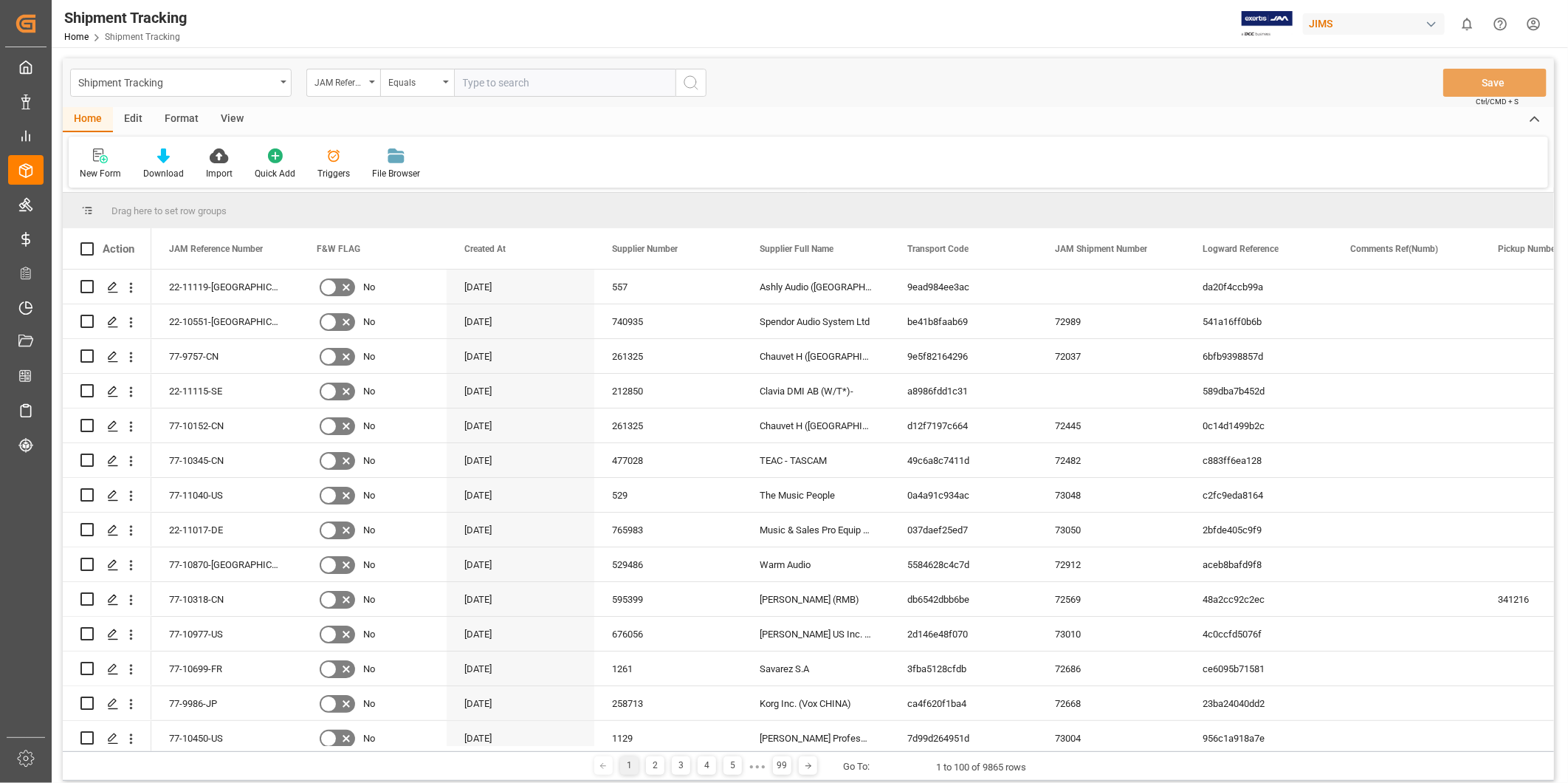
click at [232, 120] on div "View" at bounding box center [233, 119] width 45 height 25
click at [93, 171] on div "Default" at bounding box center [94, 173] width 29 height 13
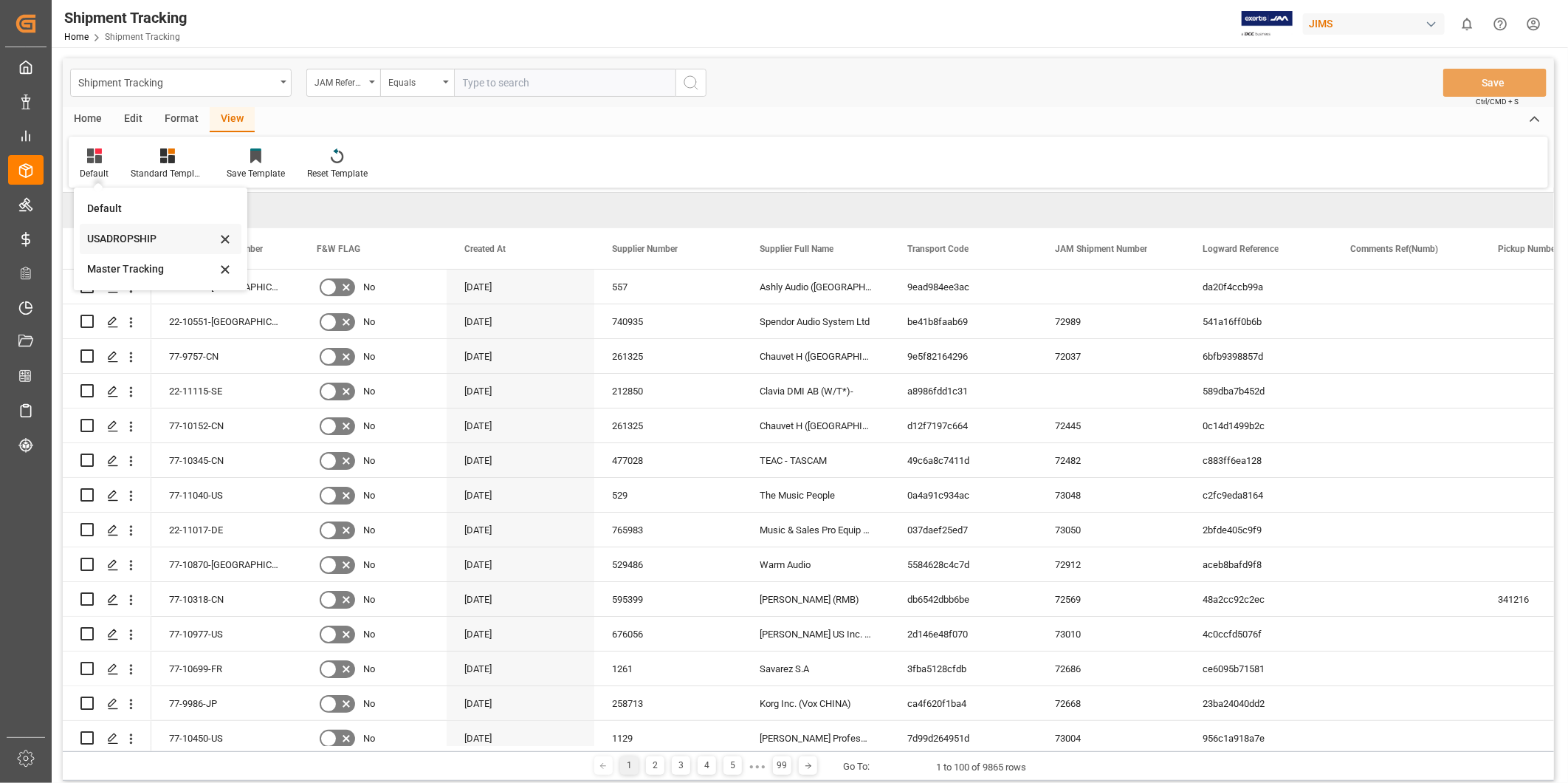
click at [110, 242] on div "USADROPSHIP" at bounding box center [152, 238] width 129 height 16
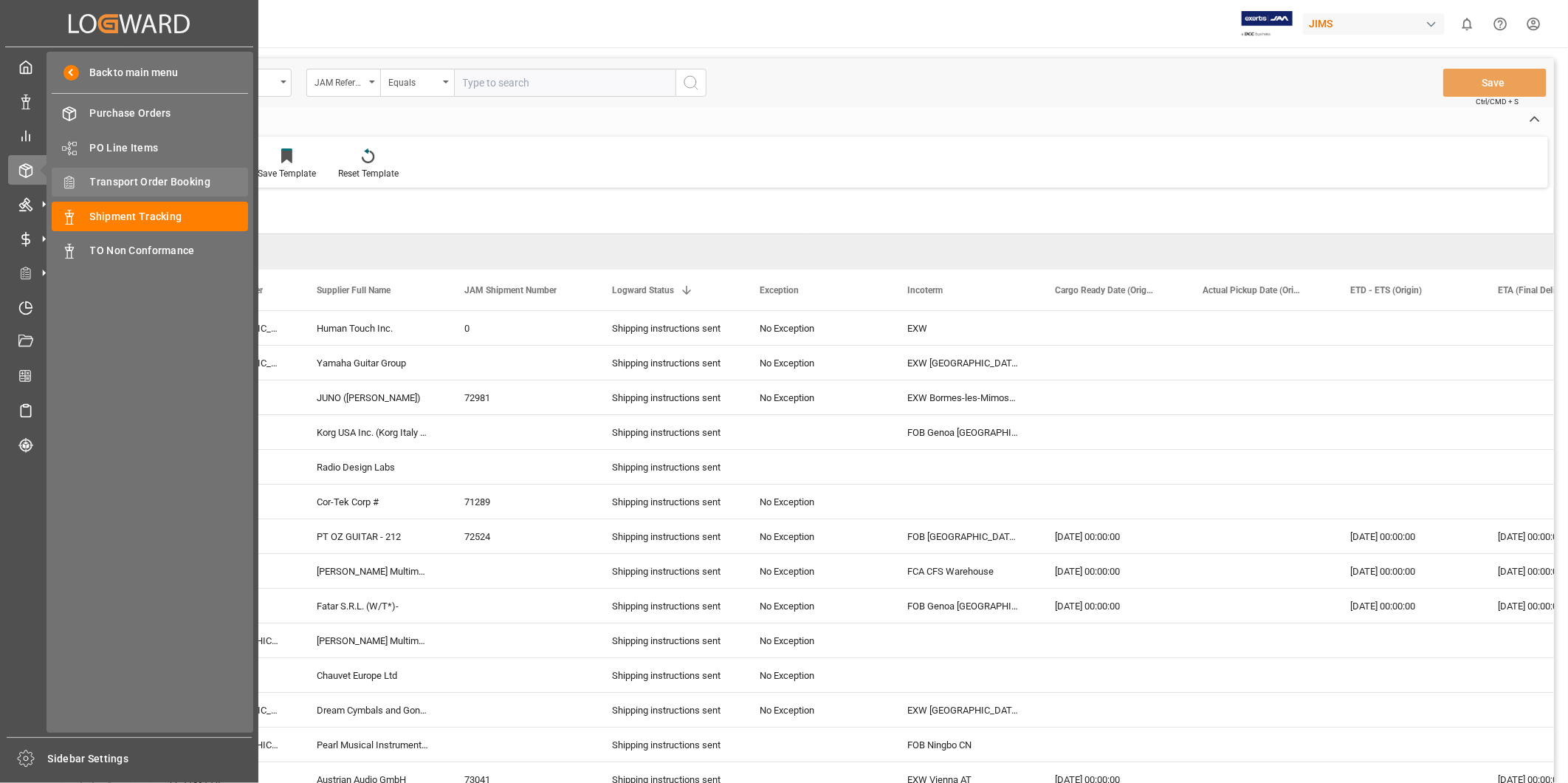
click at [165, 187] on span "Transport Order Booking" at bounding box center [169, 182] width 158 height 16
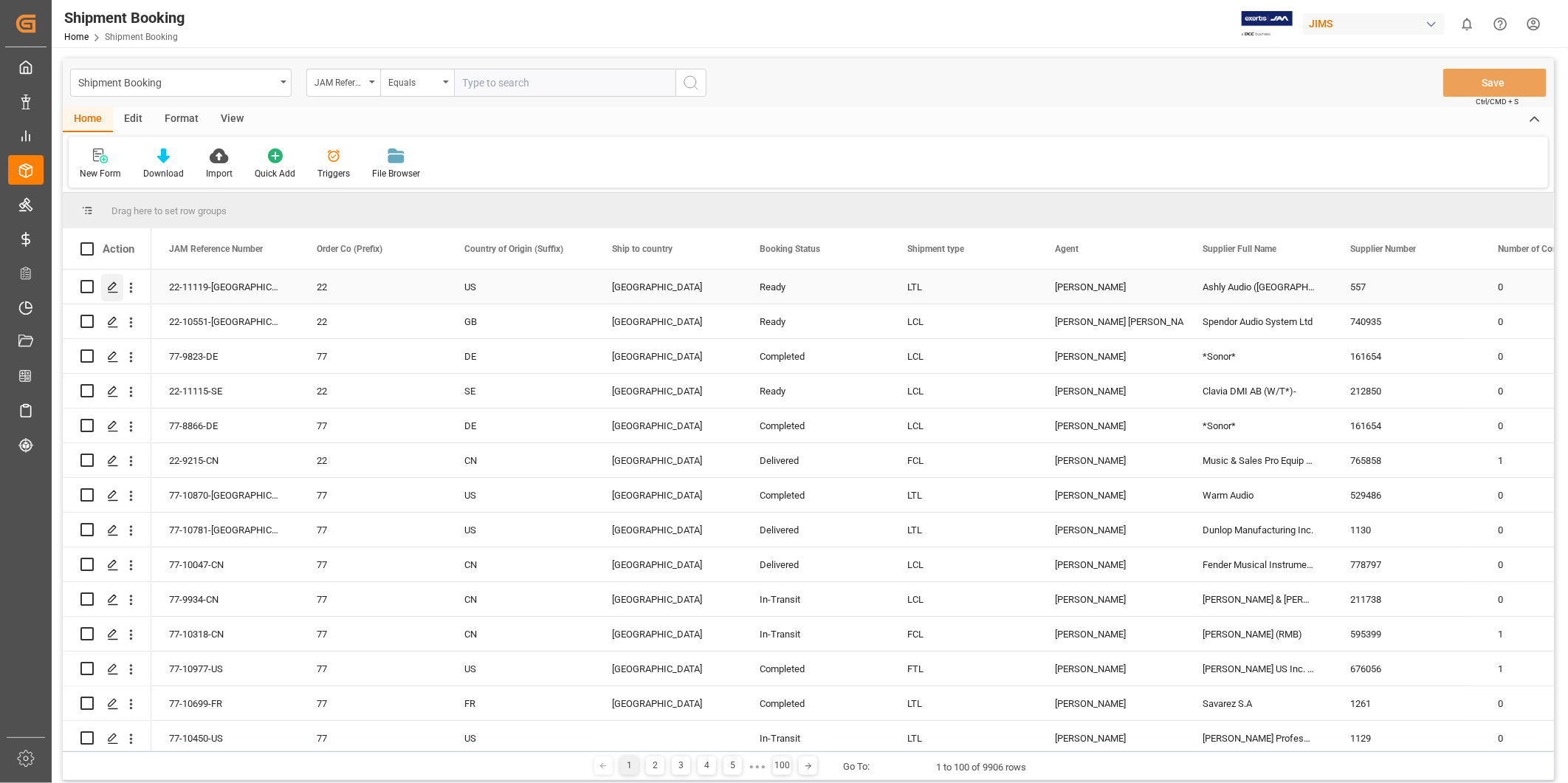
click at [113, 290] on icon "Press SPACE to select this row." at bounding box center [113, 287] width 12 height 12
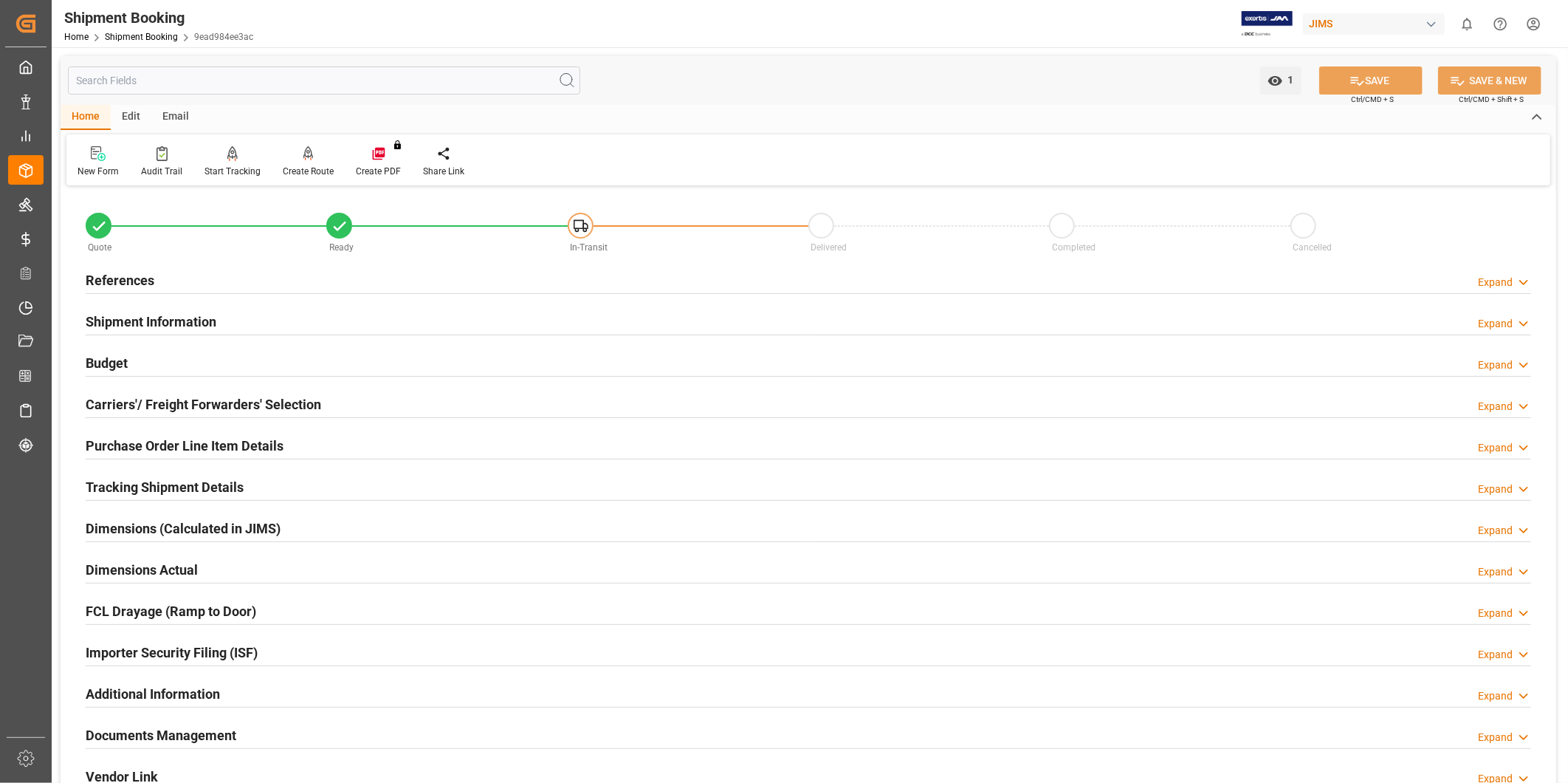
click at [175, 489] on h2 "Tracking Shipment Details" at bounding box center [164, 487] width 158 height 20
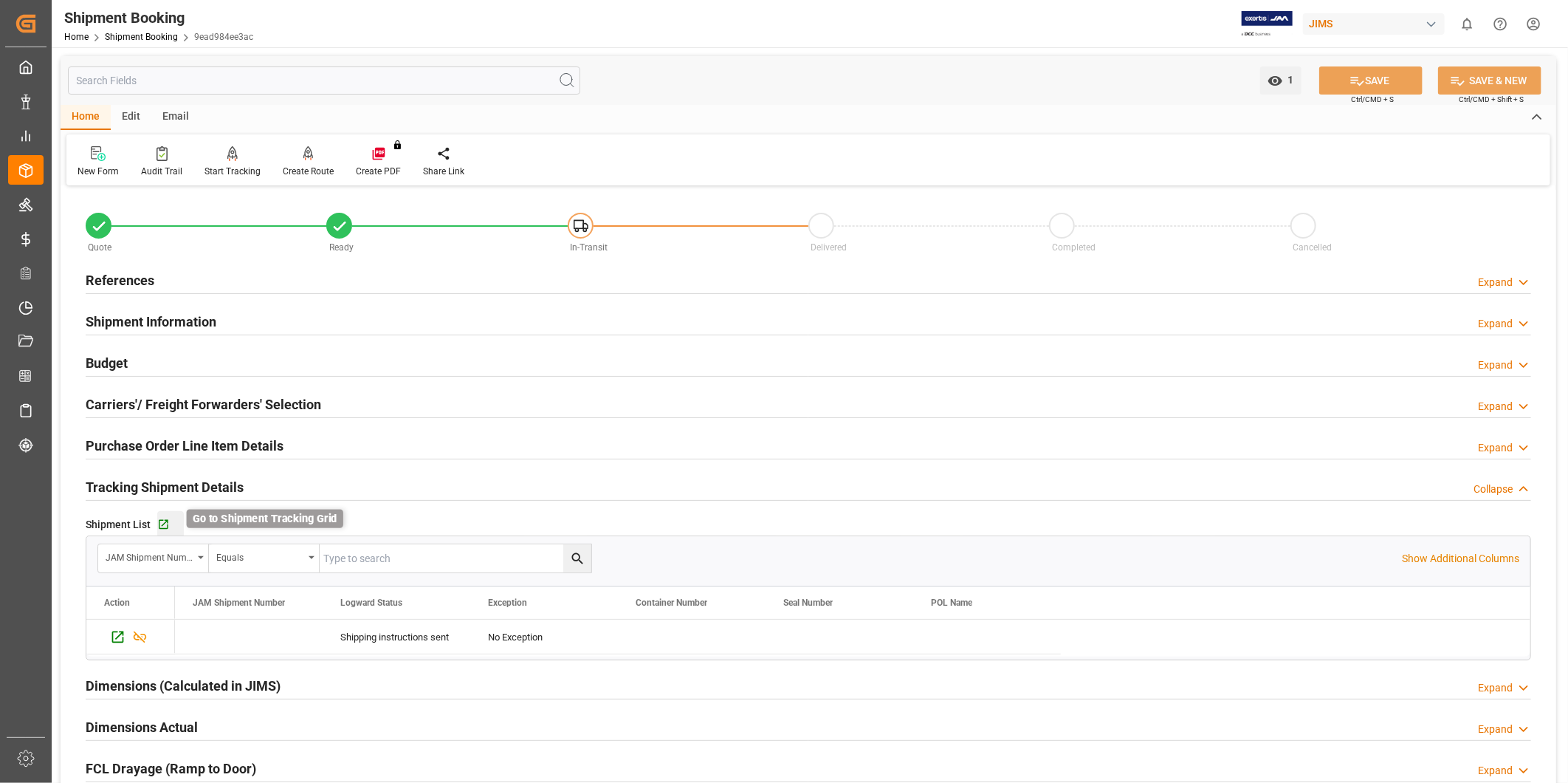
click at [159, 527] on icon "button" at bounding box center [163, 524] width 12 height 12
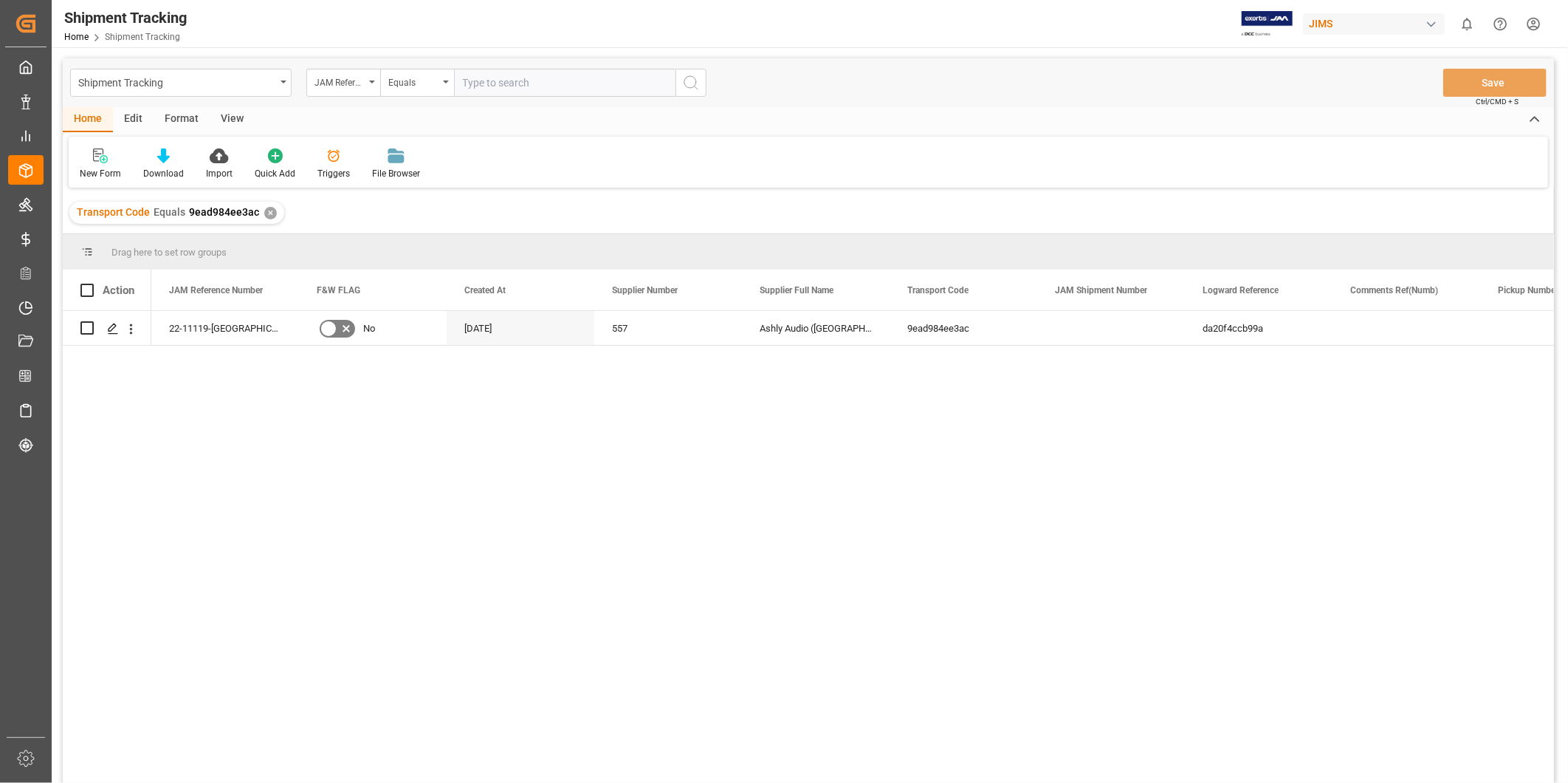
click at [223, 120] on div "View" at bounding box center [233, 119] width 45 height 25
click at [104, 167] on div "Default" at bounding box center [94, 173] width 29 height 13
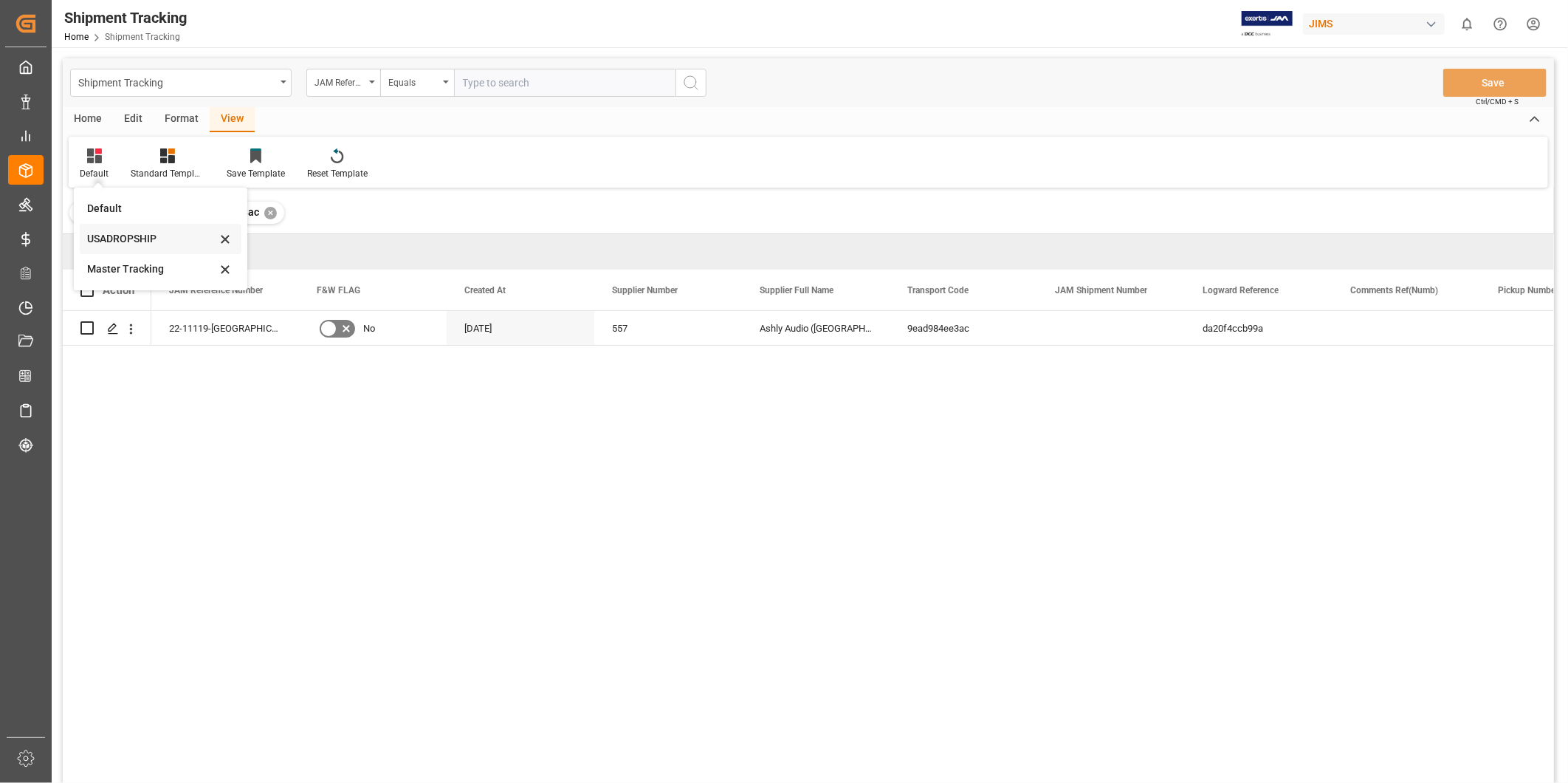
click at [120, 234] on div "USADROPSHIP" at bounding box center [152, 238] width 129 height 16
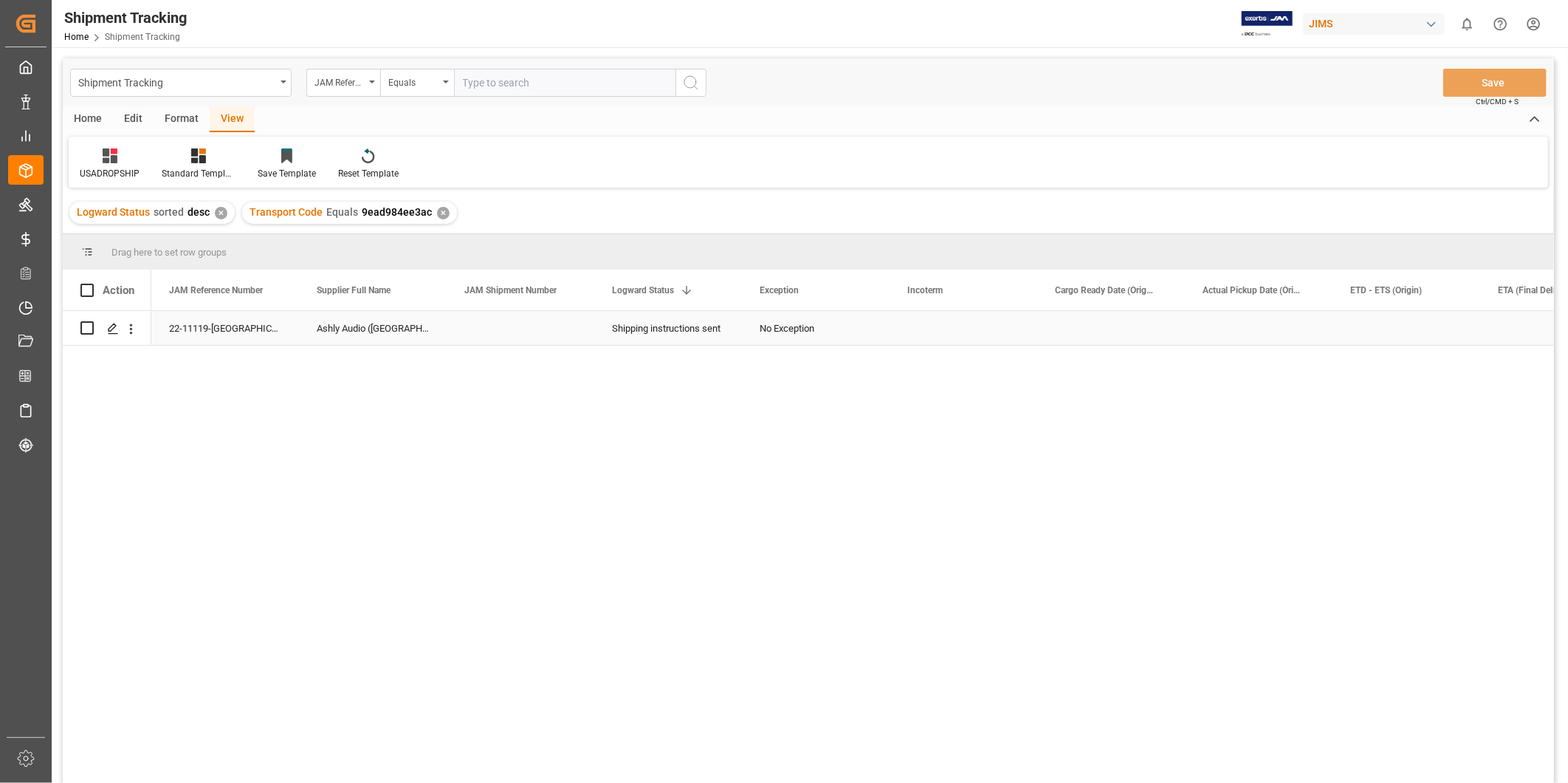
click at [997, 320] on div "Press SPACE to select this row." at bounding box center [963, 327] width 147 height 34
click at [1094, 332] on div "Press SPACE to select this row." at bounding box center [1110, 327] width 147 height 34
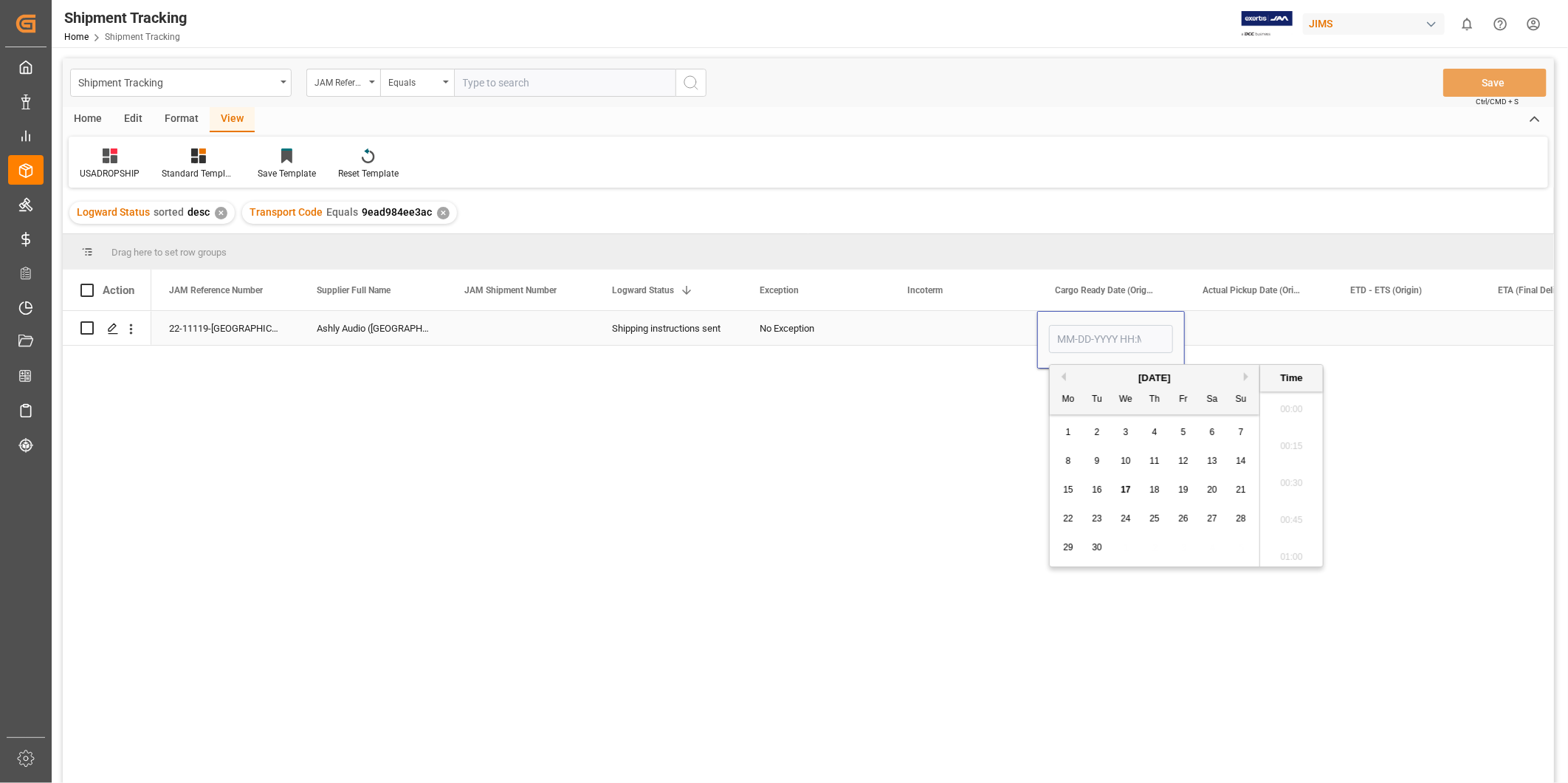
scroll to position [1149, 0]
click at [1128, 520] on span "24" at bounding box center [1125, 518] width 9 height 10
type input "09-24-2025 00:00"
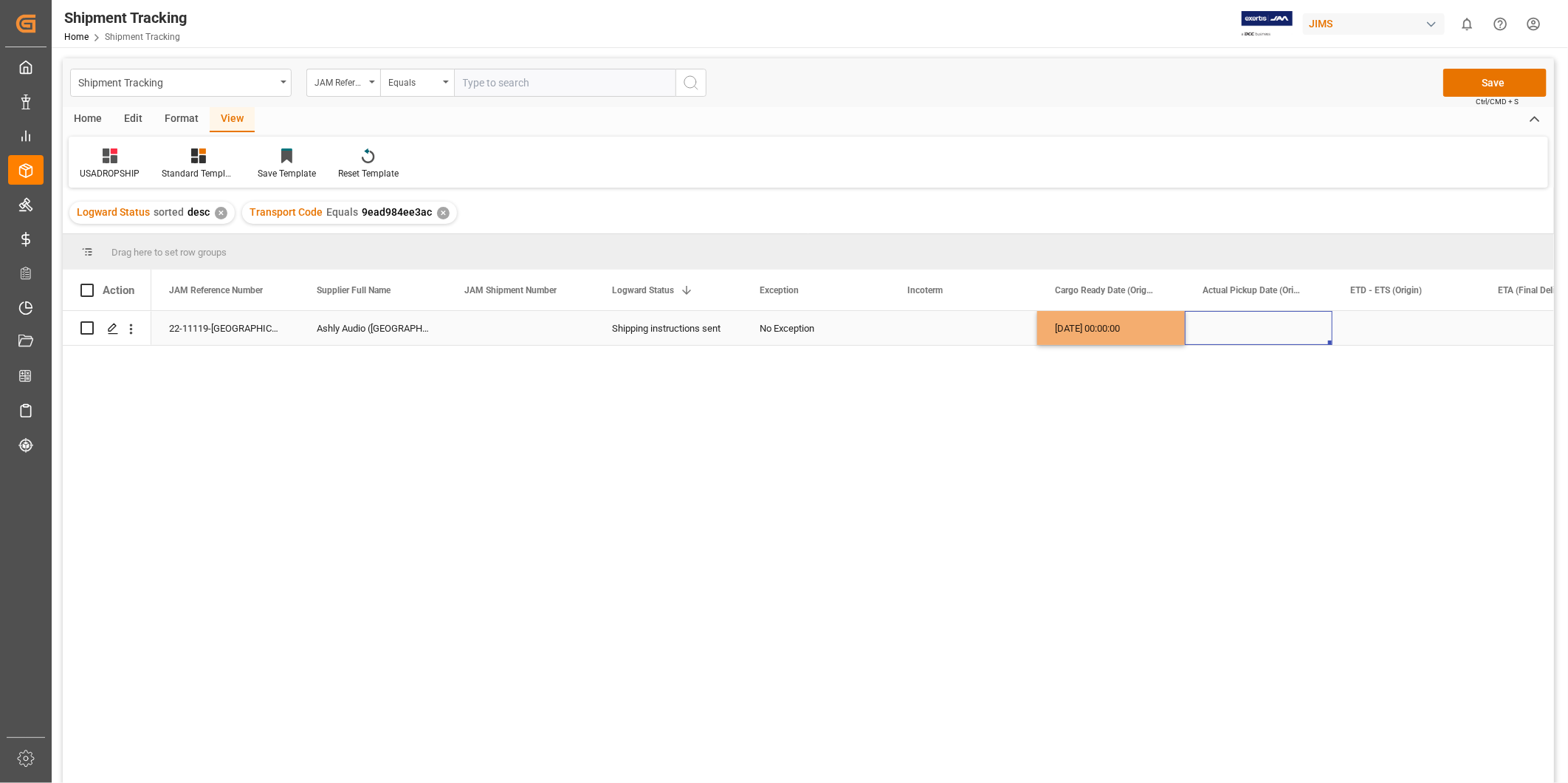
click at [1242, 328] on div "Press SPACE to select this row." at bounding box center [1259, 327] width 147 height 34
click at [1401, 324] on div "Press SPACE to select this row." at bounding box center [1406, 327] width 147 height 34
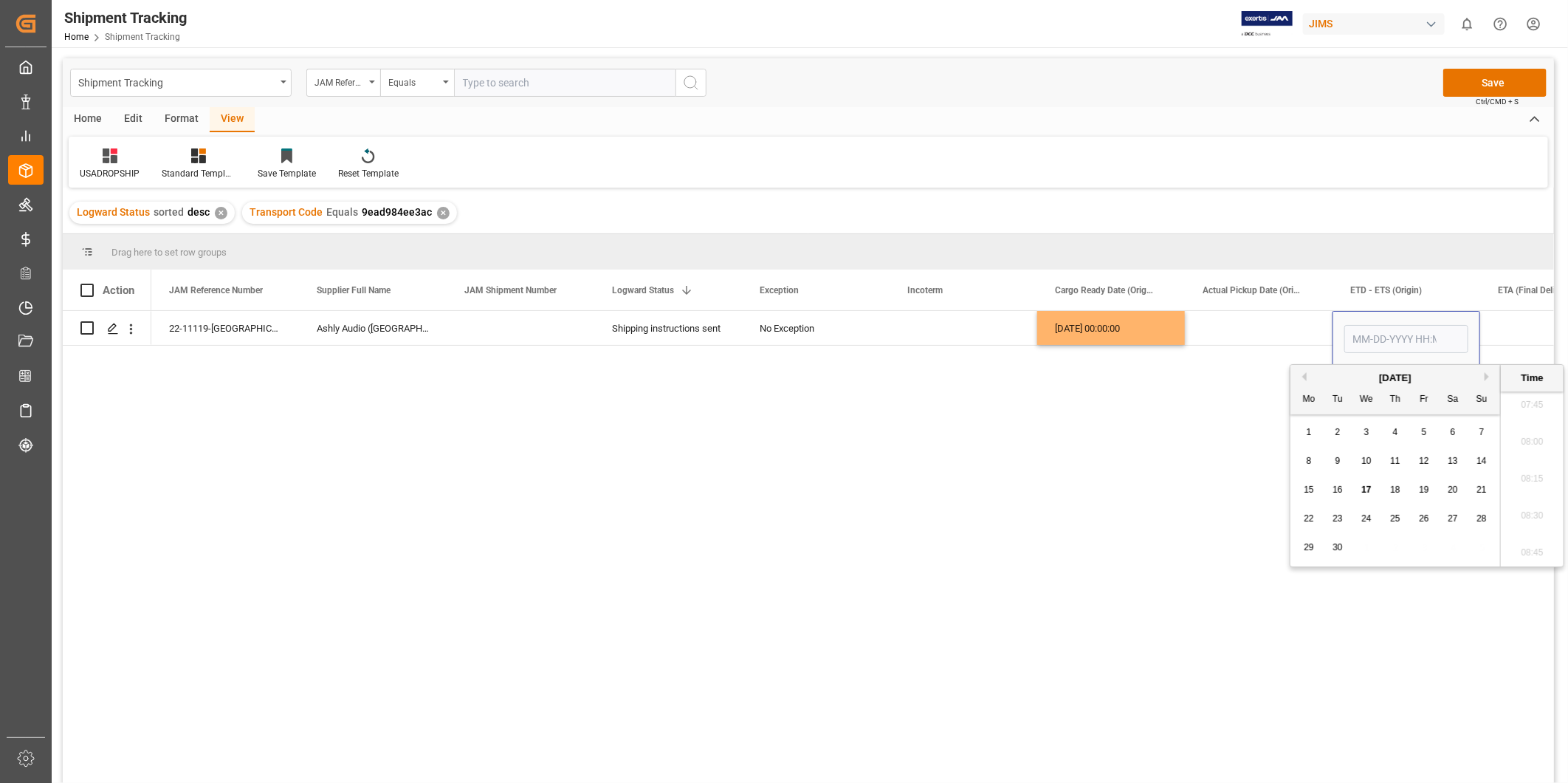
click at [1488, 373] on button "Next Month" at bounding box center [1488, 376] width 8 height 8
click at [1339, 460] on span "7" at bounding box center [1338, 460] width 6 height 10
type input "10-07-2025 00:00"
drag, startPoint x: 1339, startPoint y: 460, endPoint x: 1287, endPoint y: 339, distance: 131.7
click at [1287, 339] on div "Press SPACE to select this row." at bounding box center [1259, 327] width 147 height 34
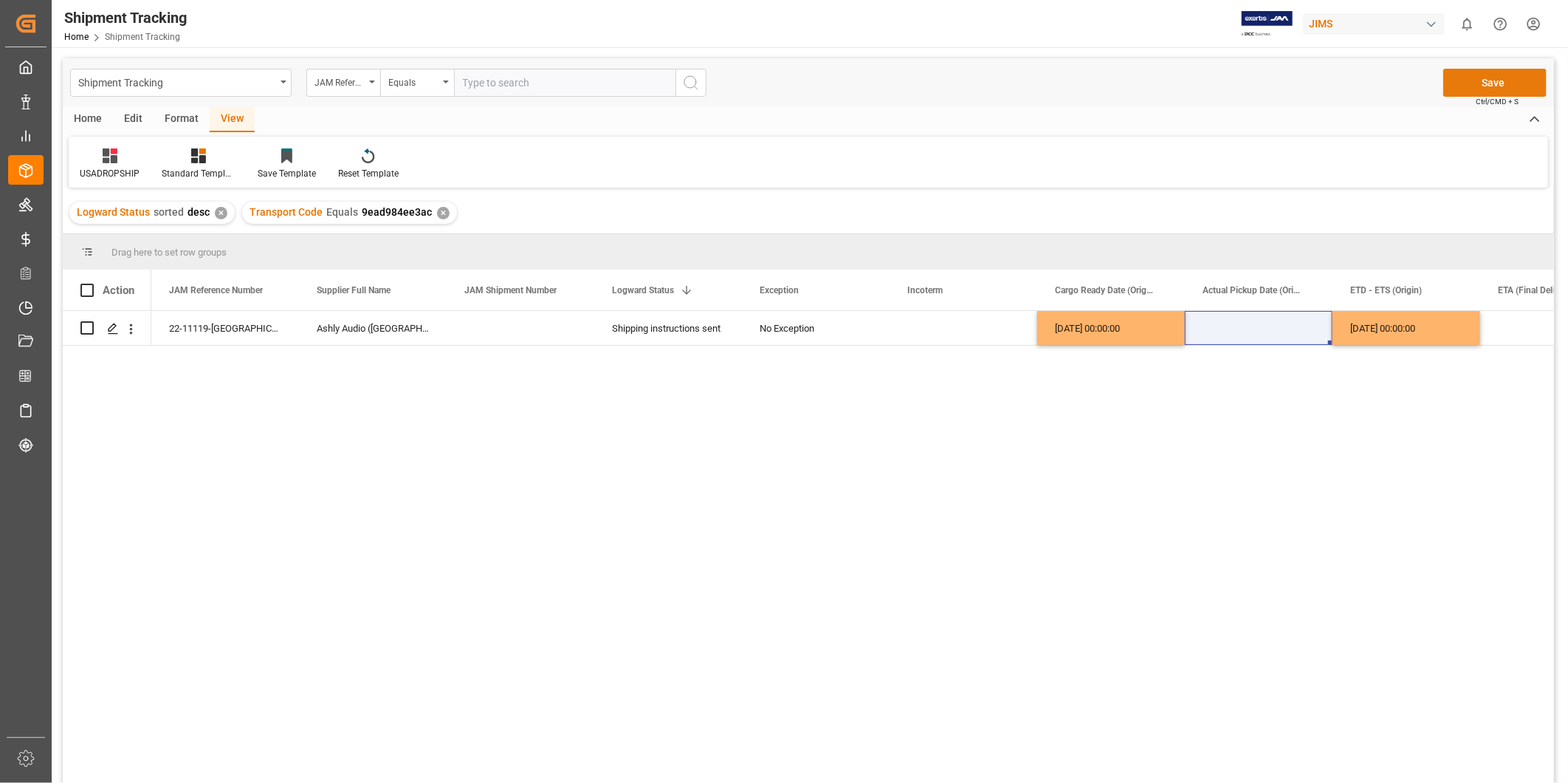
click at [1487, 84] on button "Save" at bounding box center [1495, 83] width 103 height 28
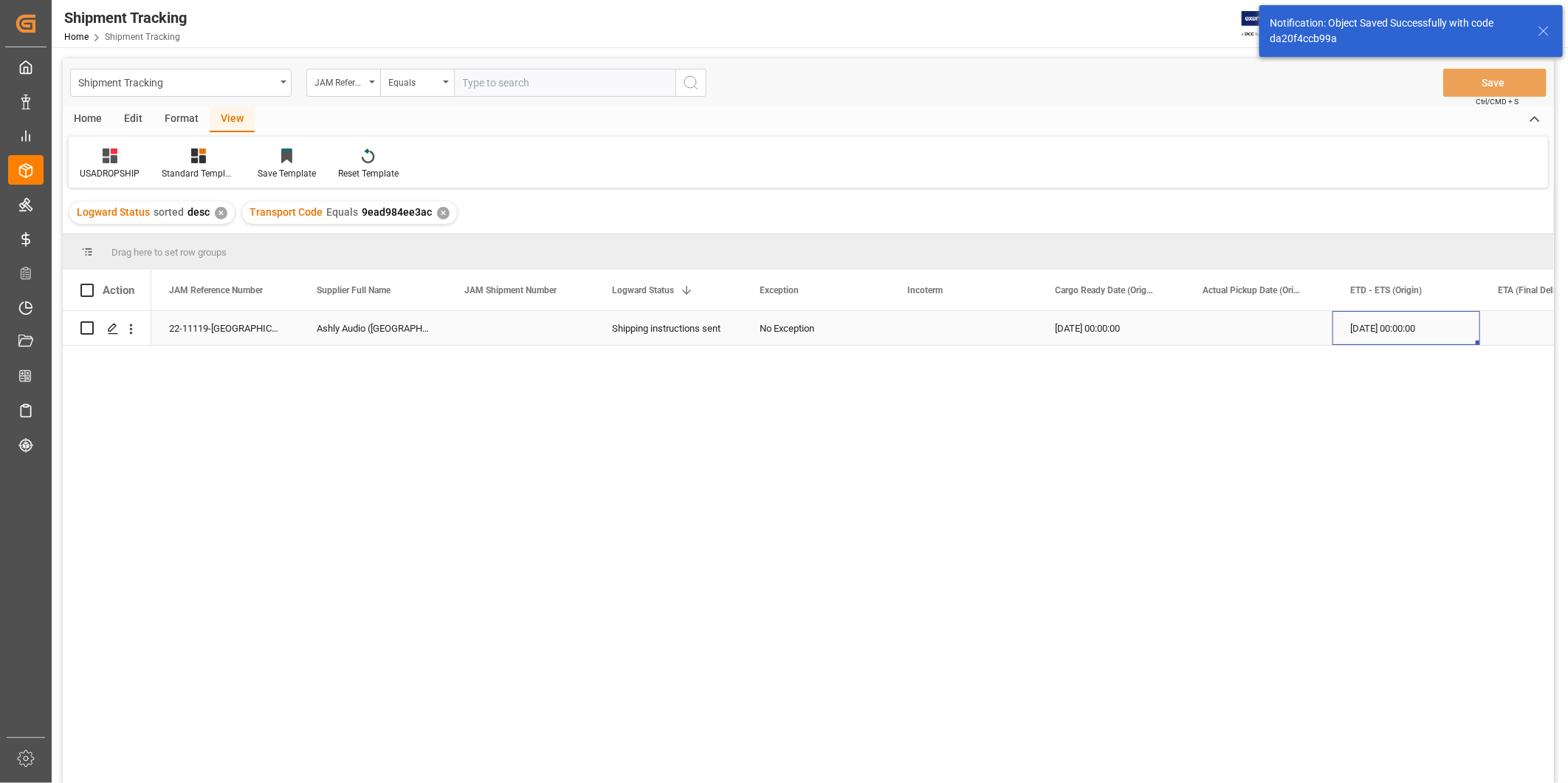
click at [1389, 332] on div "[DATE] 00:00:00" at bounding box center [1406, 327] width 147 height 34
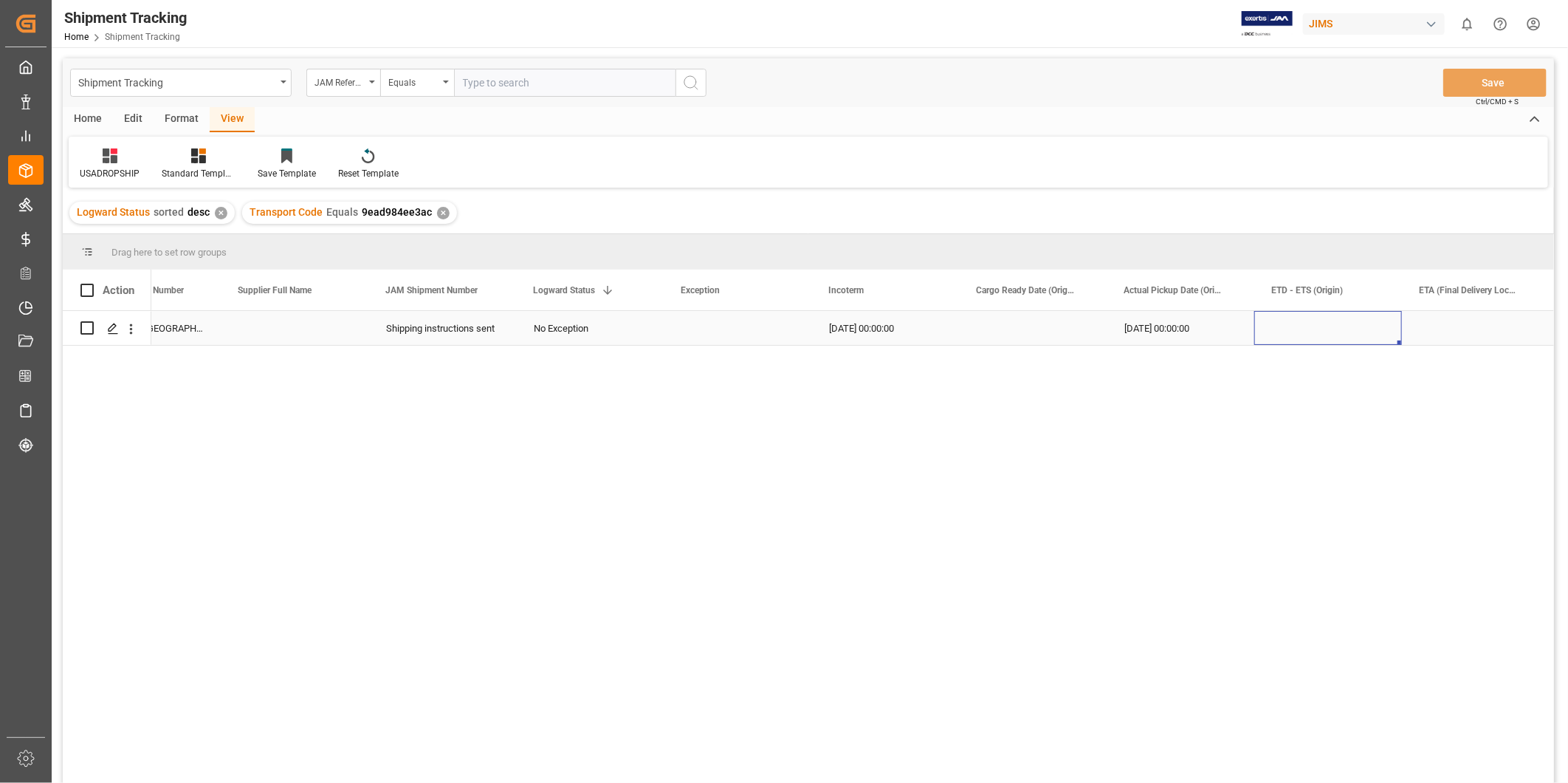
scroll to position [0, 226]
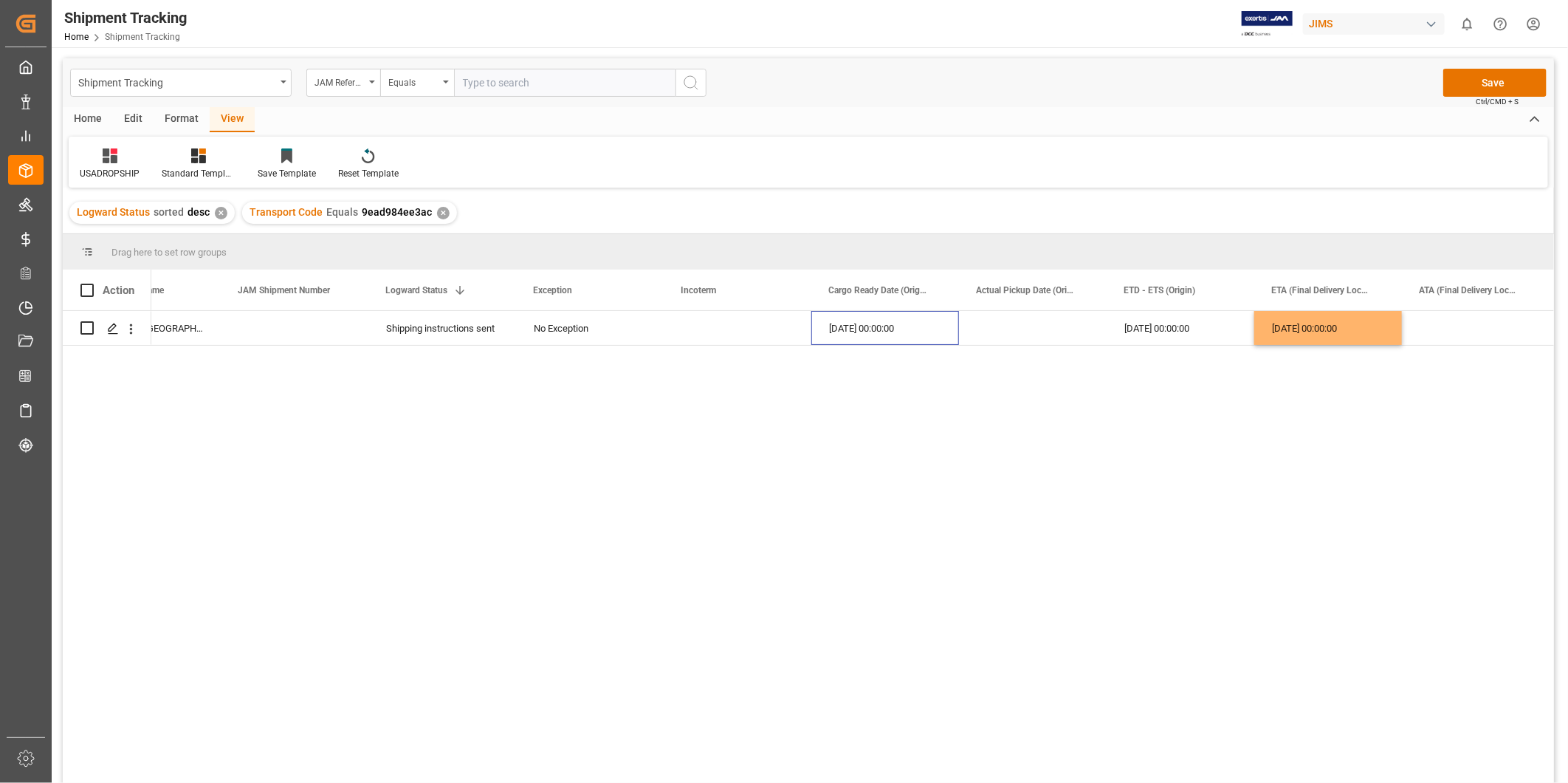
click at [842, 316] on div "[DATE] 00:00:00" at bounding box center [884, 327] width 147 height 34
click at [1147, 343] on div "[DATE] 00:00:00" at bounding box center [1180, 327] width 147 height 34
click at [1153, 335] on div "[DATE] 00:00:00" at bounding box center [1180, 327] width 147 height 34
click at [1468, 80] on button "Save" at bounding box center [1495, 83] width 103 height 28
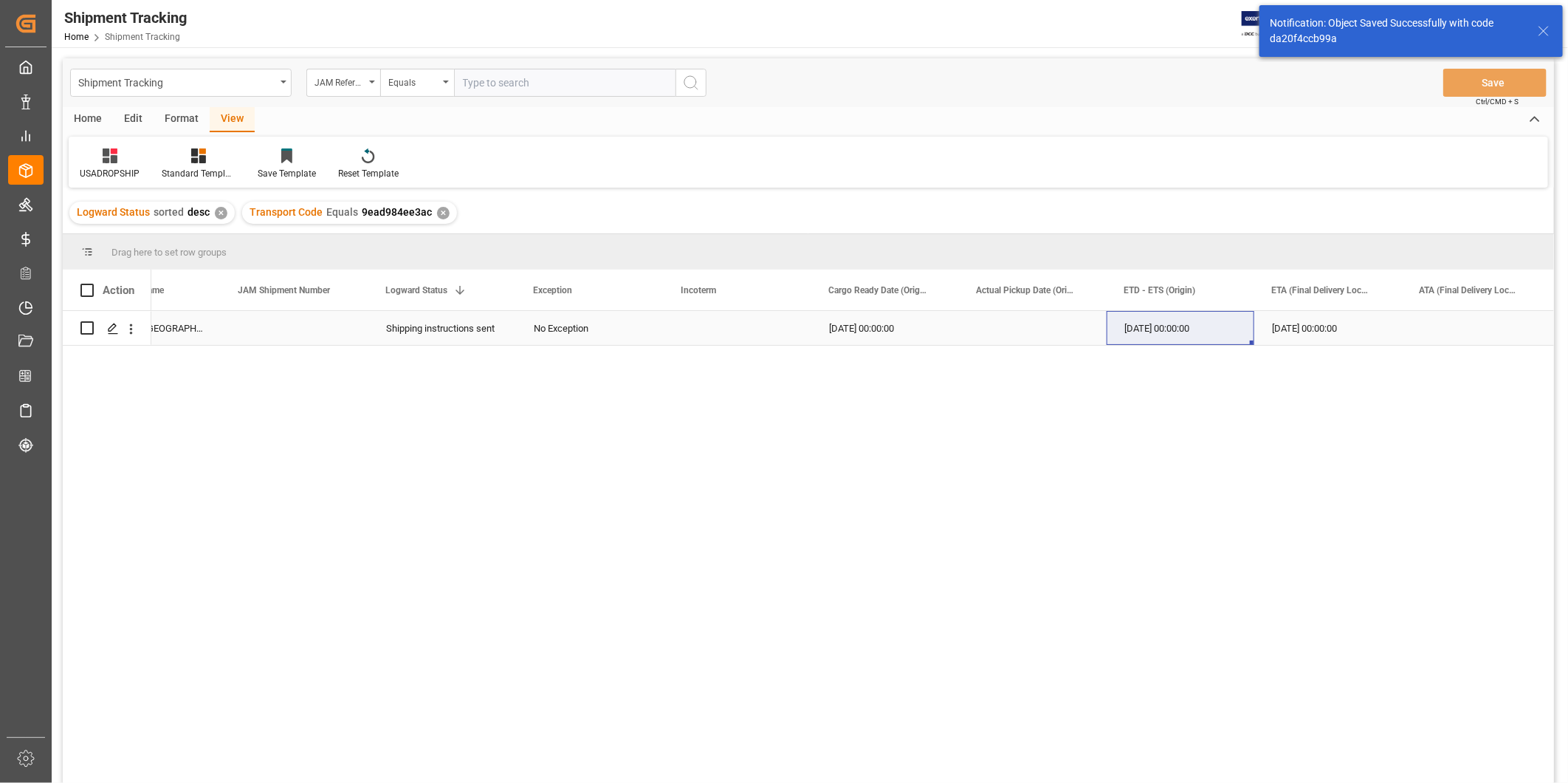
click at [732, 329] on div "Press SPACE to select this row." at bounding box center [737, 327] width 147 height 34
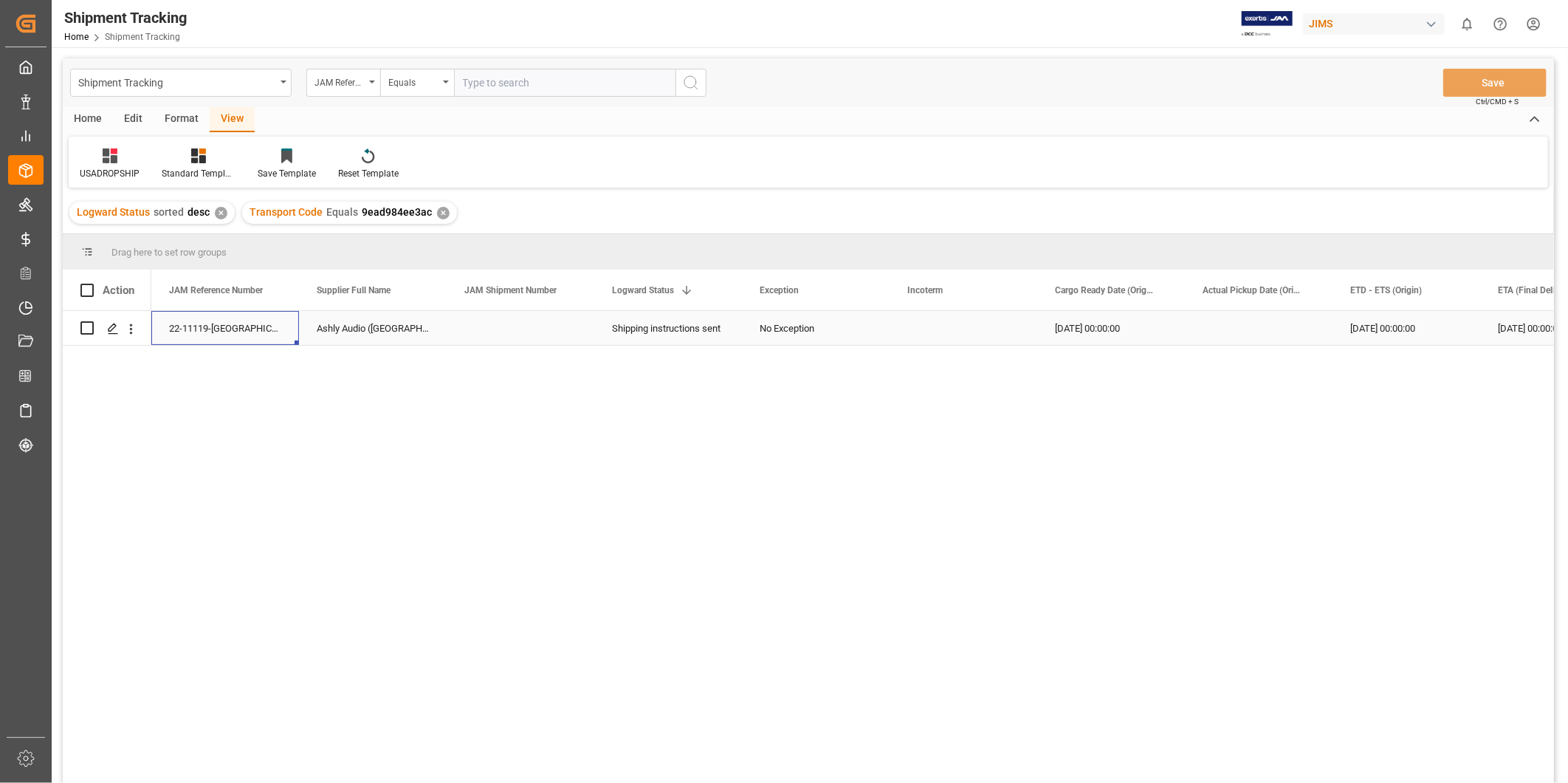
scroll to position [0, 0]
click at [865, 327] on div "No Exception" at bounding box center [816, 328] width 113 height 34
click at [862, 339] on polyline "open menu" at bounding box center [862, 337] width 8 height 5
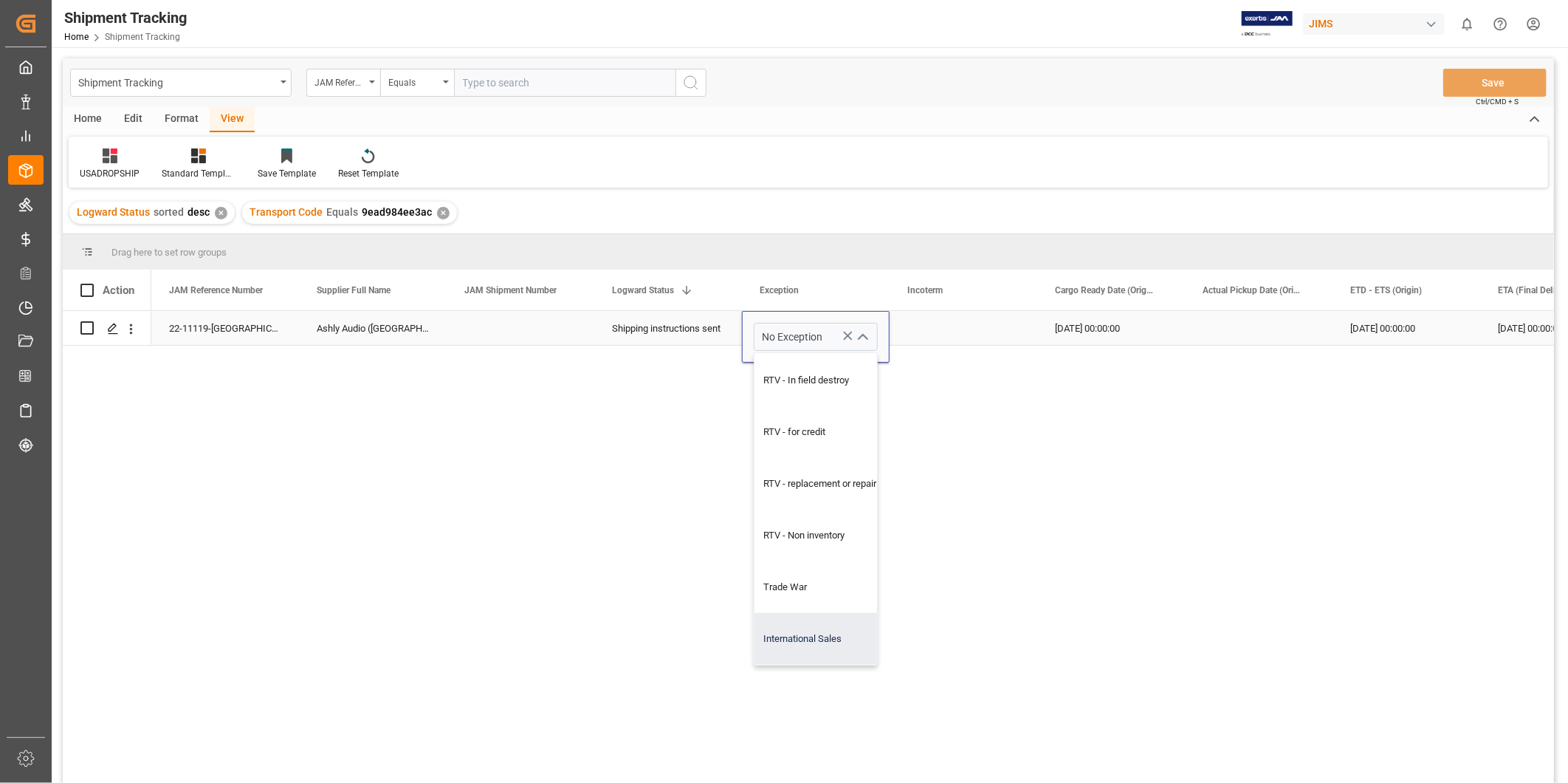
click at [798, 631] on div "International Sales" at bounding box center [825, 639] width 142 height 52
type input "International Sales"
click at [1008, 324] on div "Press SPACE to select this row." at bounding box center [963, 327] width 147 height 34
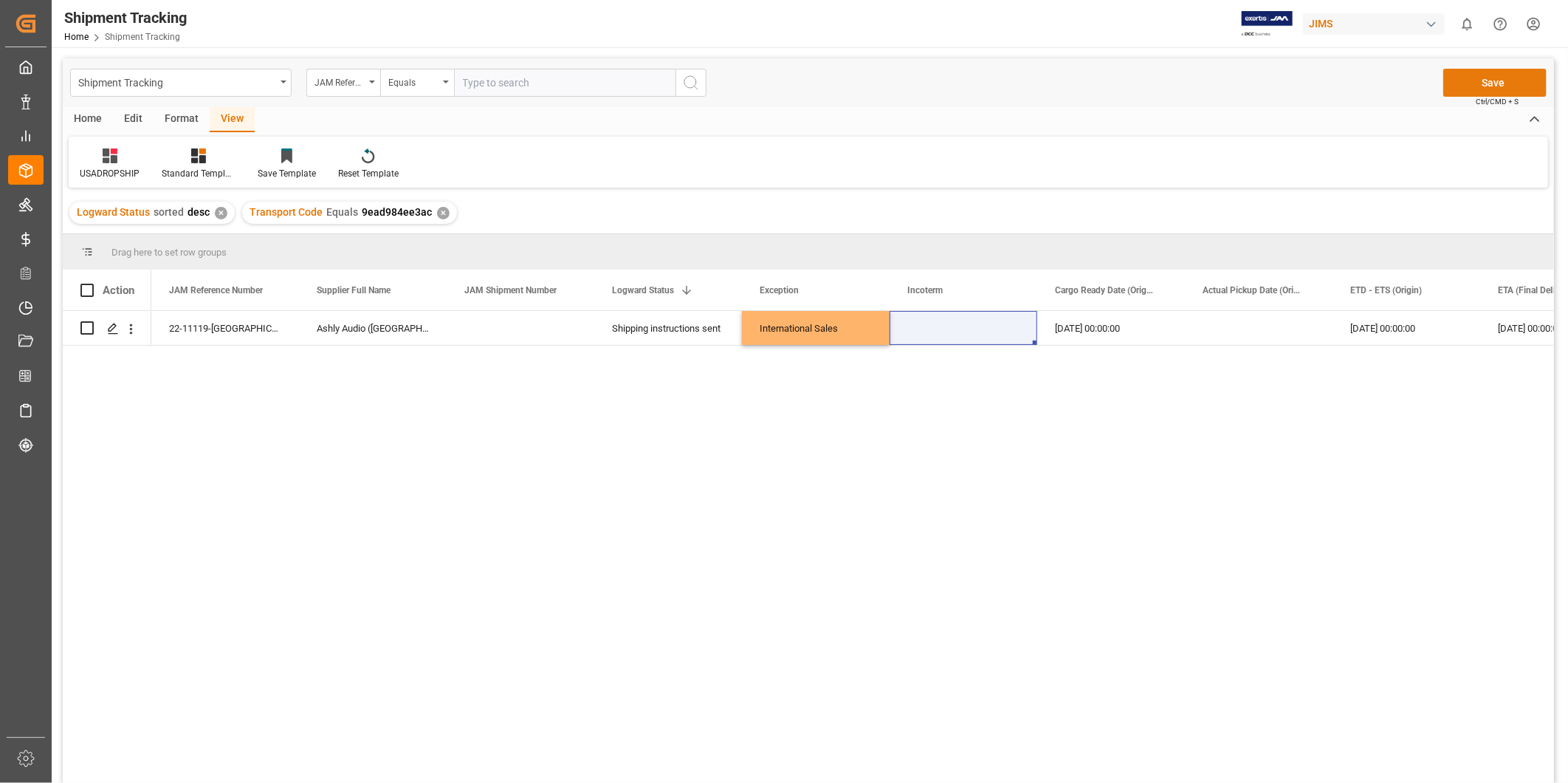
click at [1478, 68] on button "Save" at bounding box center [1495, 83] width 103 height 28
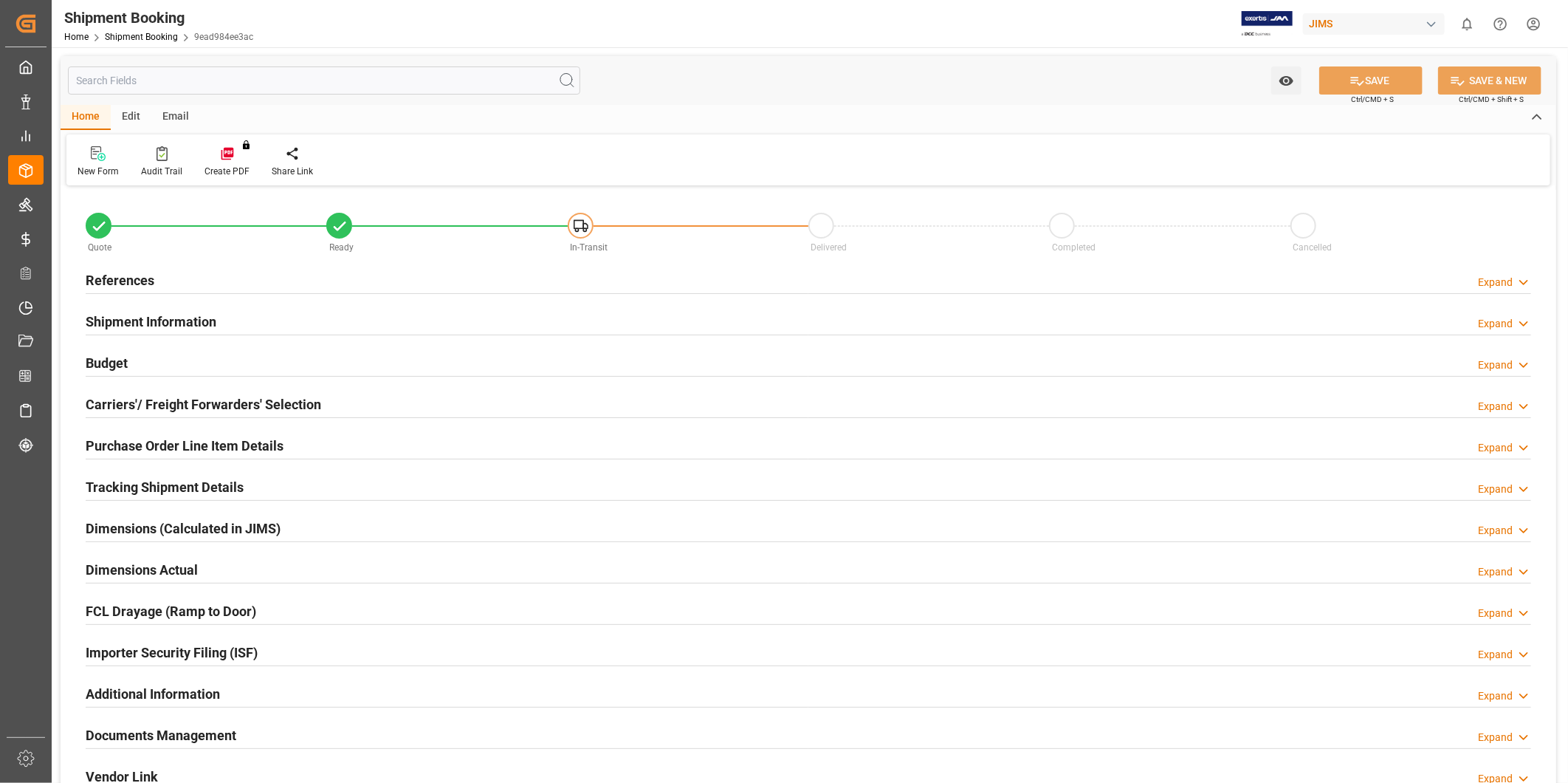
type input "0"
type input "[DATE]"
click at [1510, 284] on div "Expand" at bounding box center [1495, 282] width 35 height 16
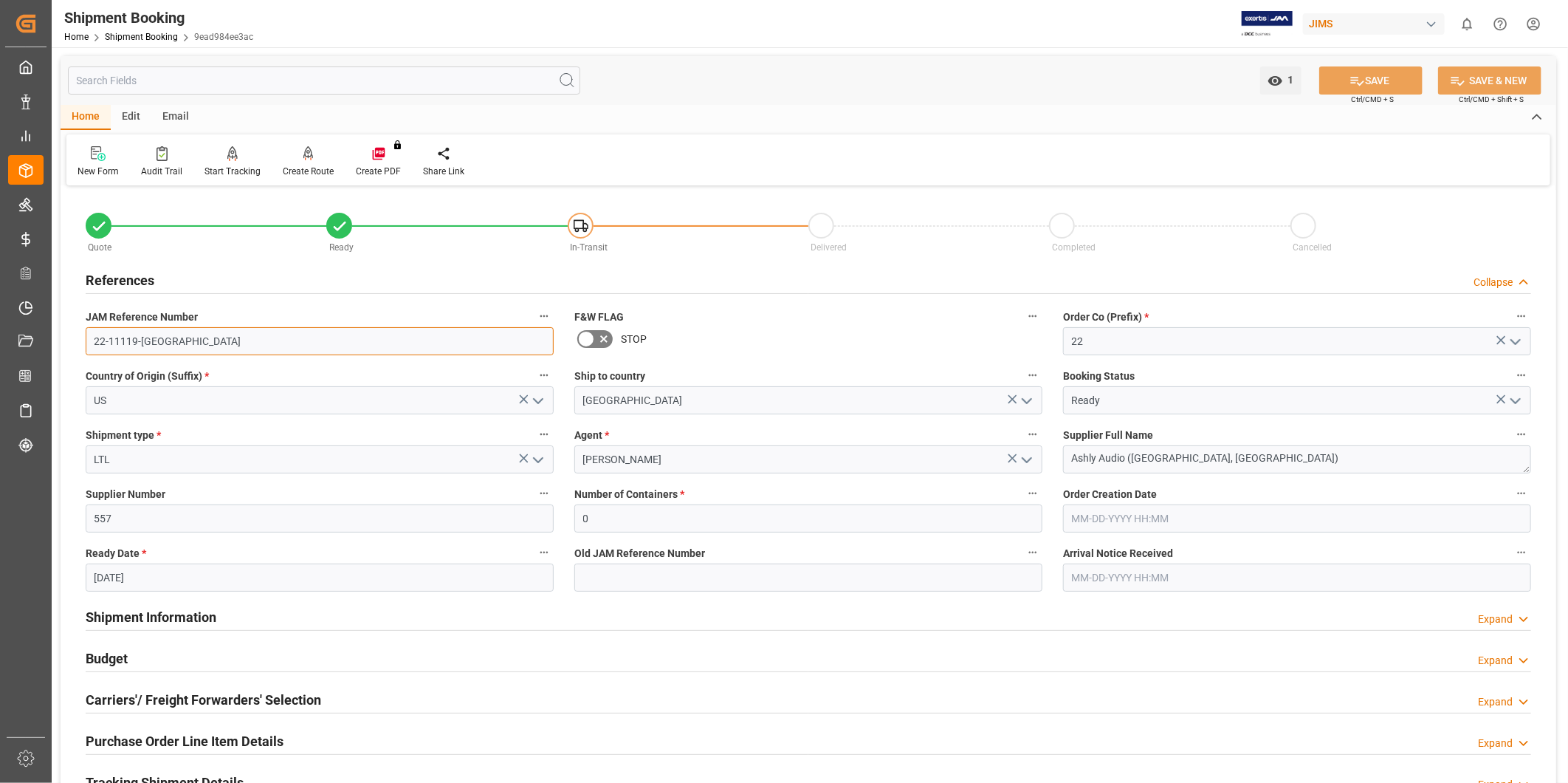
click at [300, 347] on input "22-11119-[GEOGRAPHIC_DATA]" at bounding box center [319, 341] width 468 height 28
